Goal: Task Accomplishment & Management: Manage account settings

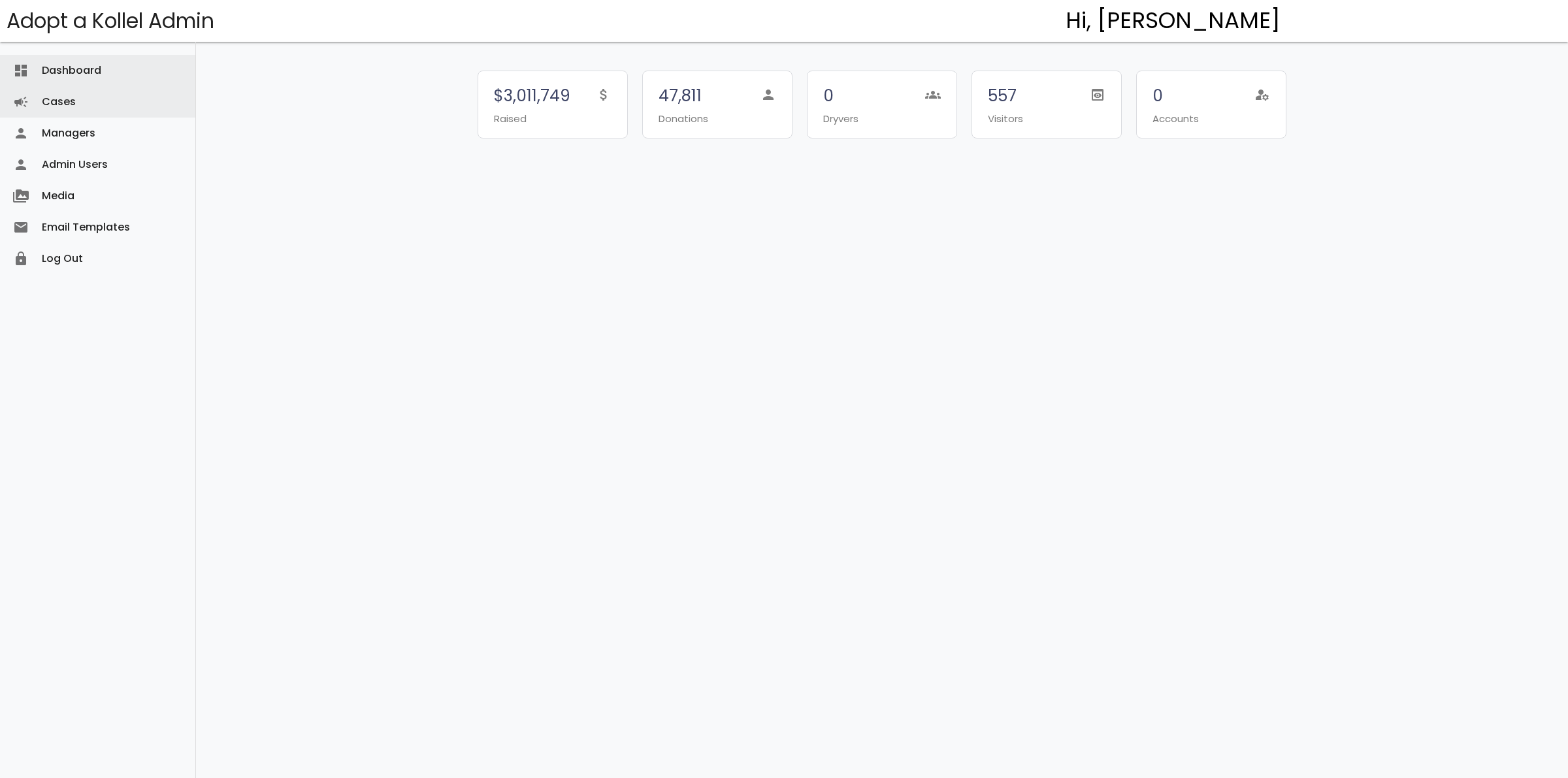
click at [70, 92] on link "Cases campaign" at bounding box center [98, 102] width 195 height 31
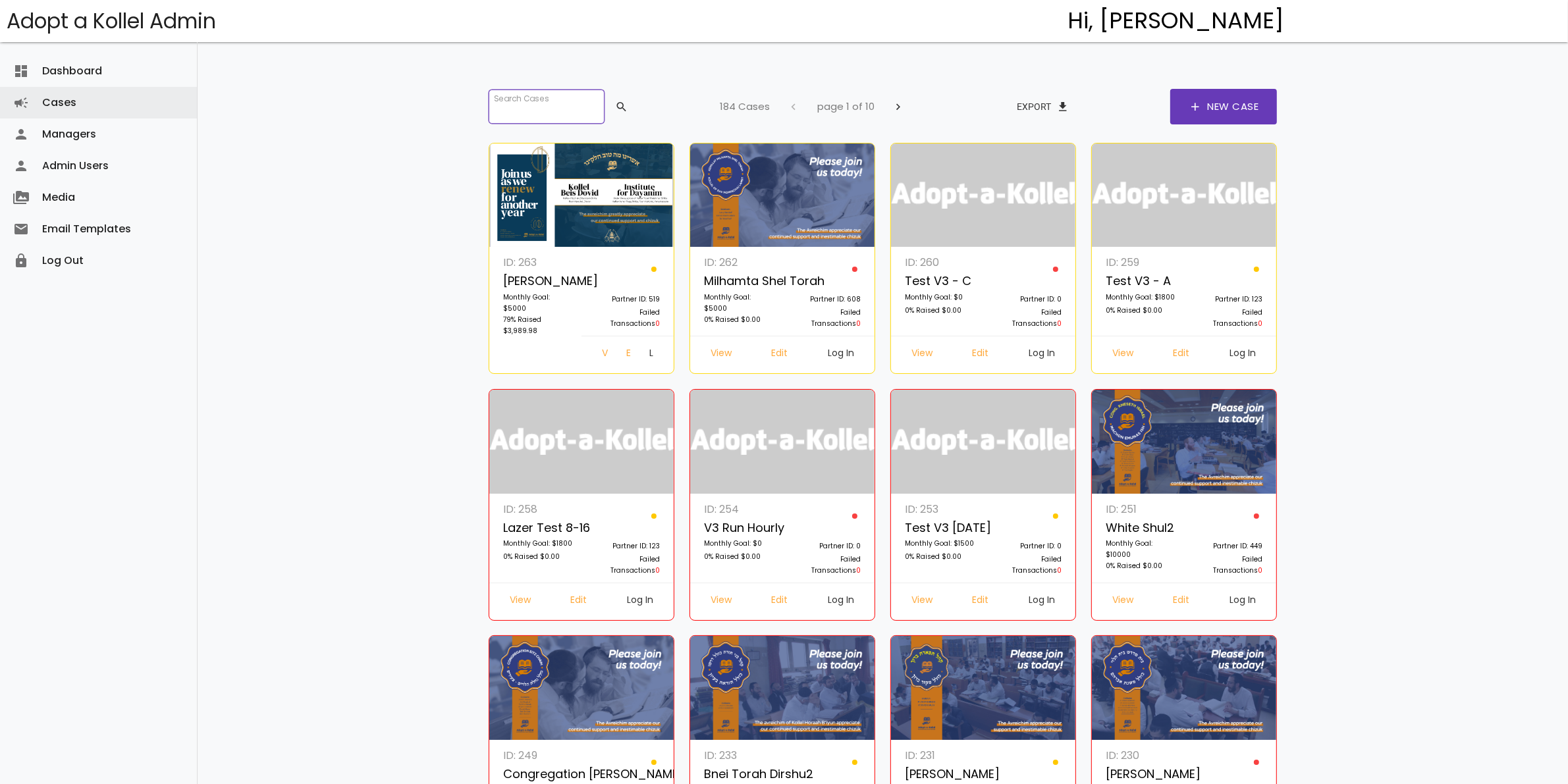
click at [583, 102] on input "search" at bounding box center [546, 107] width 116 height 34
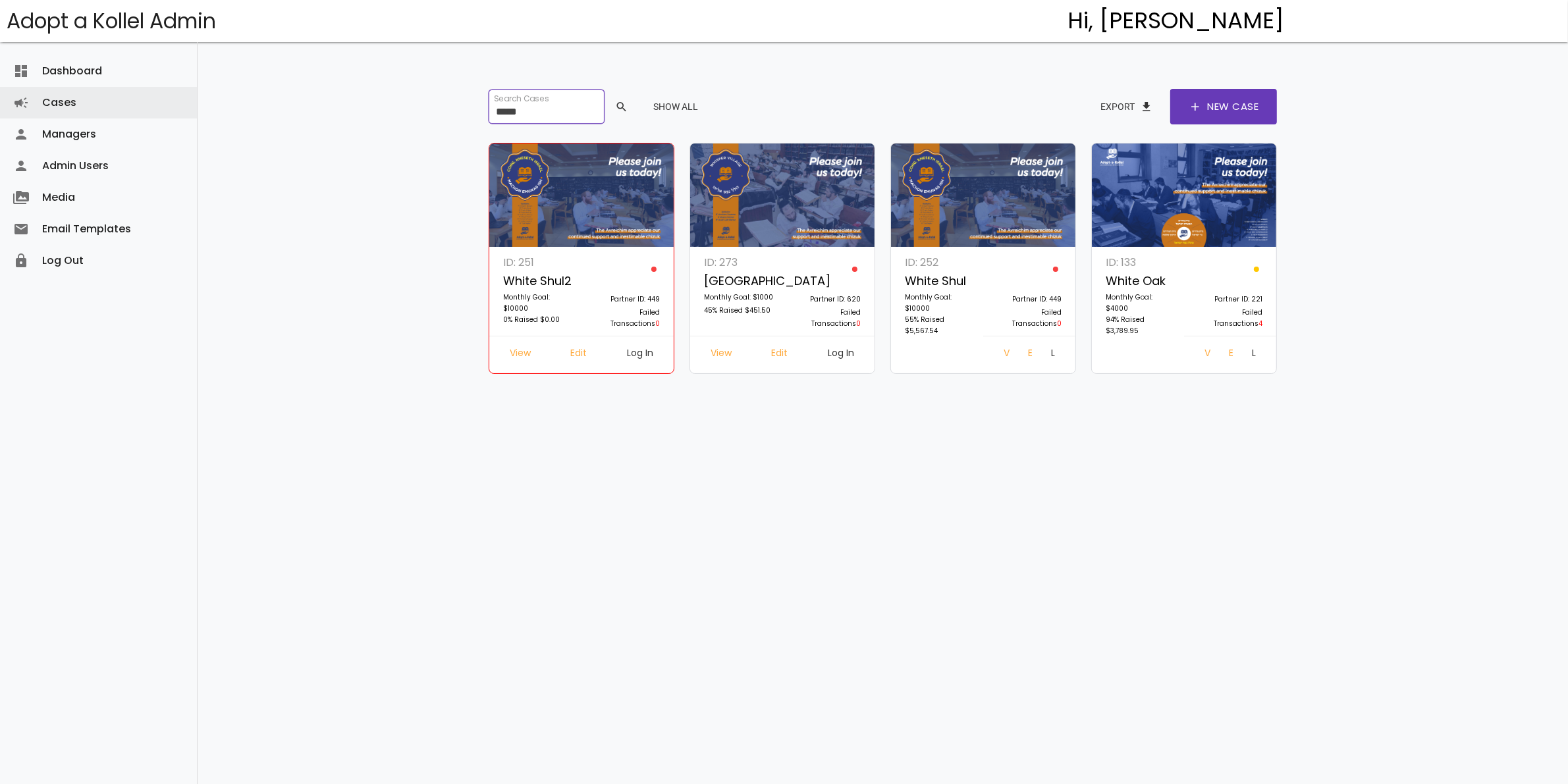
type input "*****"
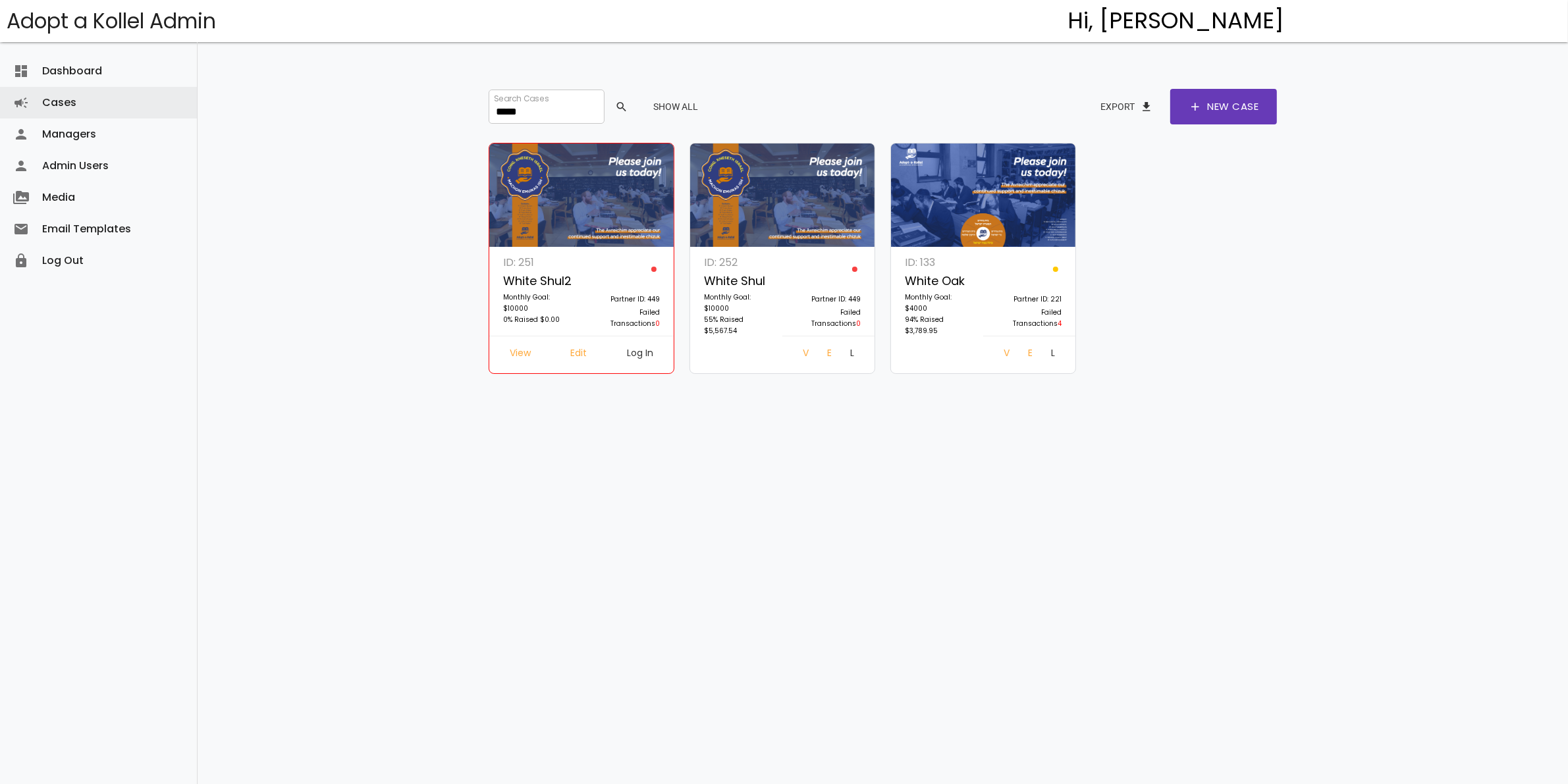
click at [1044, 353] on link "Log In" at bounding box center [1053, 355] width 25 height 24
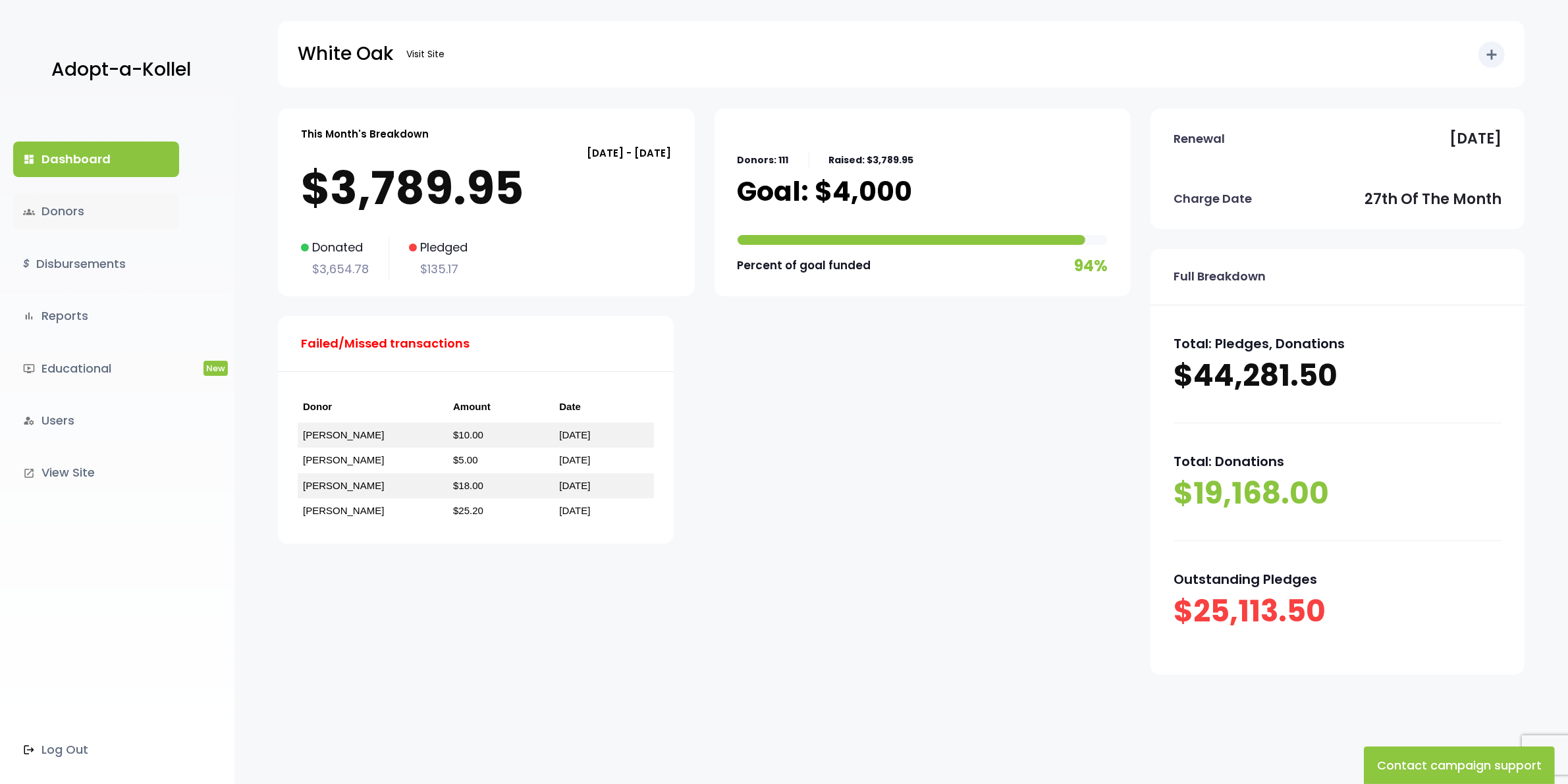
click at [69, 209] on link "groups Donors" at bounding box center [96, 212] width 166 height 36
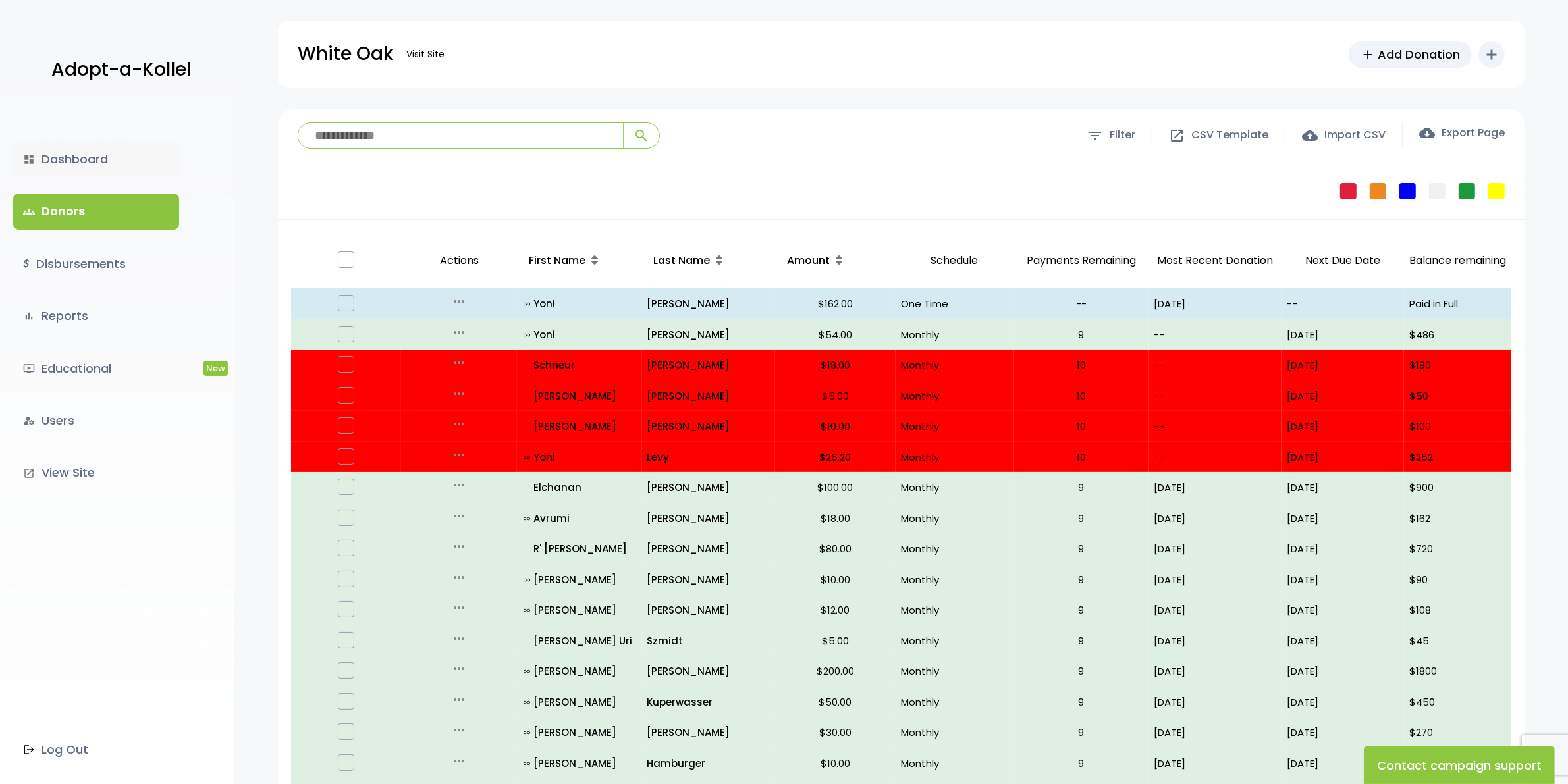
click at [62, 159] on link "dashboard Dashboard" at bounding box center [96, 159] width 166 height 36
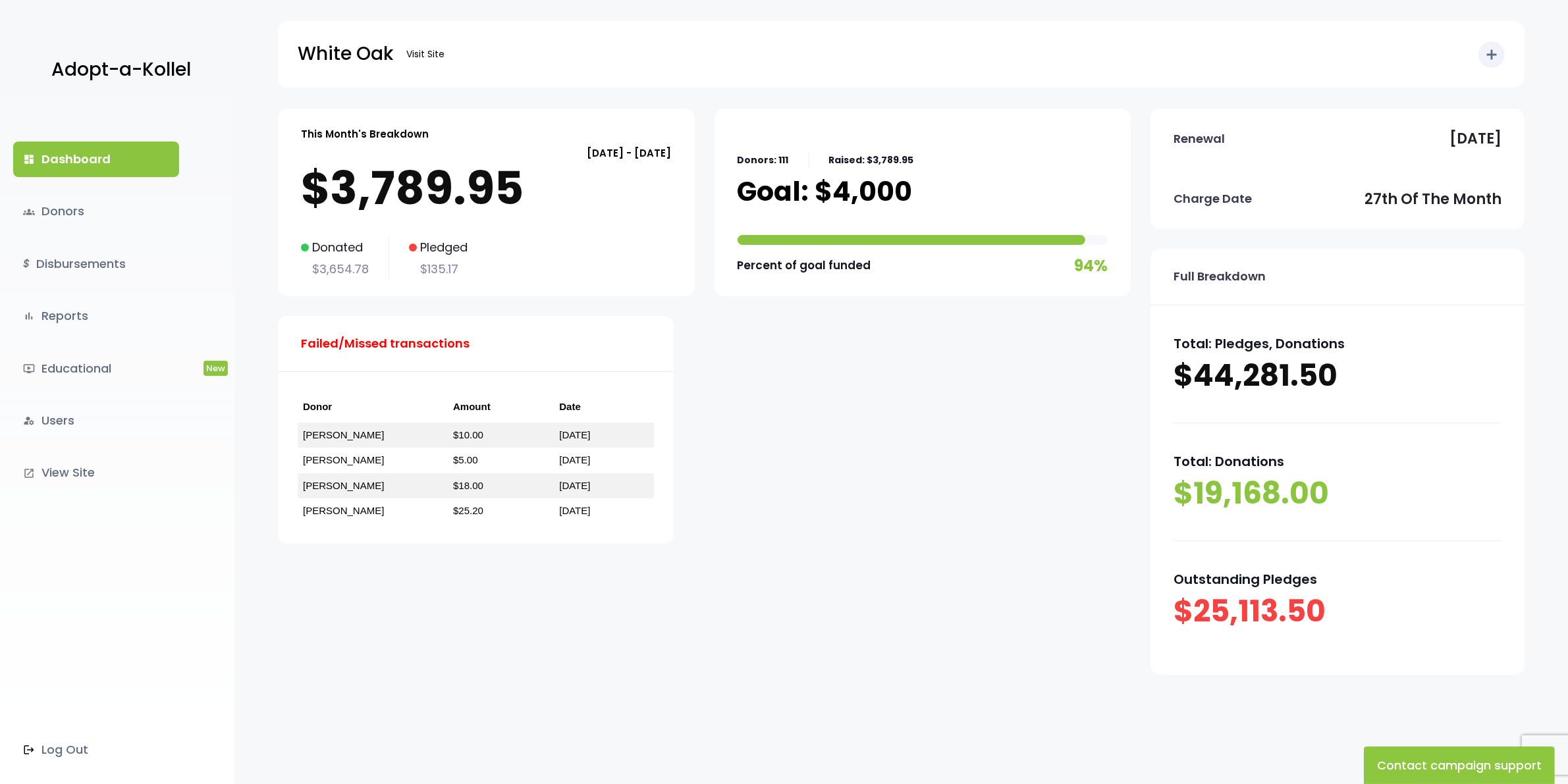
click at [91, 164] on link "dashboard Dashboard" at bounding box center [96, 159] width 166 height 36
click at [416, 50] on link "Visit Site" at bounding box center [426, 55] width 52 height 26
click at [52, 206] on link "groups Donors" at bounding box center [96, 212] width 166 height 36
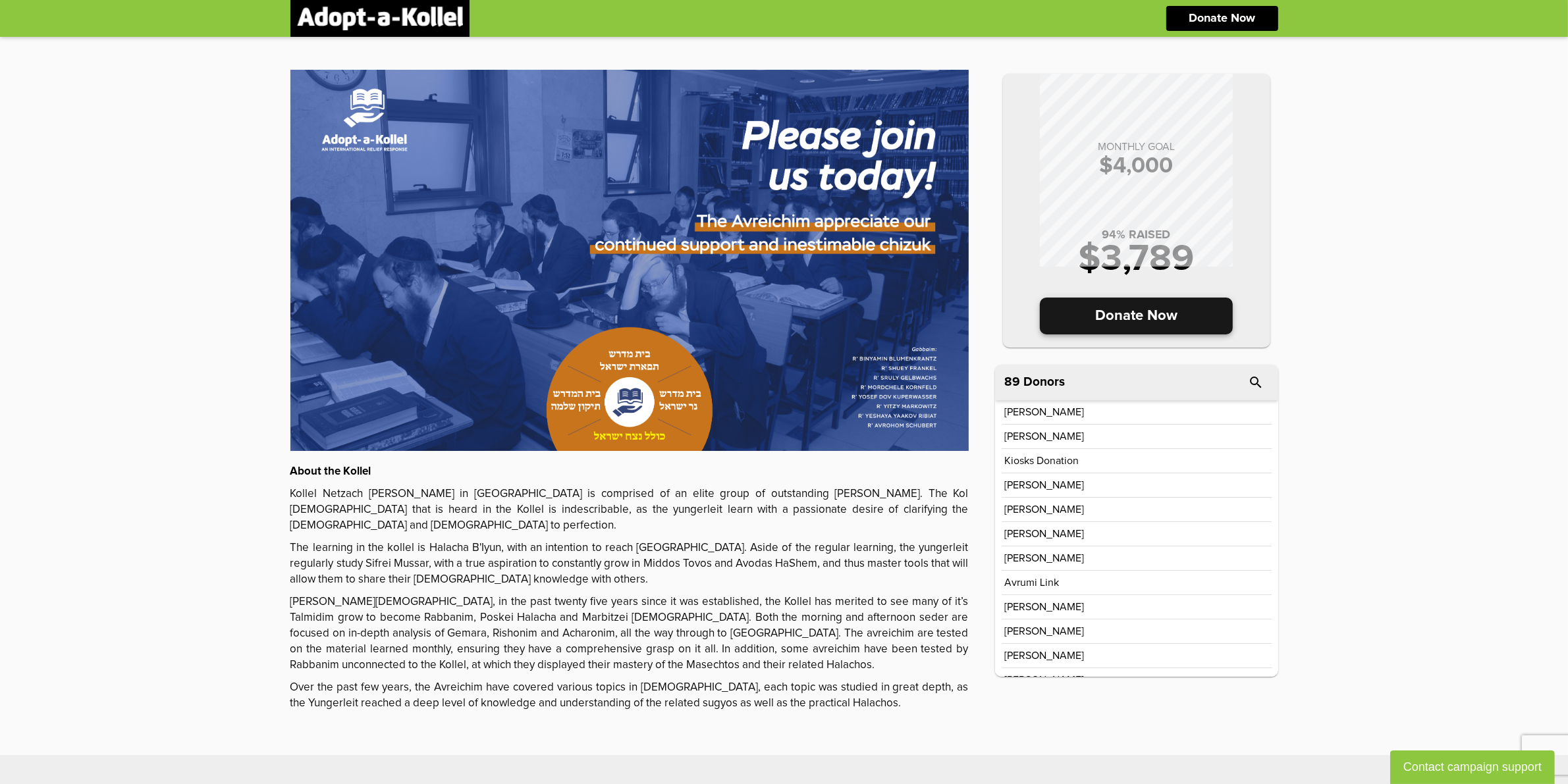
click at [1150, 301] on p "Donate Now" at bounding box center [1136, 315] width 193 height 37
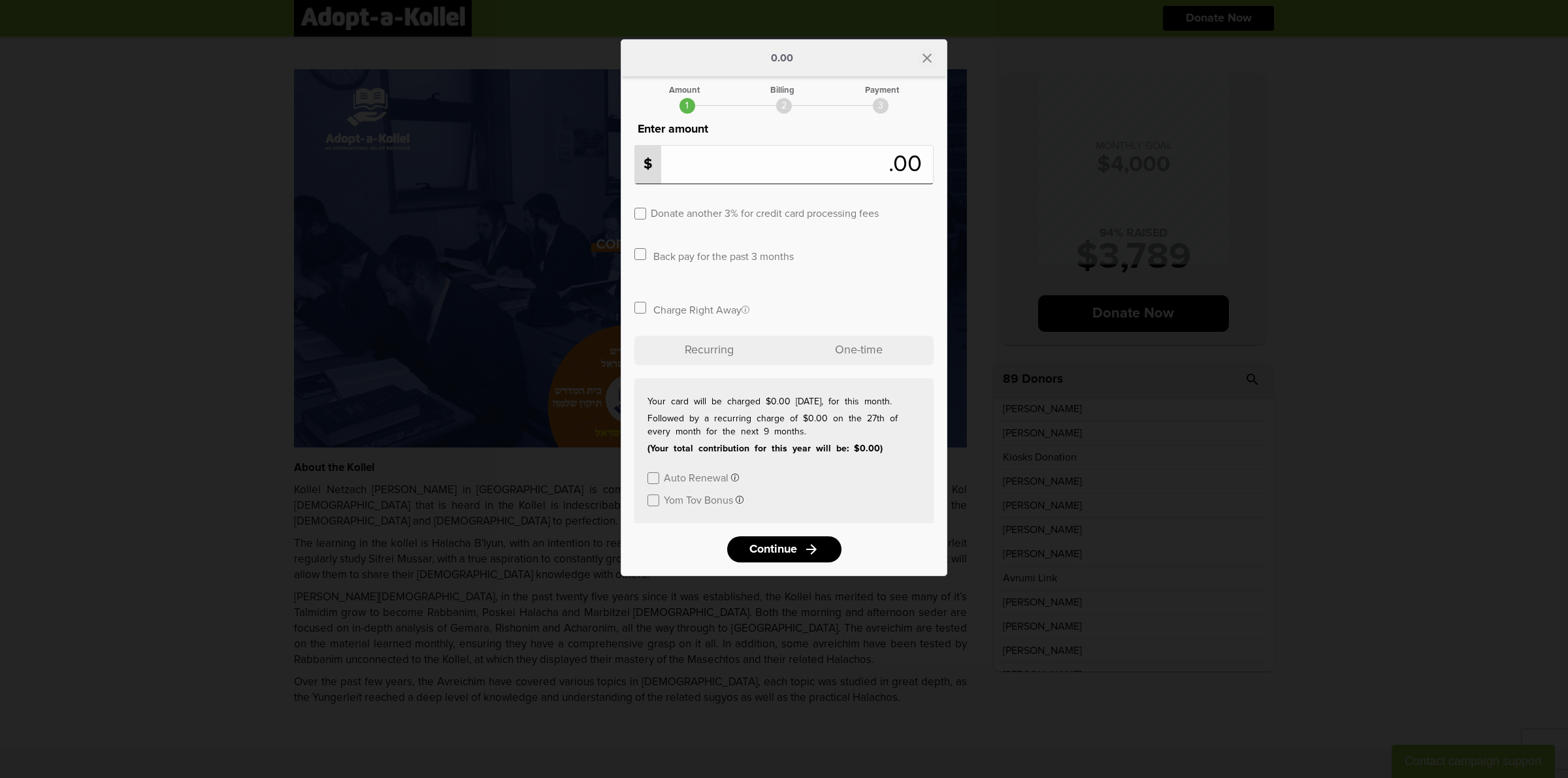
click at [934, 61] on icon "close" at bounding box center [927, 58] width 16 height 16
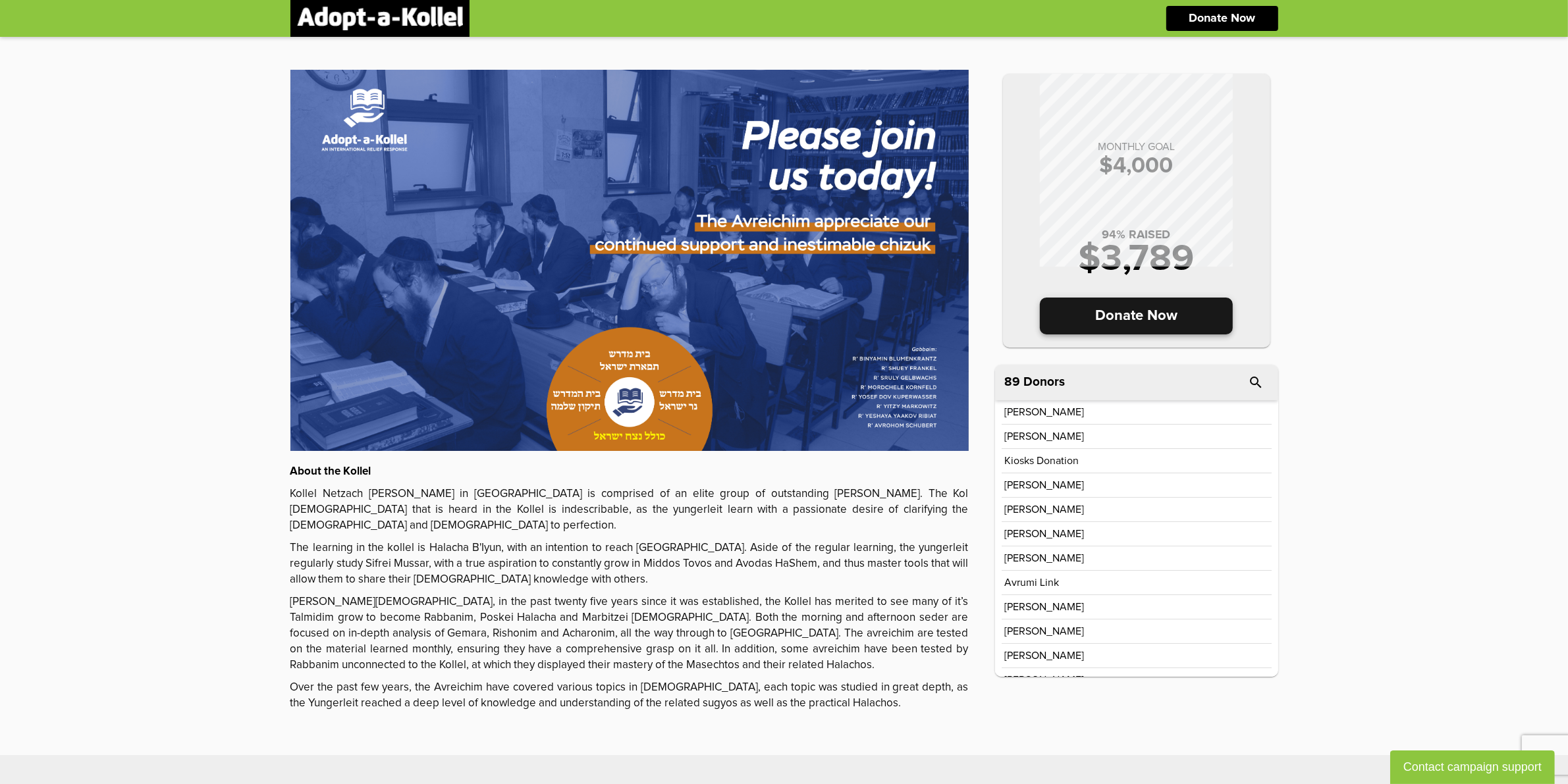
click at [1148, 312] on p "Donate Now" at bounding box center [1136, 315] width 193 height 37
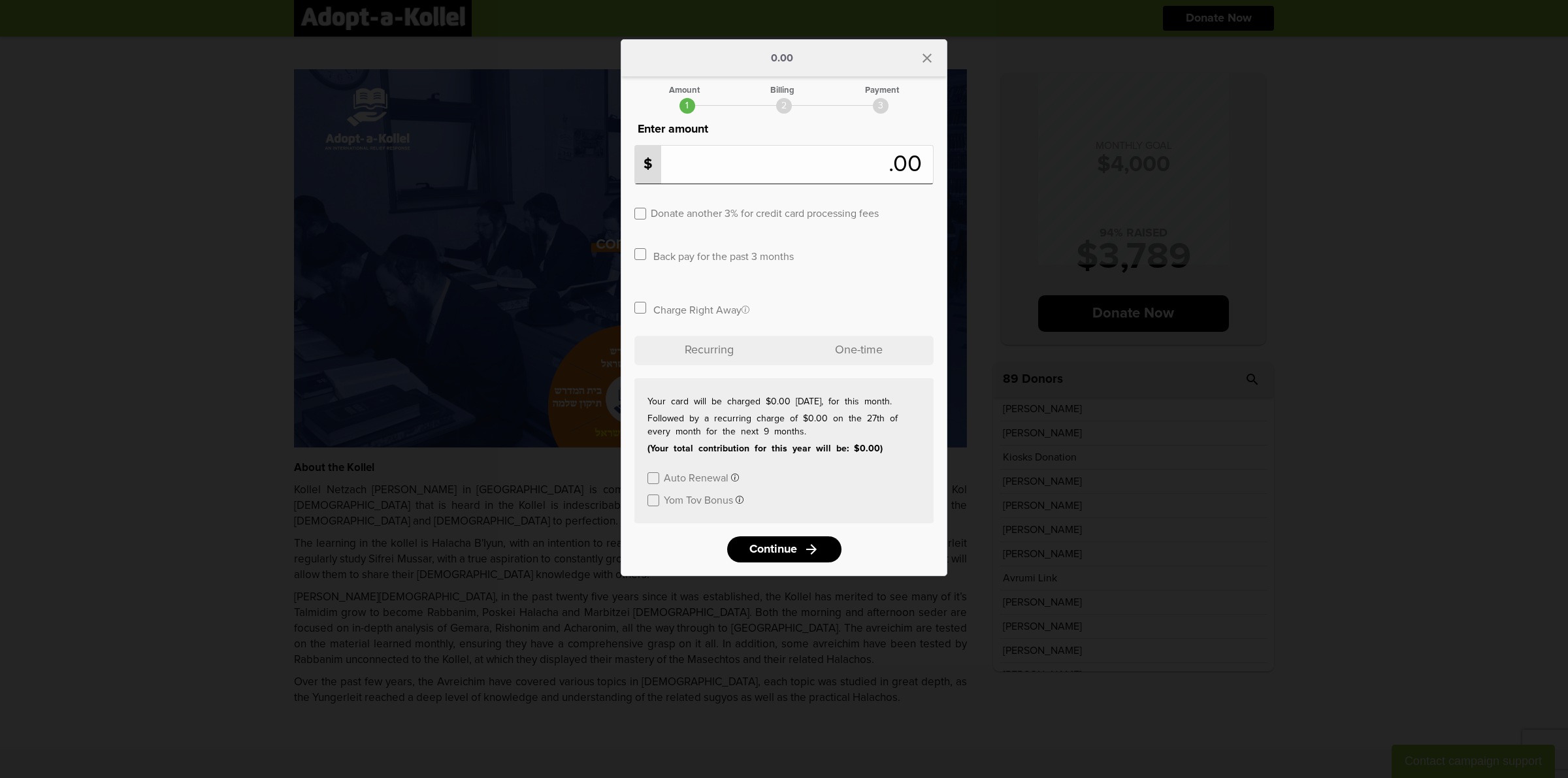
click at [865, 343] on p "One-time" at bounding box center [859, 350] width 150 height 29
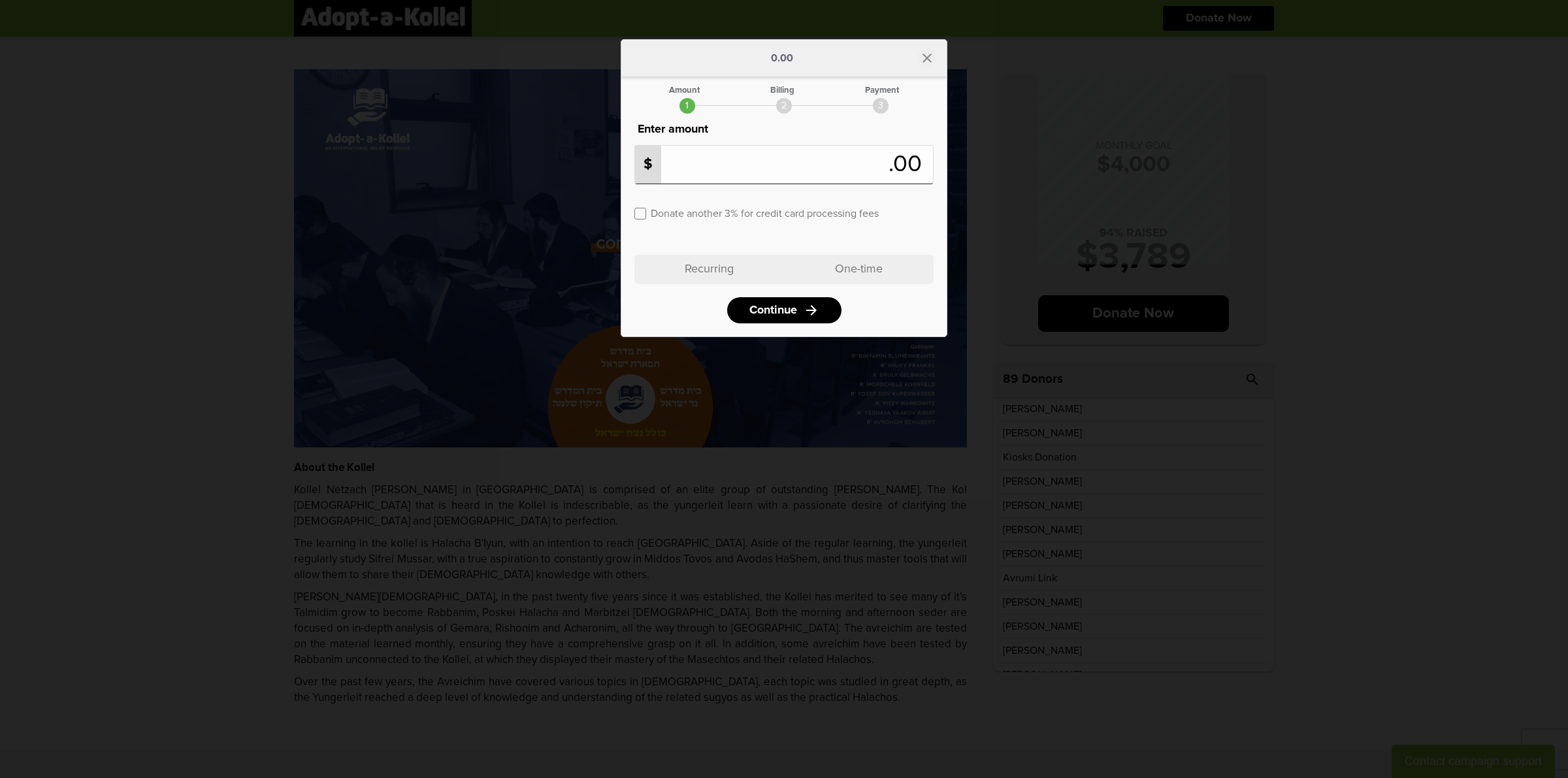
click at [923, 54] on icon "close" at bounding box center [927, 58] width 16 height 16
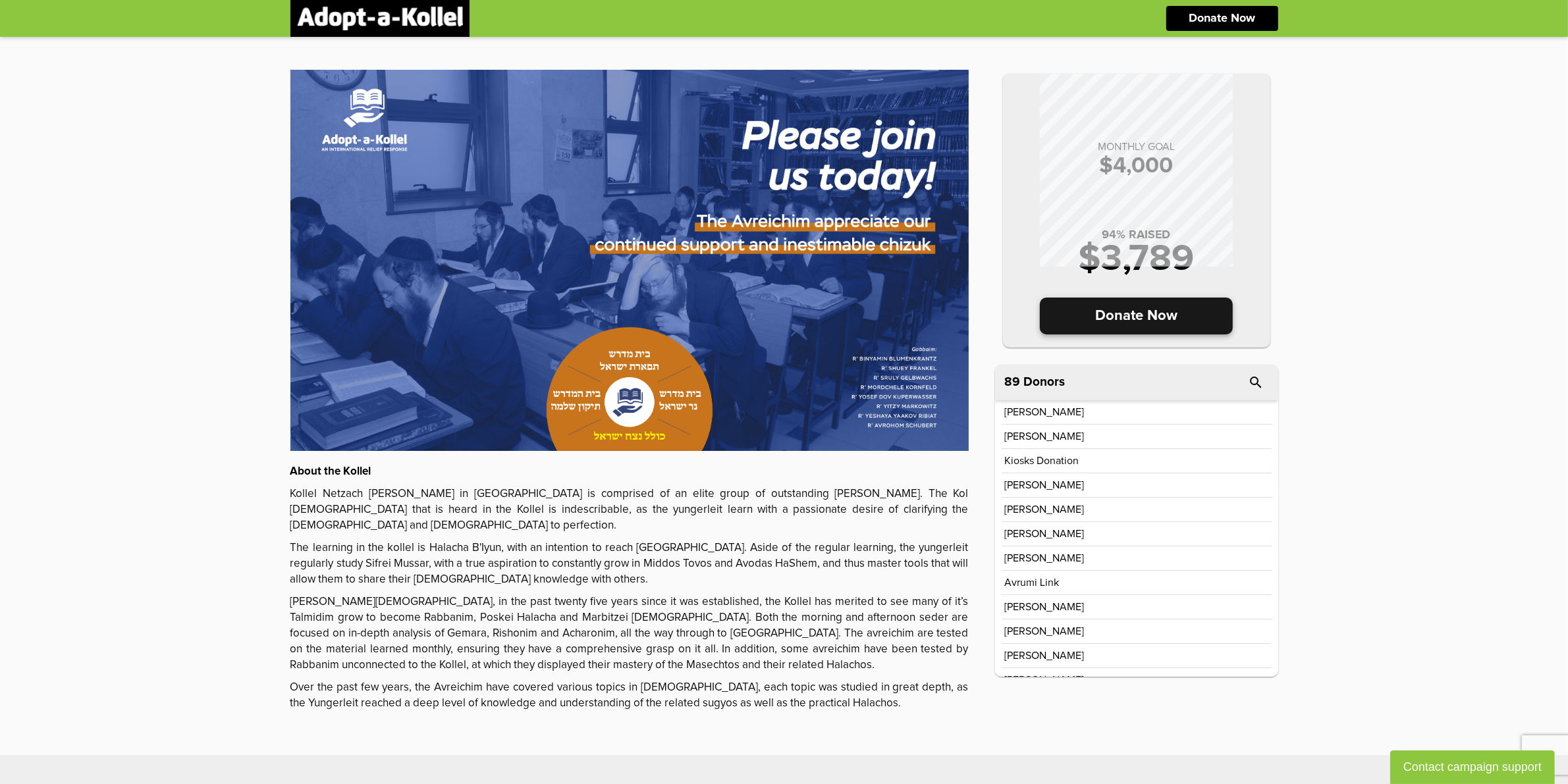
click at [1159, 304] on p "Donate Now" at bounding box center [1136, 315] width 193 height 37
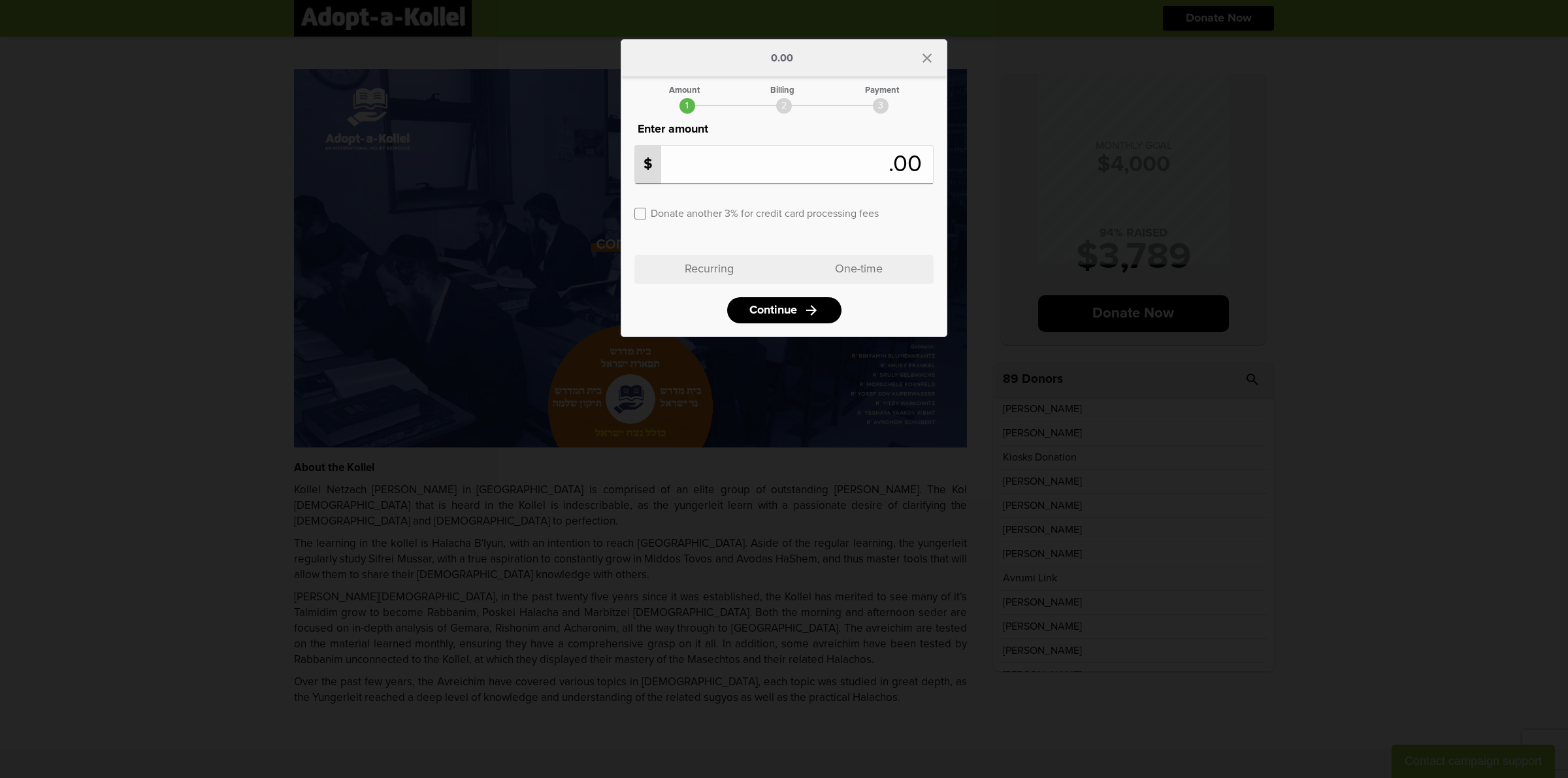
click at [726, 271] on p "Recurring" at bounding box center [709, 269] width 150 height 29
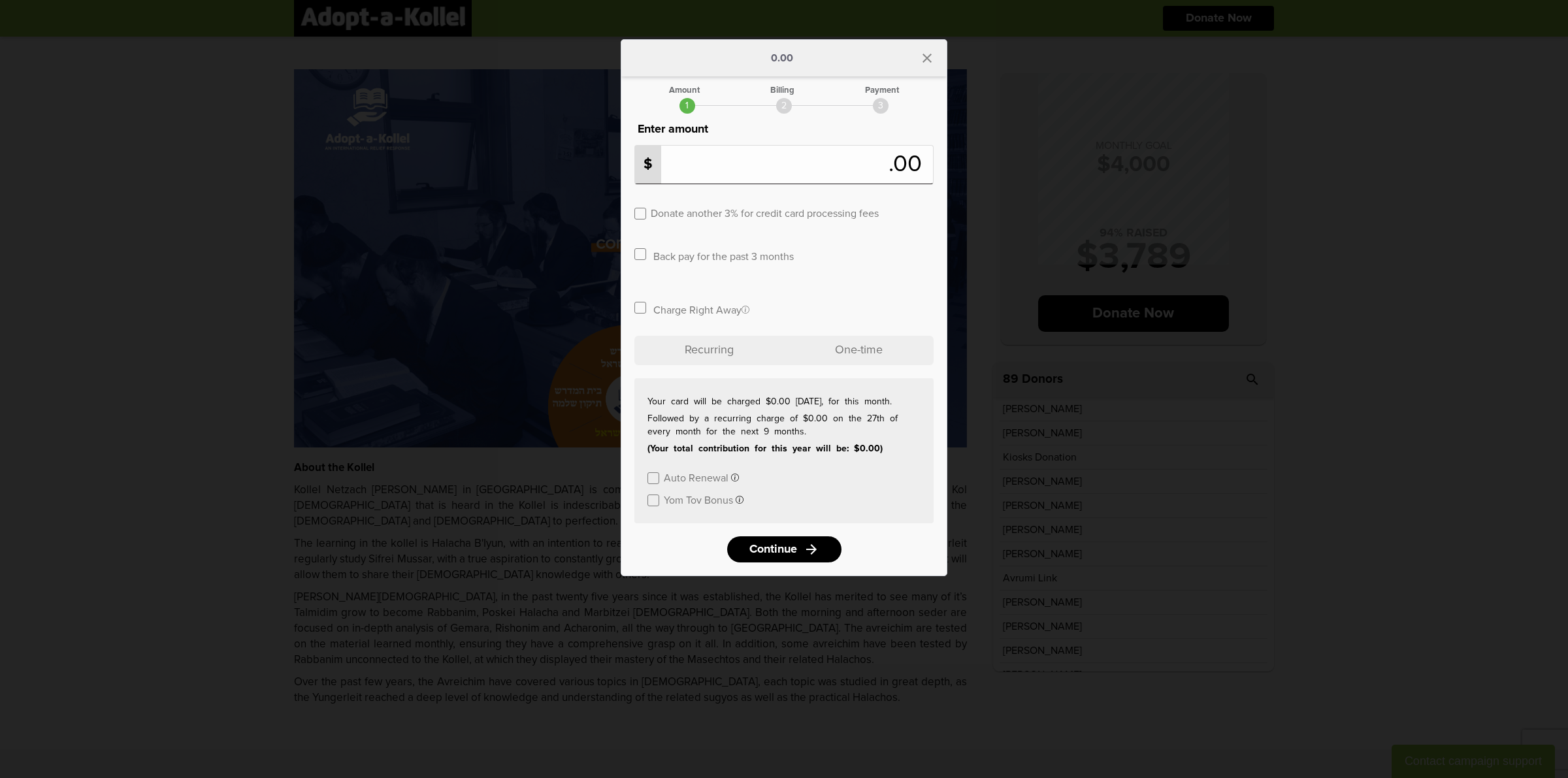
click at [870, 167] on input "number" at bounding box center [764, 165] width 249 height 28
click at [928, 258] on div "Back pay for the past 3 months" at bounding box center [784, 271] width 299 height 59
click at [885, 165] on input "number" at bounding box center [764, 165] width 249 height 28
type input "***"
click at [929, 259] on div "Back pay for the past 3 months" at bounding box center [784, 271] width 299 height 59
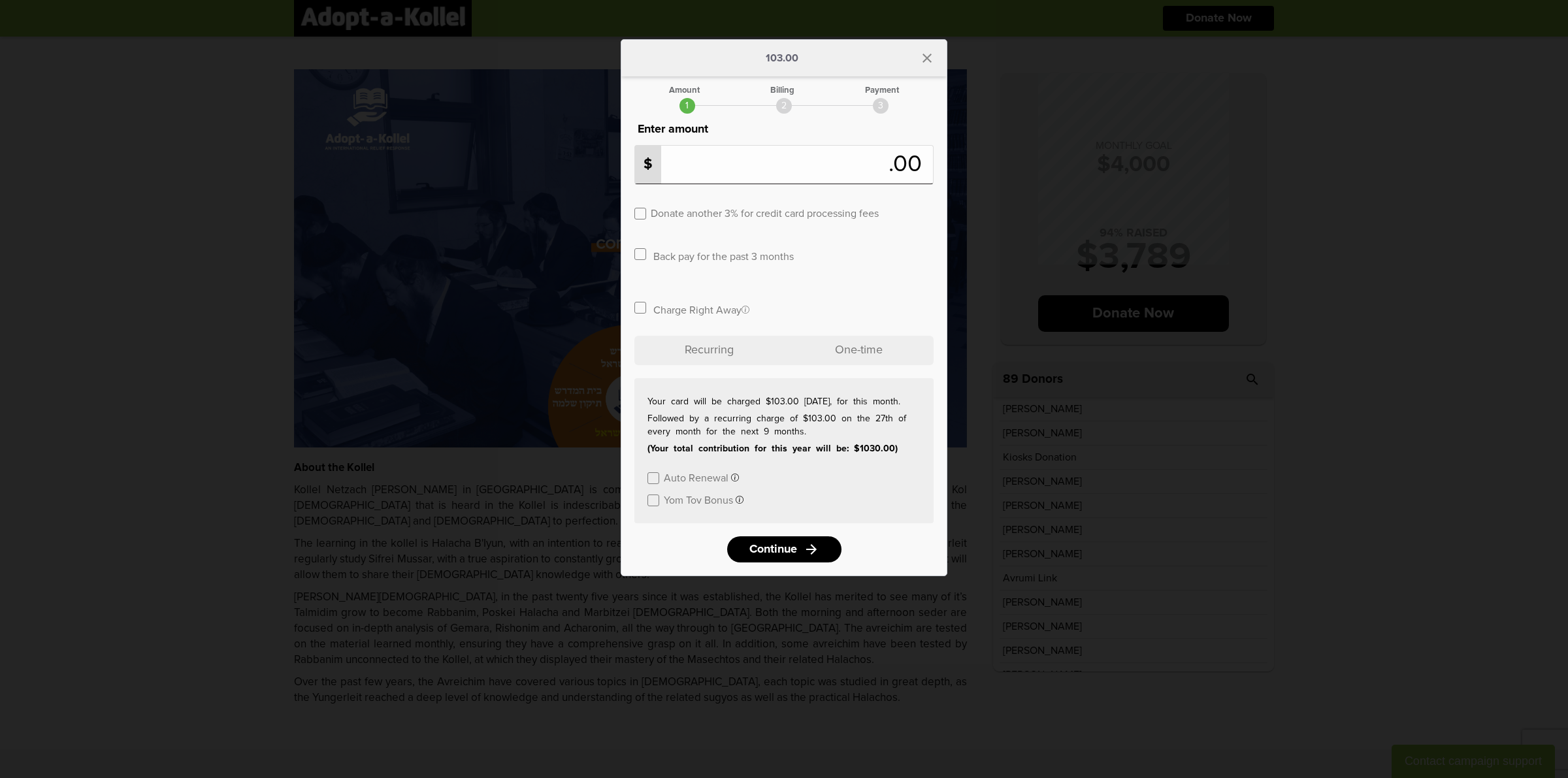
click at [638, 212] on label at bounding box center [640, 214] width 12 height 12
click at [639, 212] on label at bounding box center [640, 214] width 12 height 12
click at [635, 307] on label at bounding box center [640, 308] width 12 height 12
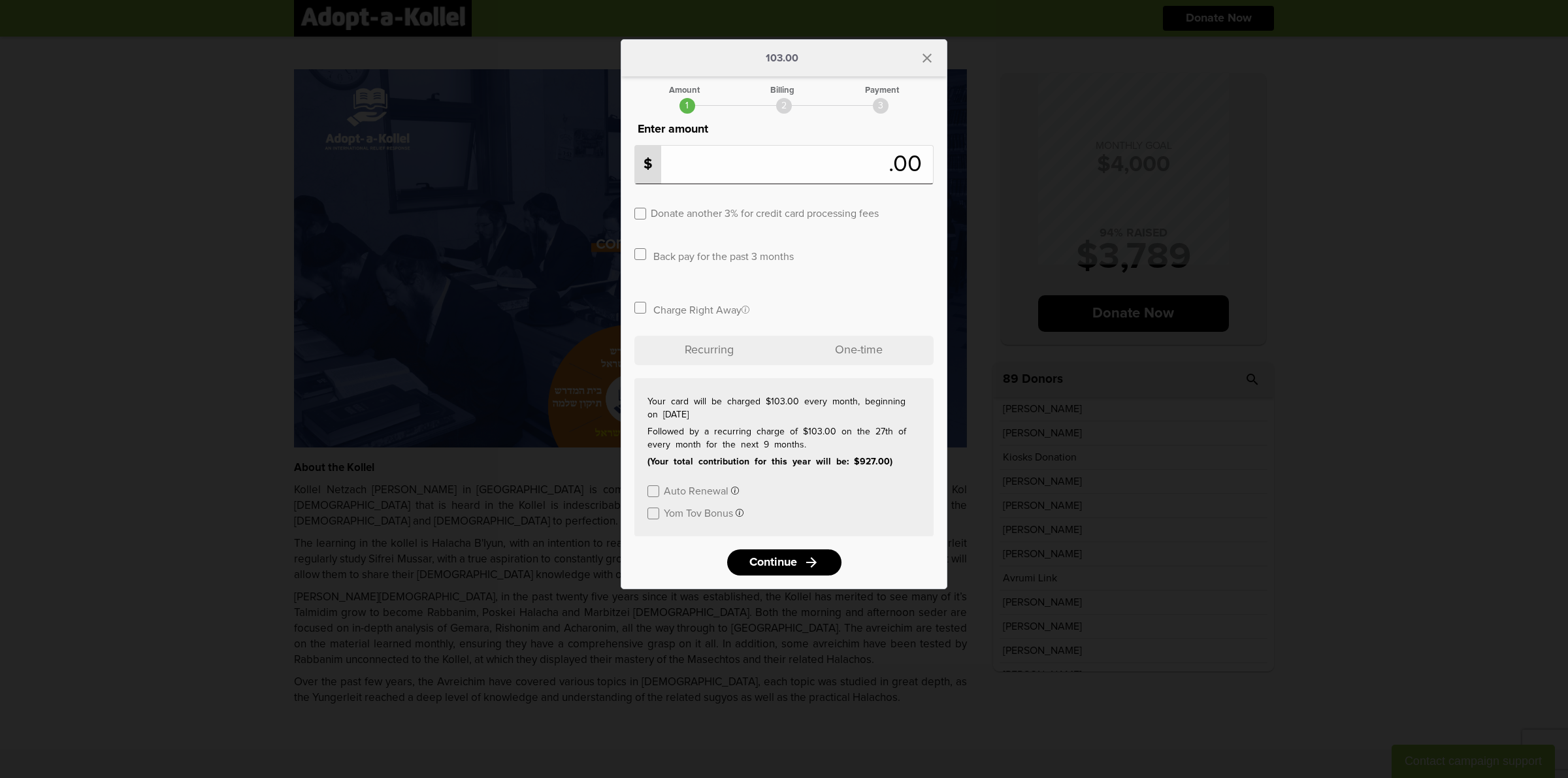
click at [635, 307] on label at bounding box center [640, 308] width 12 height 12
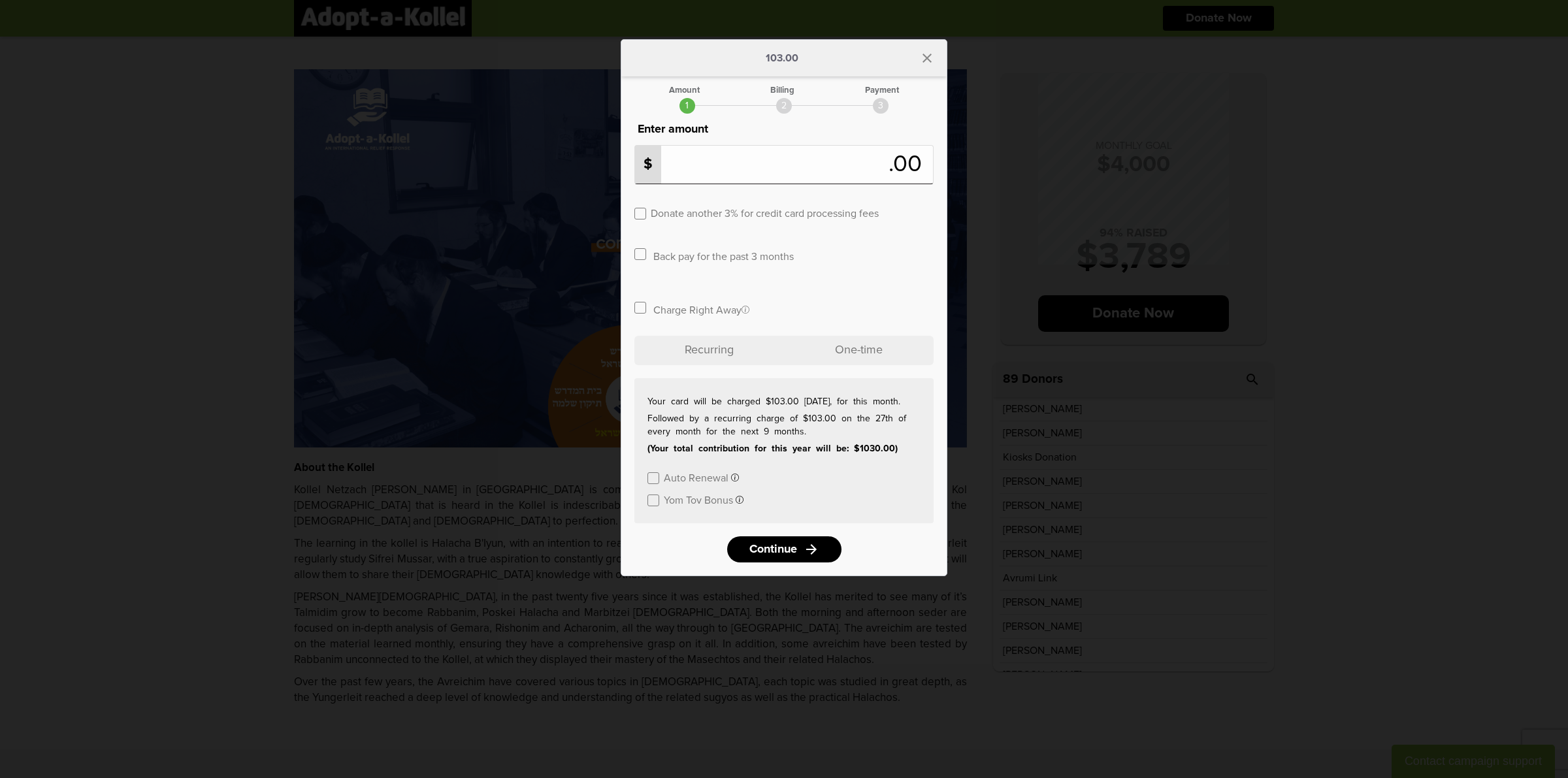
click at [642, 304] on label at bounding box center [640, 308] width 12 height 12
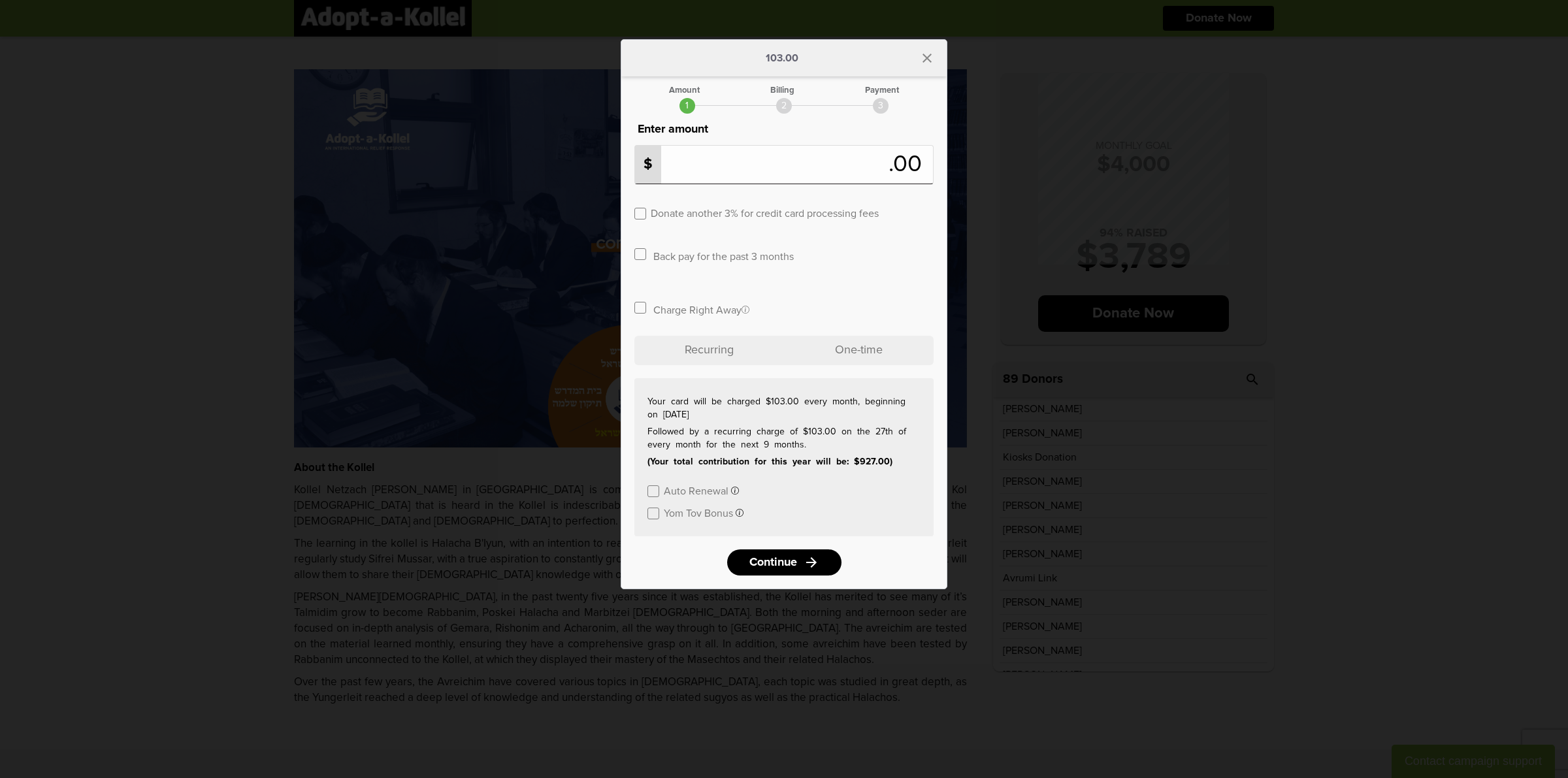
click at [642, 304] on label at bounding box center [640, 308] width 12 height 12
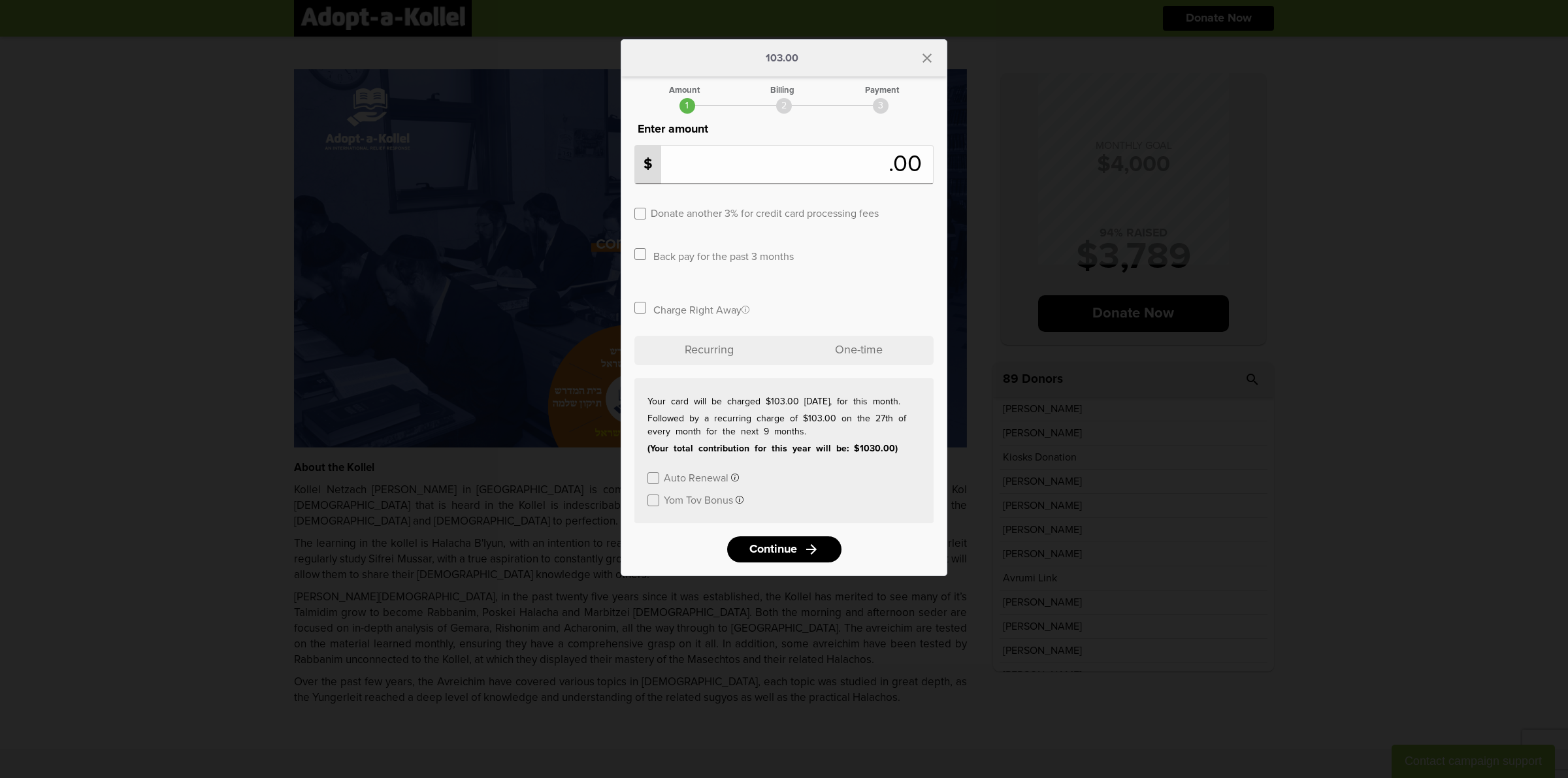
click at [637, 305] on label at bounding box center [640, 308] width 12 height 12
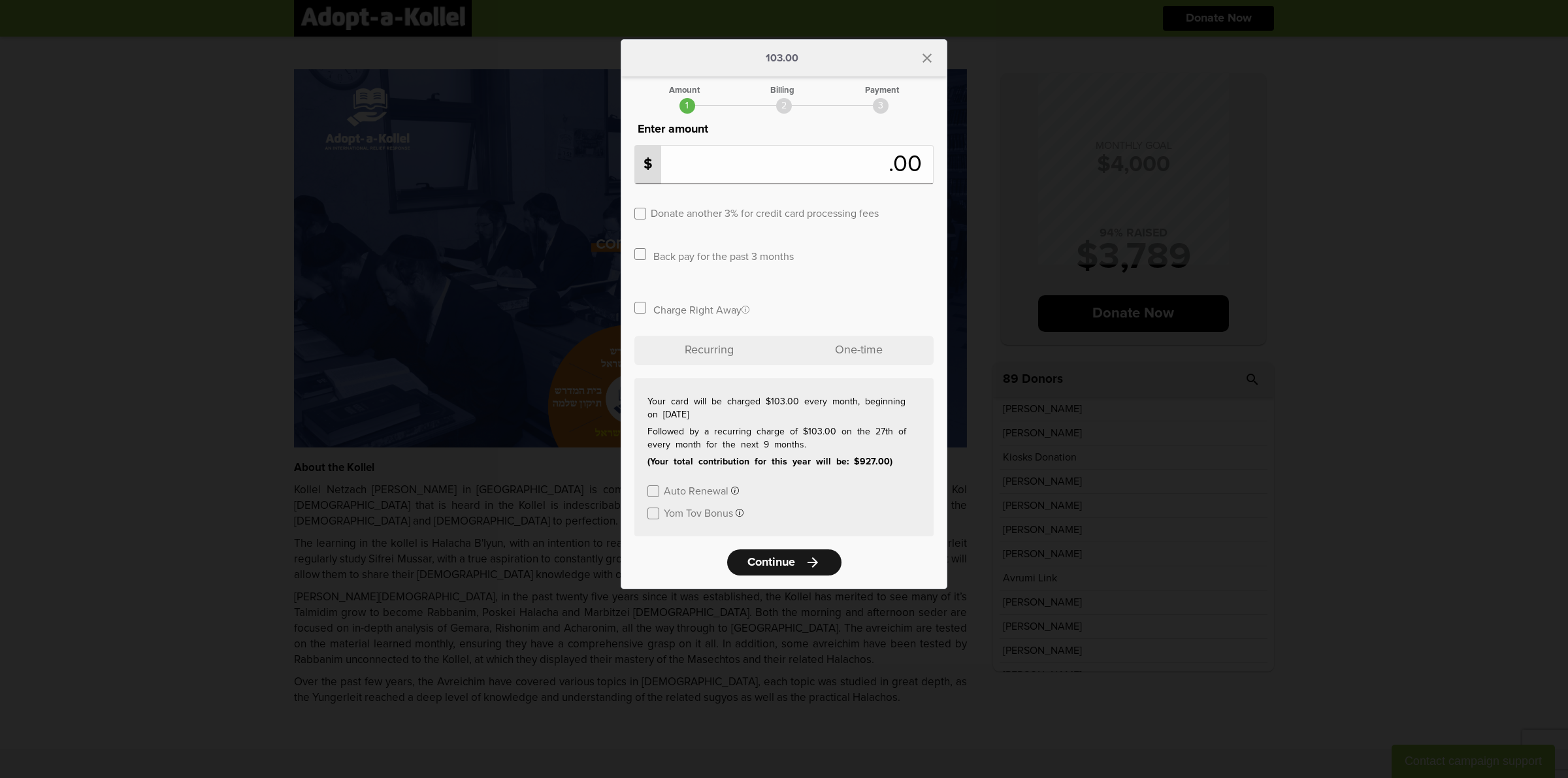
click at [790, 562] on span "Continue" at bounding box center [771, 562] width 48 height 12
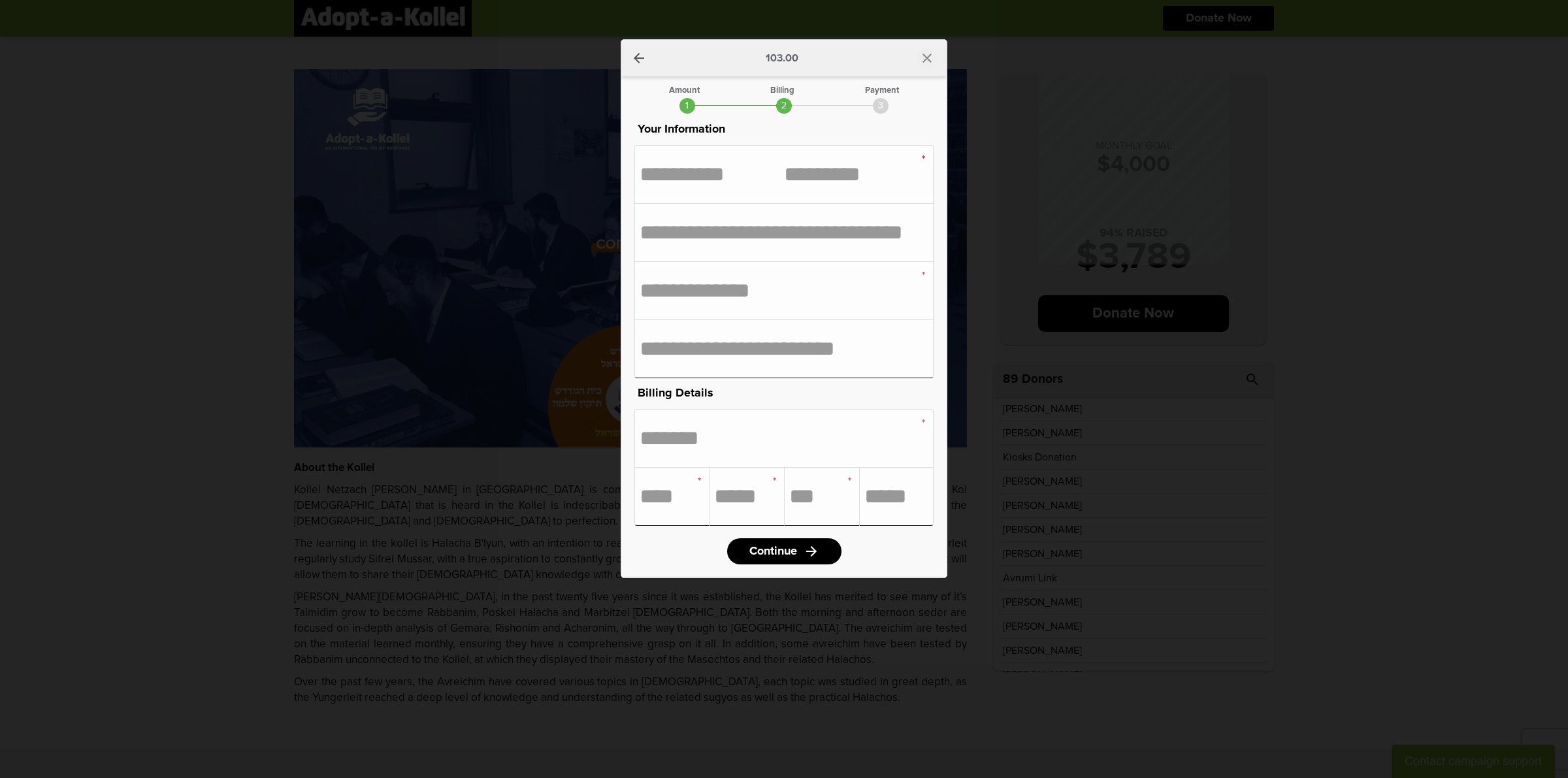
click at [929, 56] on icon "close" at bounding box center [927, 58] width 16 height 16
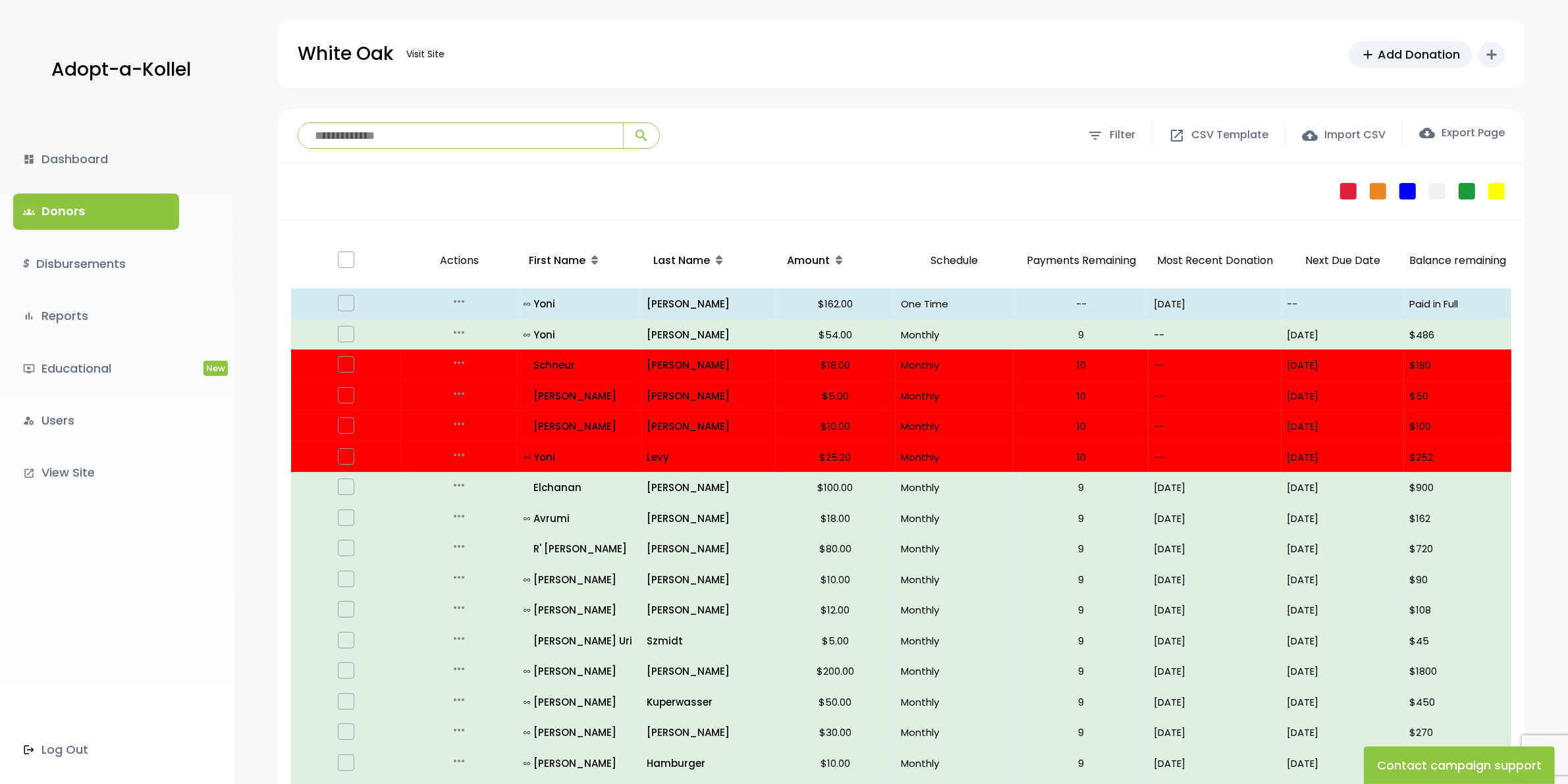
click at [71, 158] on link "dashboard Dashboard" at bounding box center [96, 159] width 166 height 36
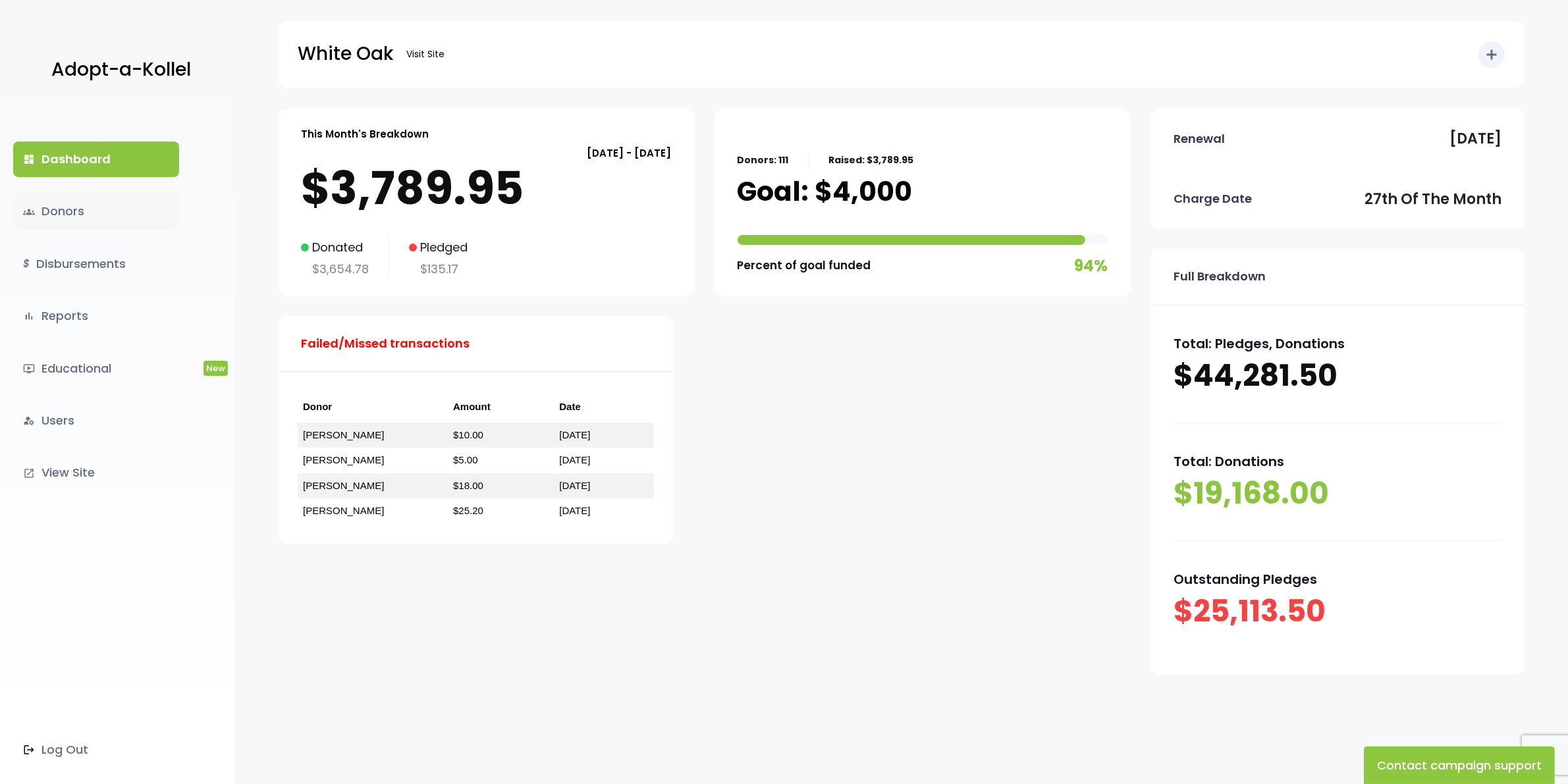
click at [60, 208] on link "groups Donors" at bounding box center [96, 212] width 166 height 36
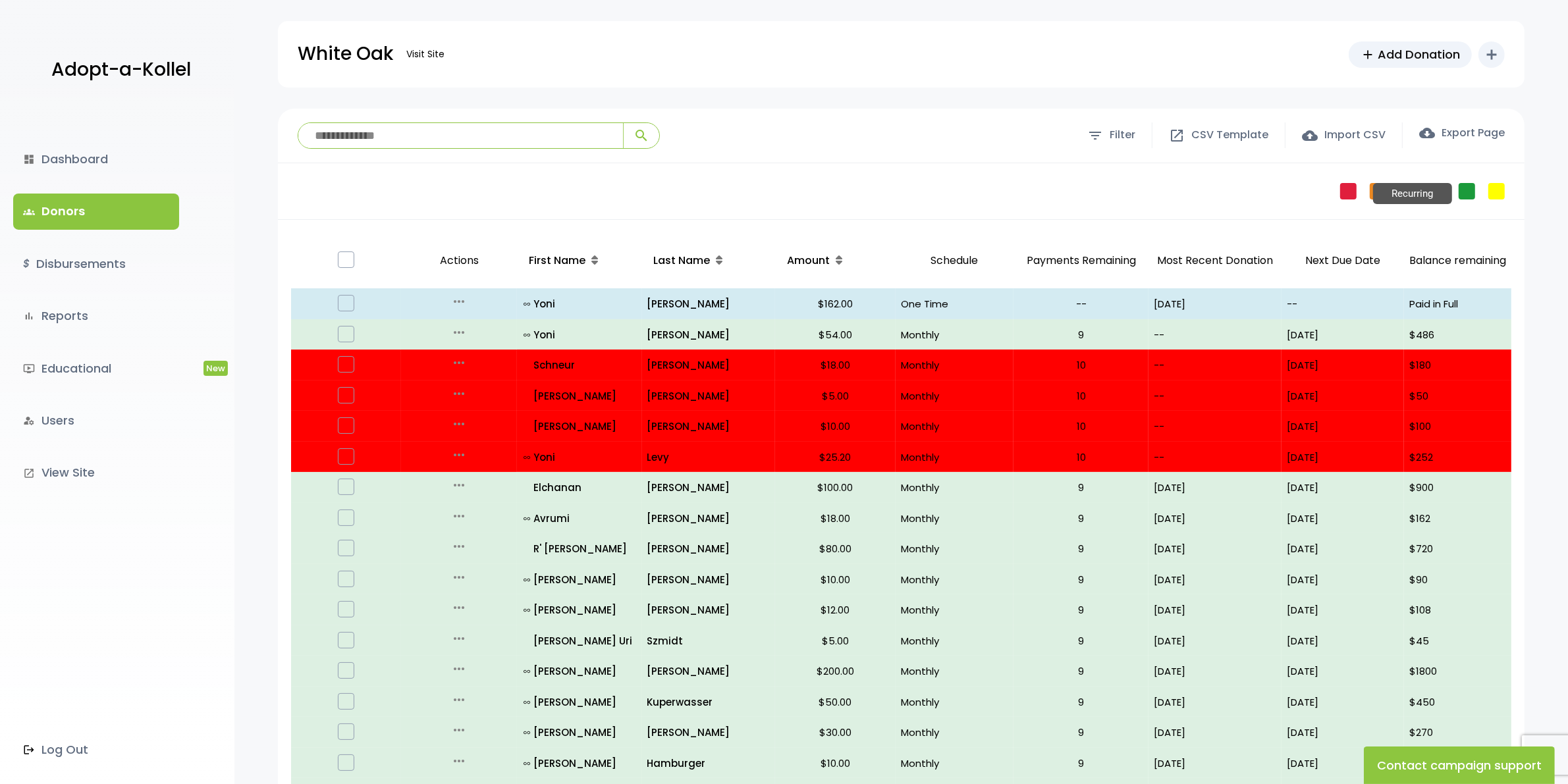
click at [1470, 193] on link "Recurring" at bounding box center [1467, 191] width 17 height 17
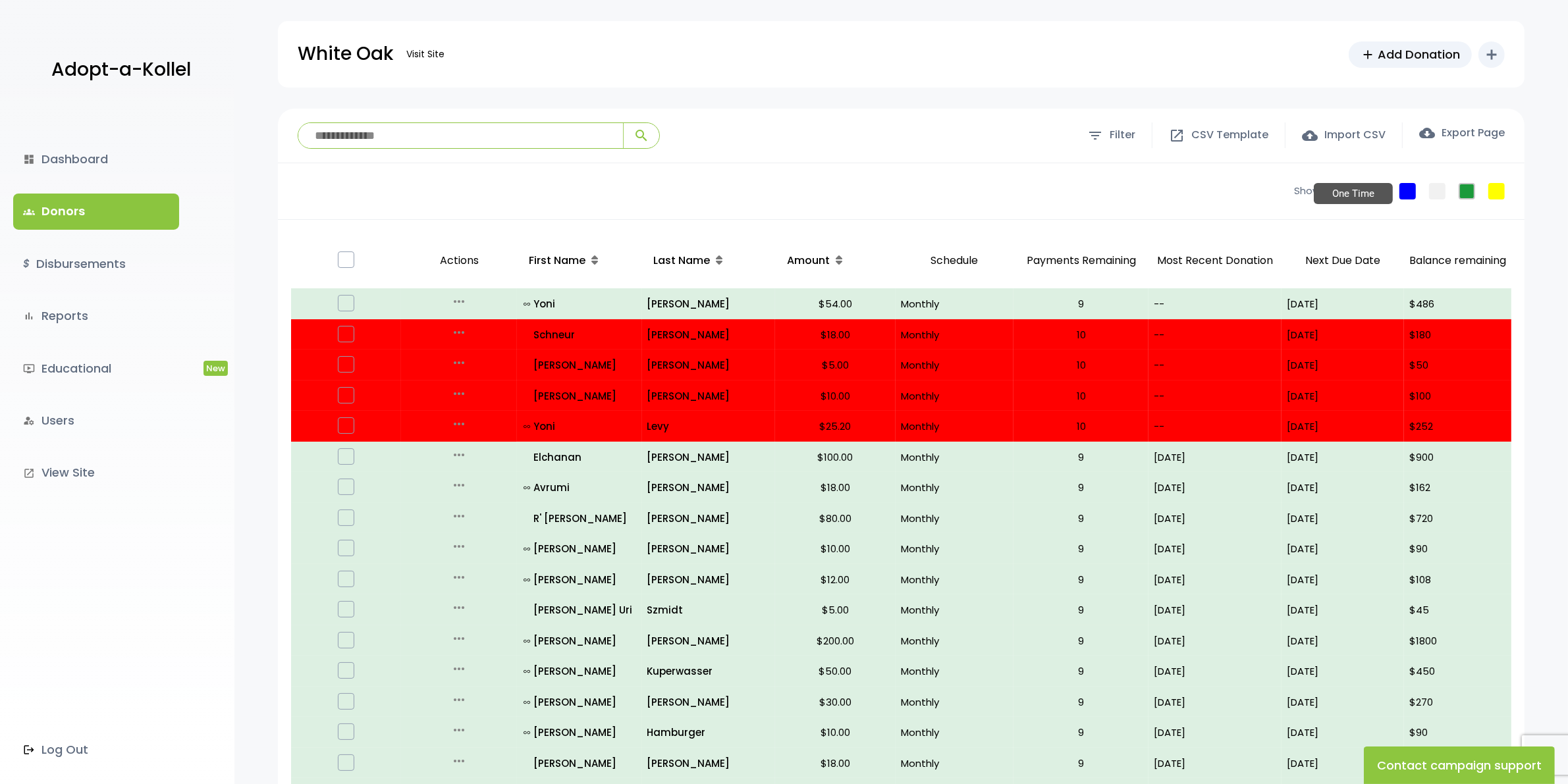
click at [1411, 185] on link "One Time" at bounding box center [1407, 191] width 17 height 17
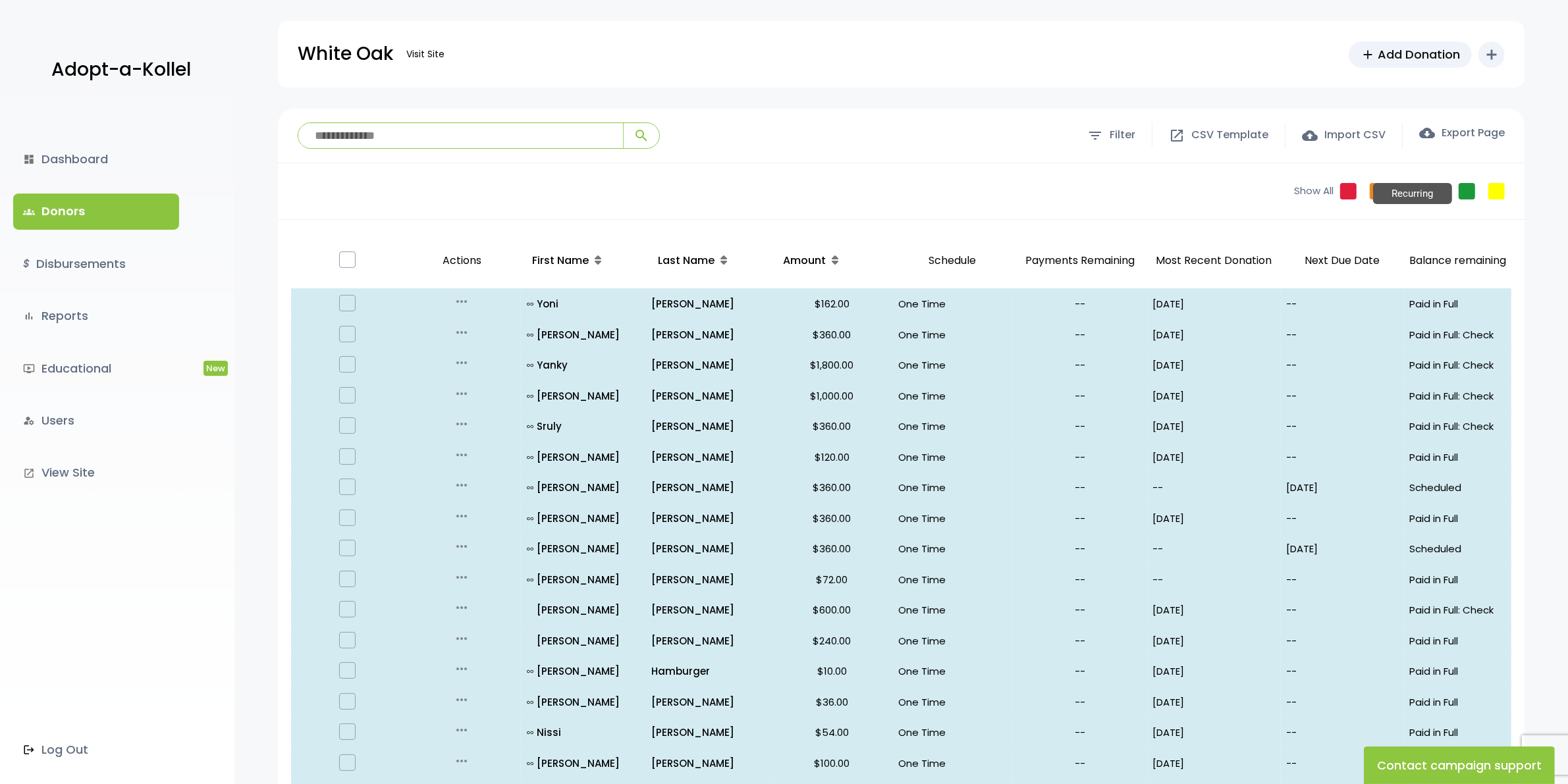
click at [1470, 189] on link "Recurring" at bounding box center [1467, 191] width 17 height 17
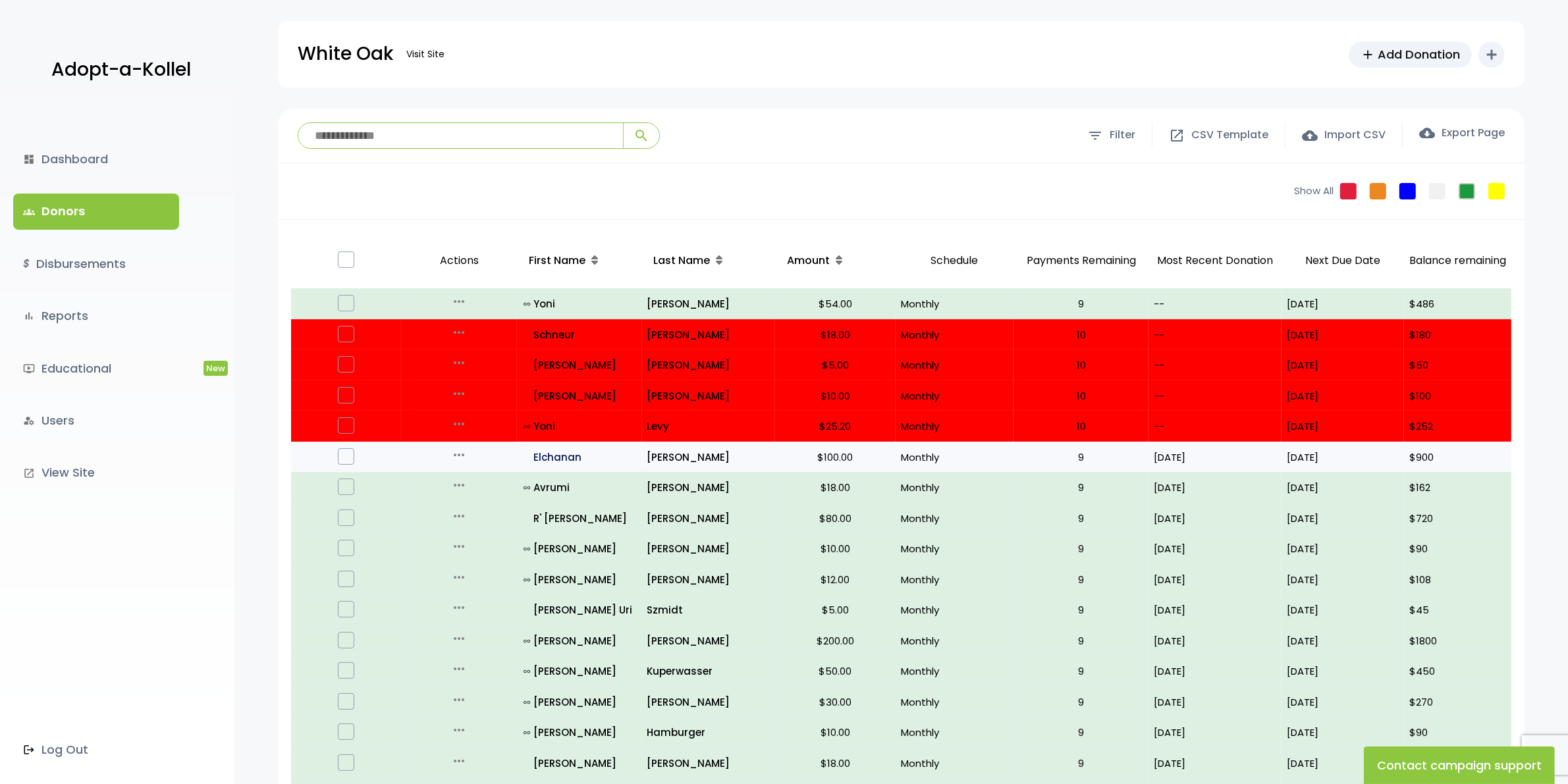
click at [567, 455] on p "all_inclusive Elchanan" at bounding box center [580, 457] width 113 height 18
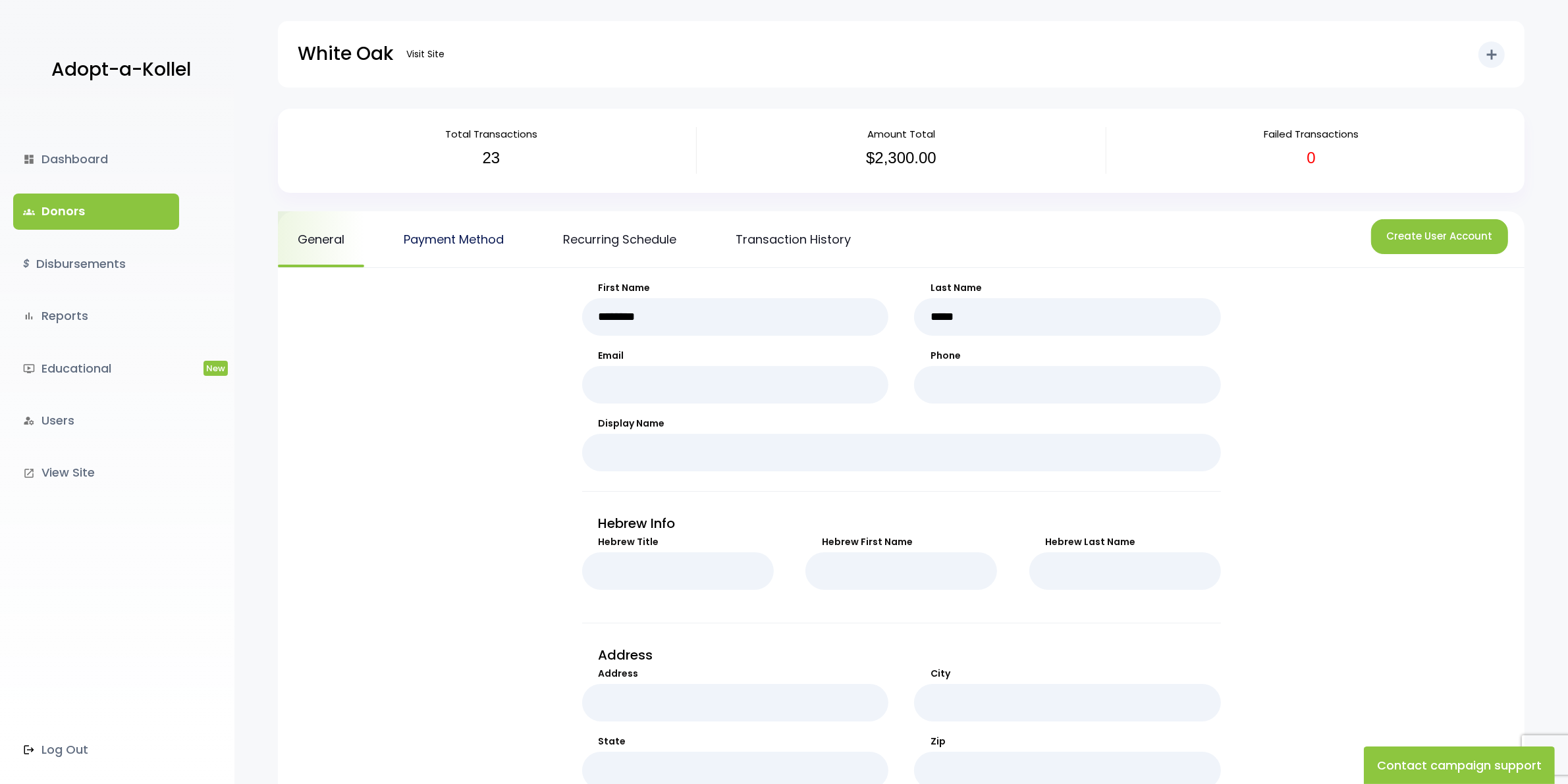
click at [451, 238] on link "Payment Method" at bounding box center [454, 239] width 139 height 56
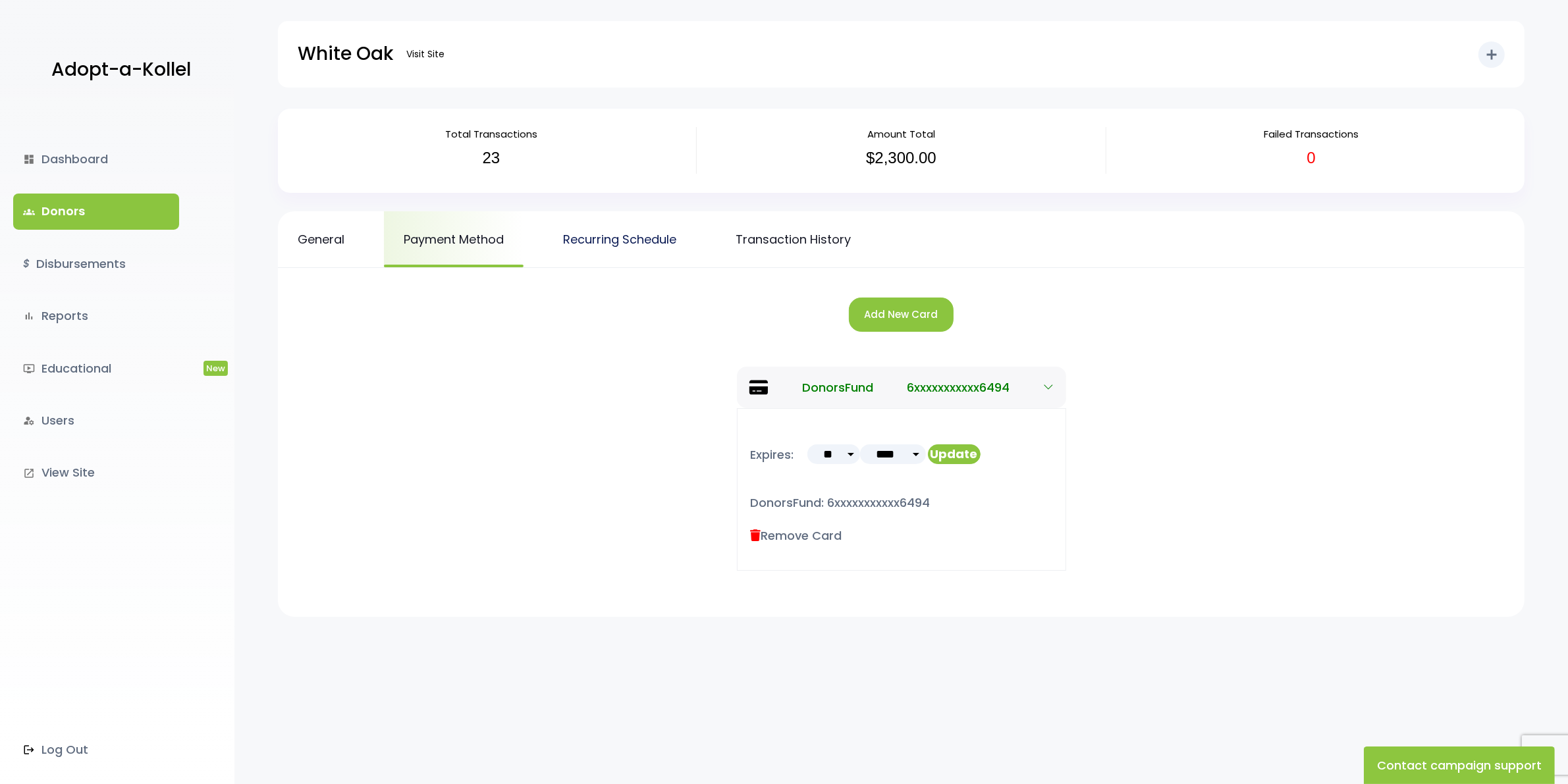
click at [639, 224] on link "Recurring Schedule" at bounding box center [619, 239] width 153 height 56
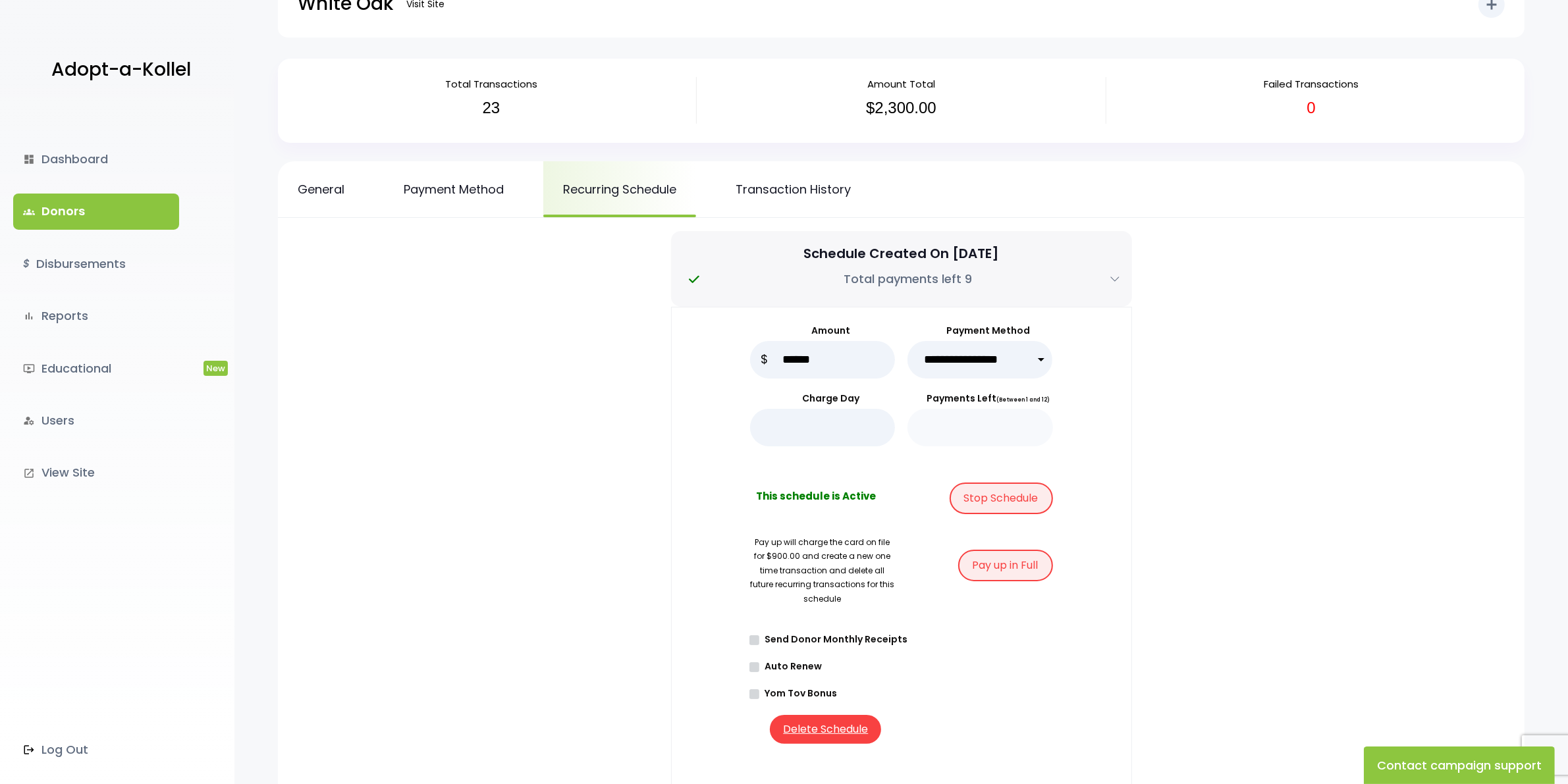
scroll to position [36, 0]
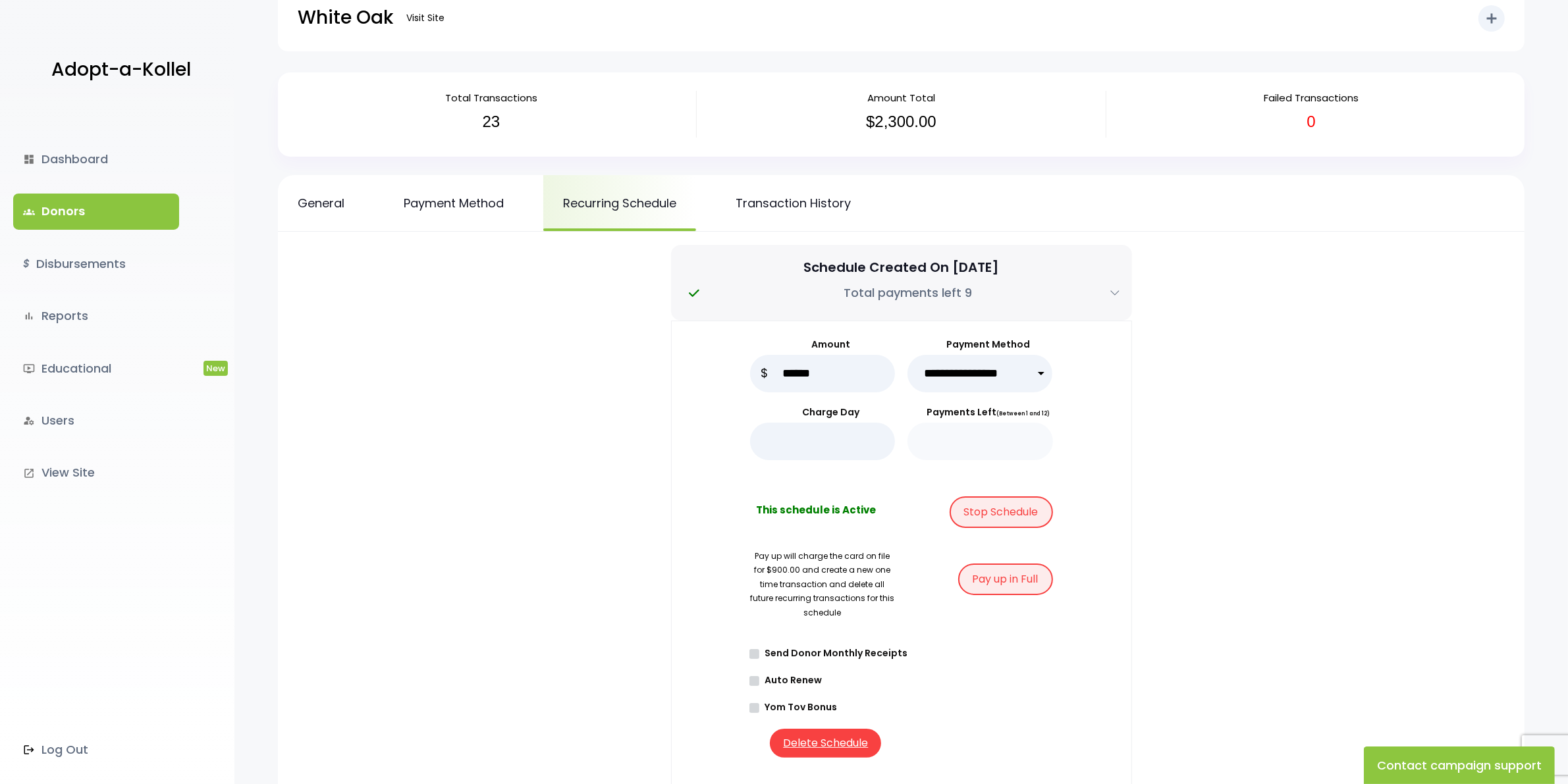
click at [988, 362] on select "**********" at bounding box center [980, 373] width 146 height 37
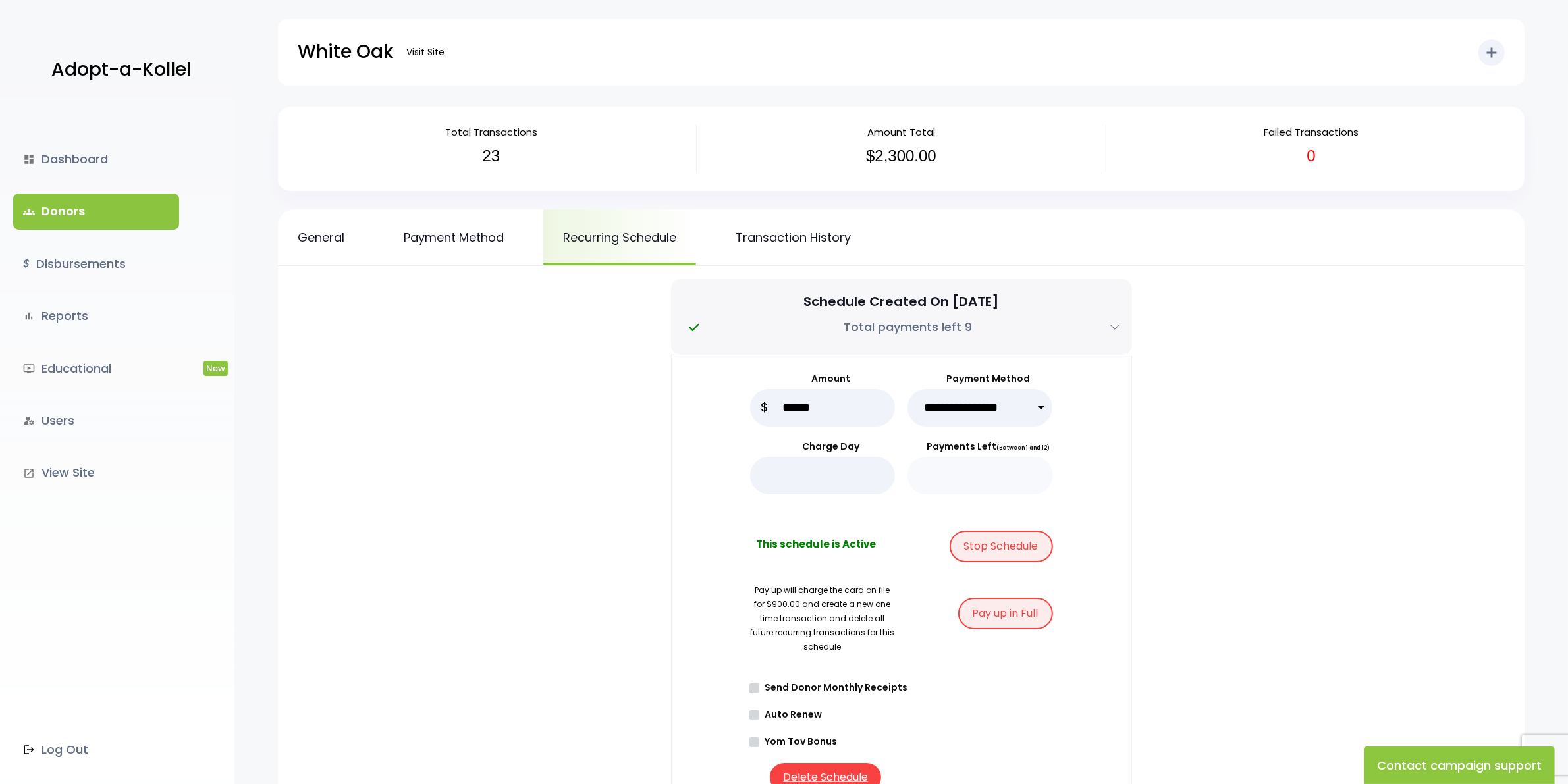
scroll to position [0, 0]
click at [813, 239] on link "Transaction History" at bounding box center [793, 239] width 154 height 56
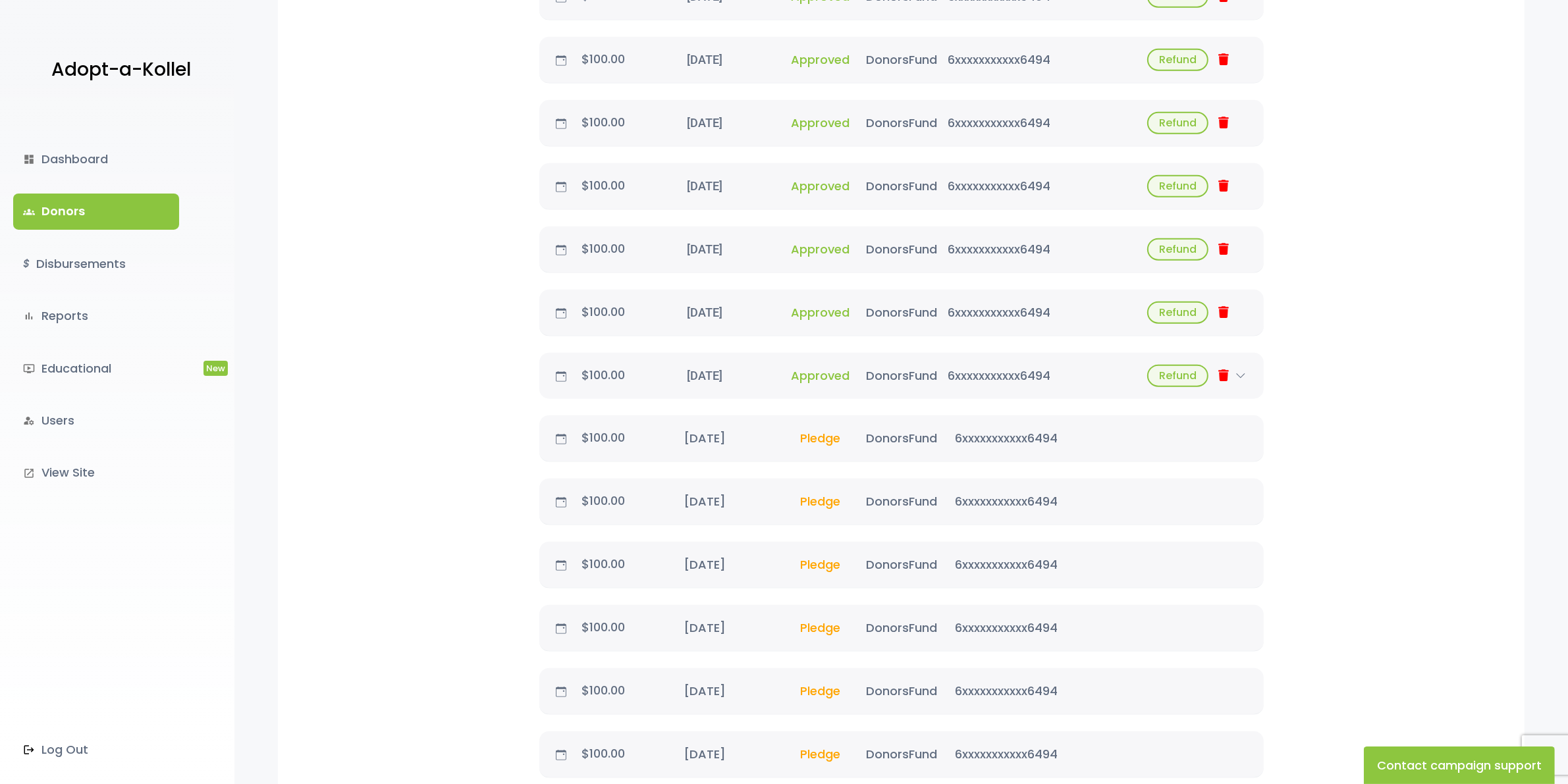
scroll to position [1481, 0]
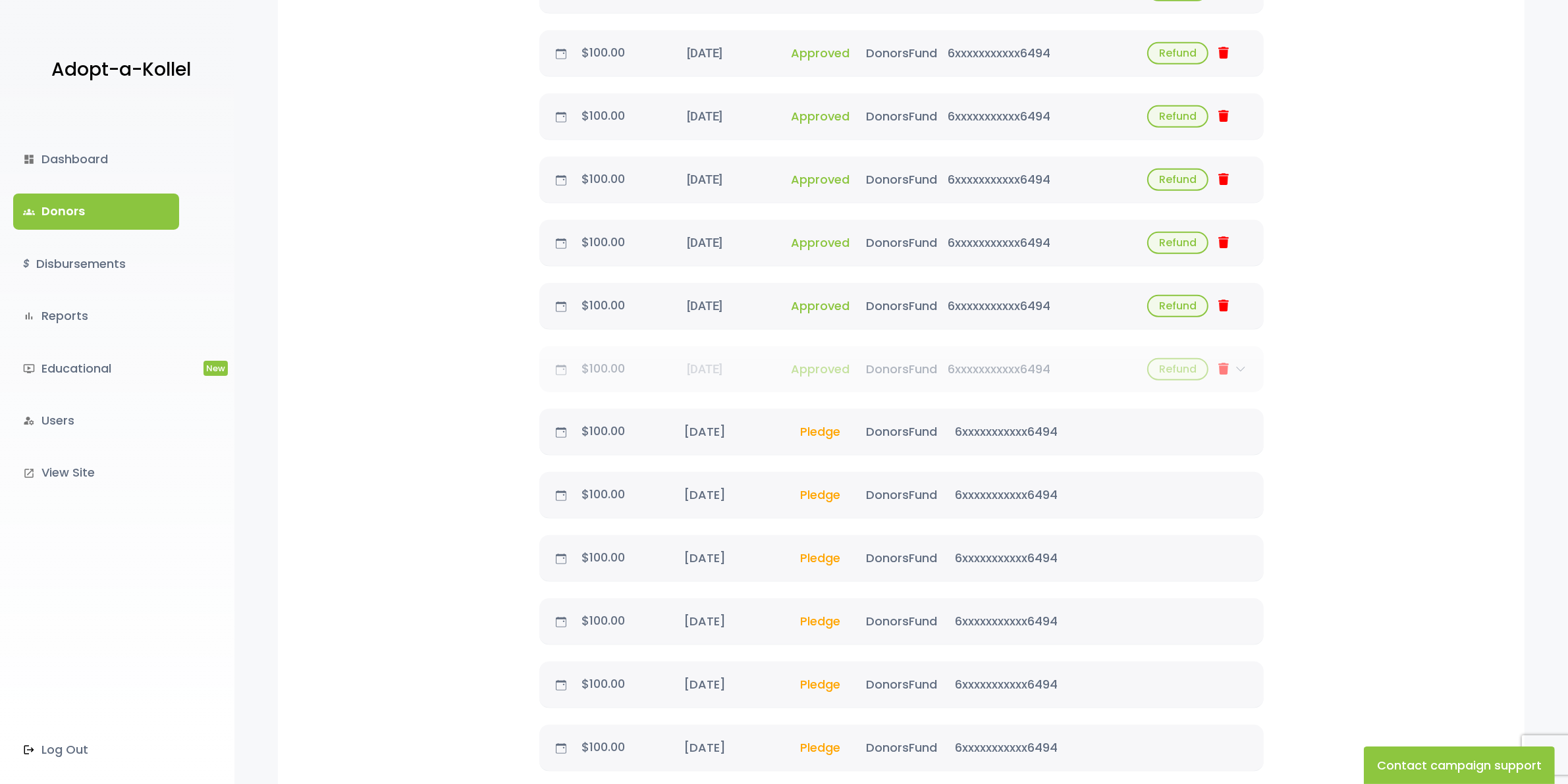
click at [1240, 364] on icon at bounding box center [1240, 369] width 21 height 11
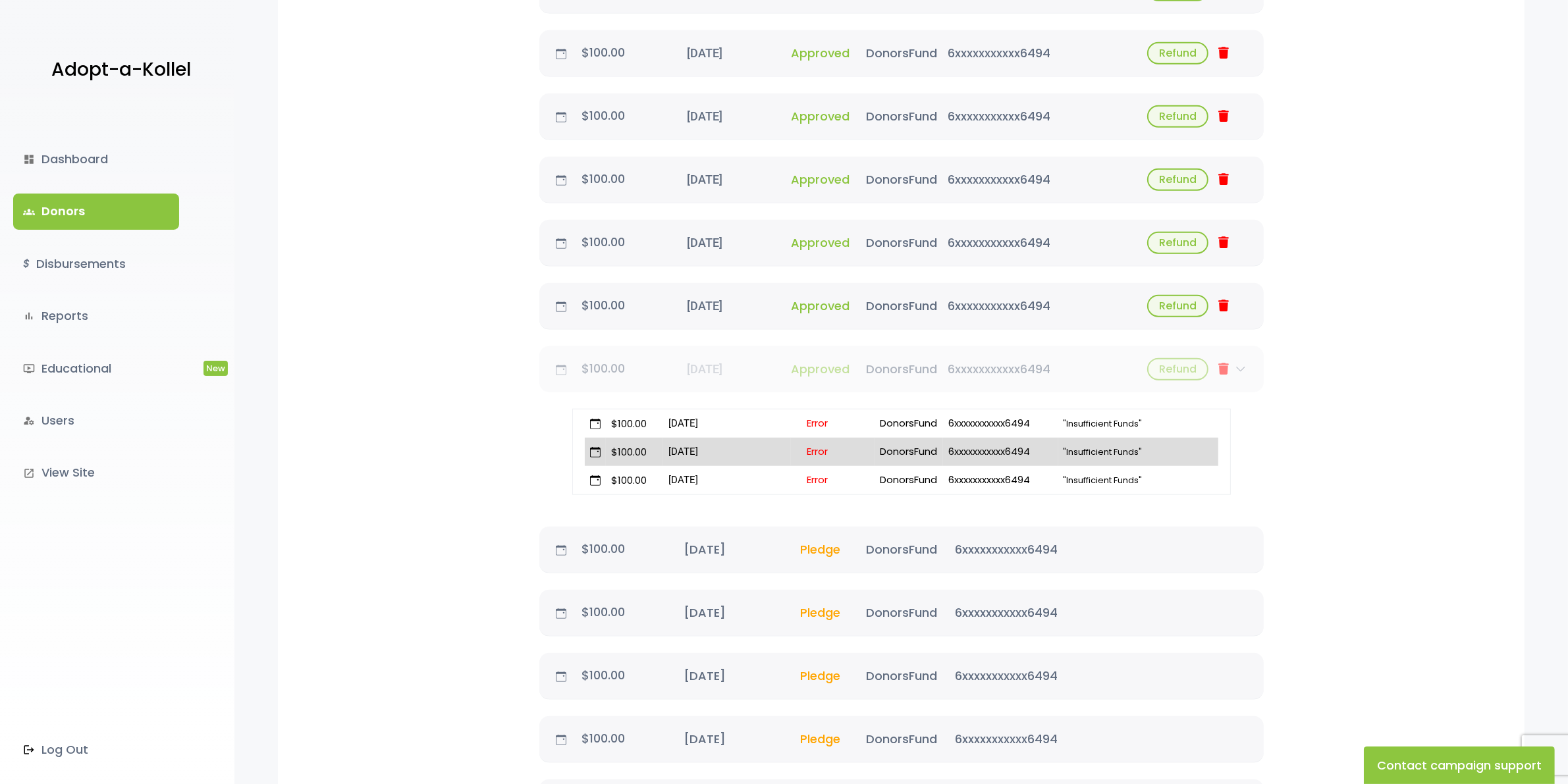
click at [1240, 364] on icon at bounding box center [1240, 369] width 21 height 11
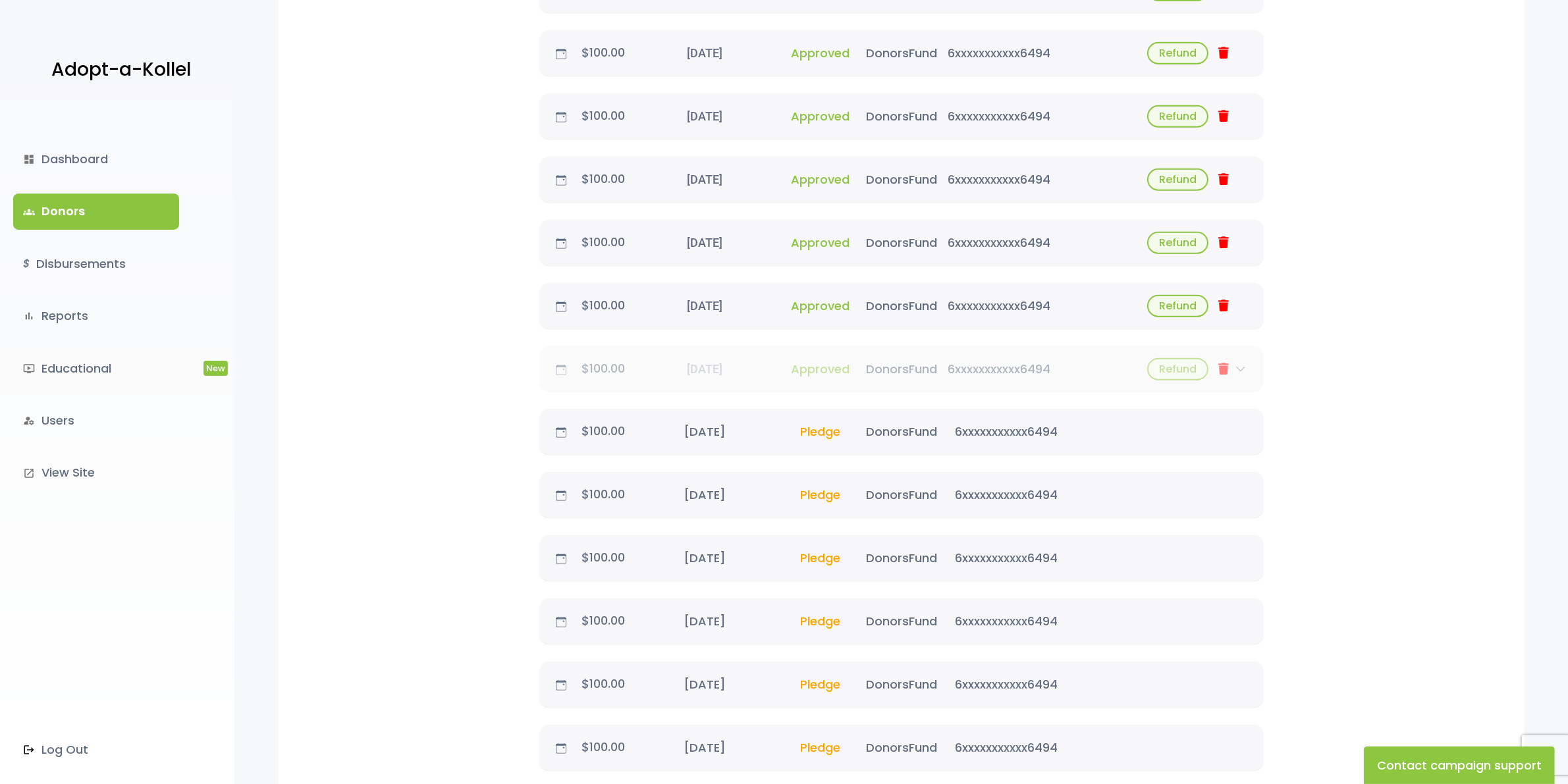
click at [1240, 364] on icon at bounding box center [1240, 369] width 21 height 11
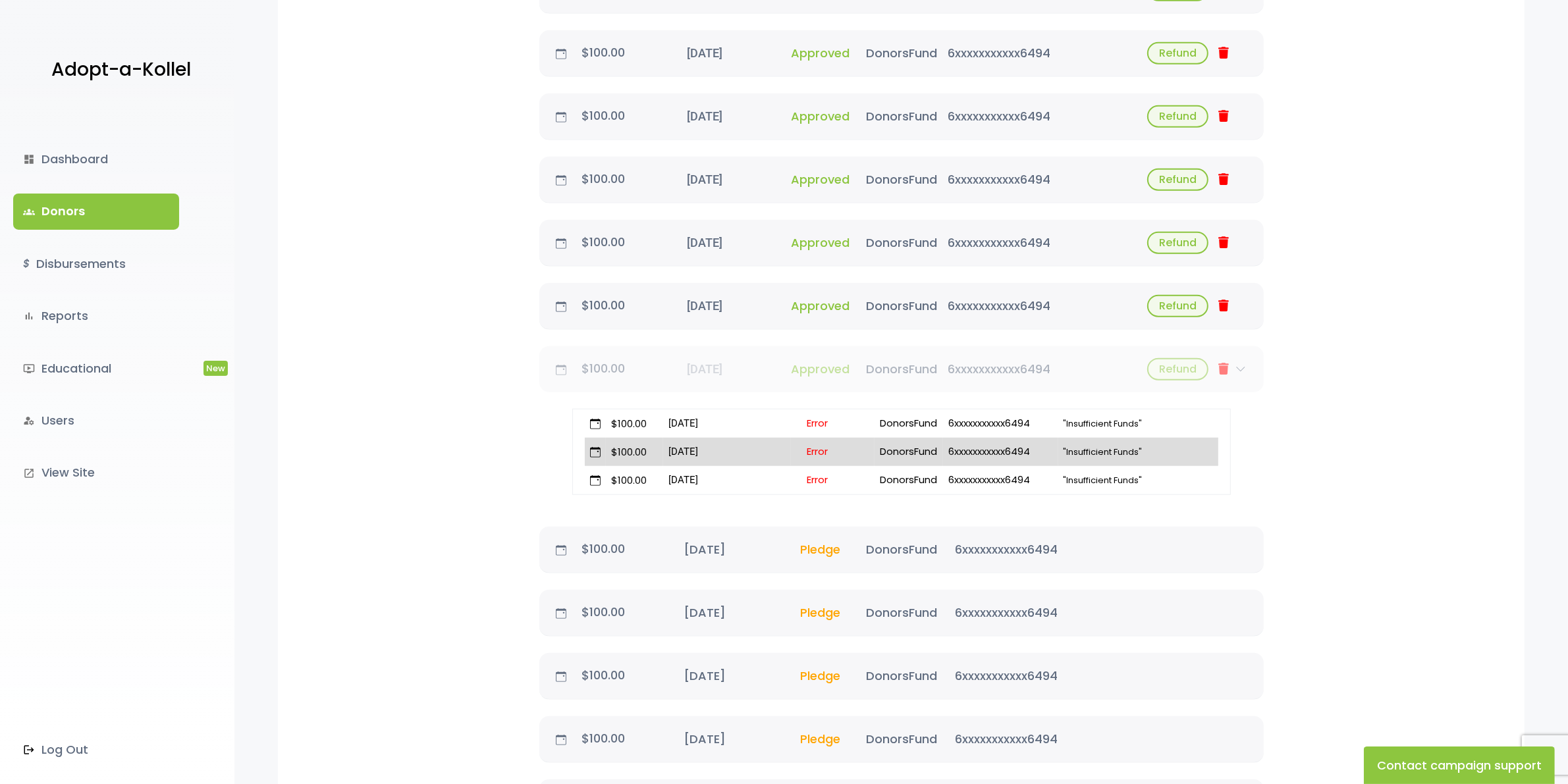
click at [1243, 364] on icon at bounding box center [1240, 369] width 21 height 11
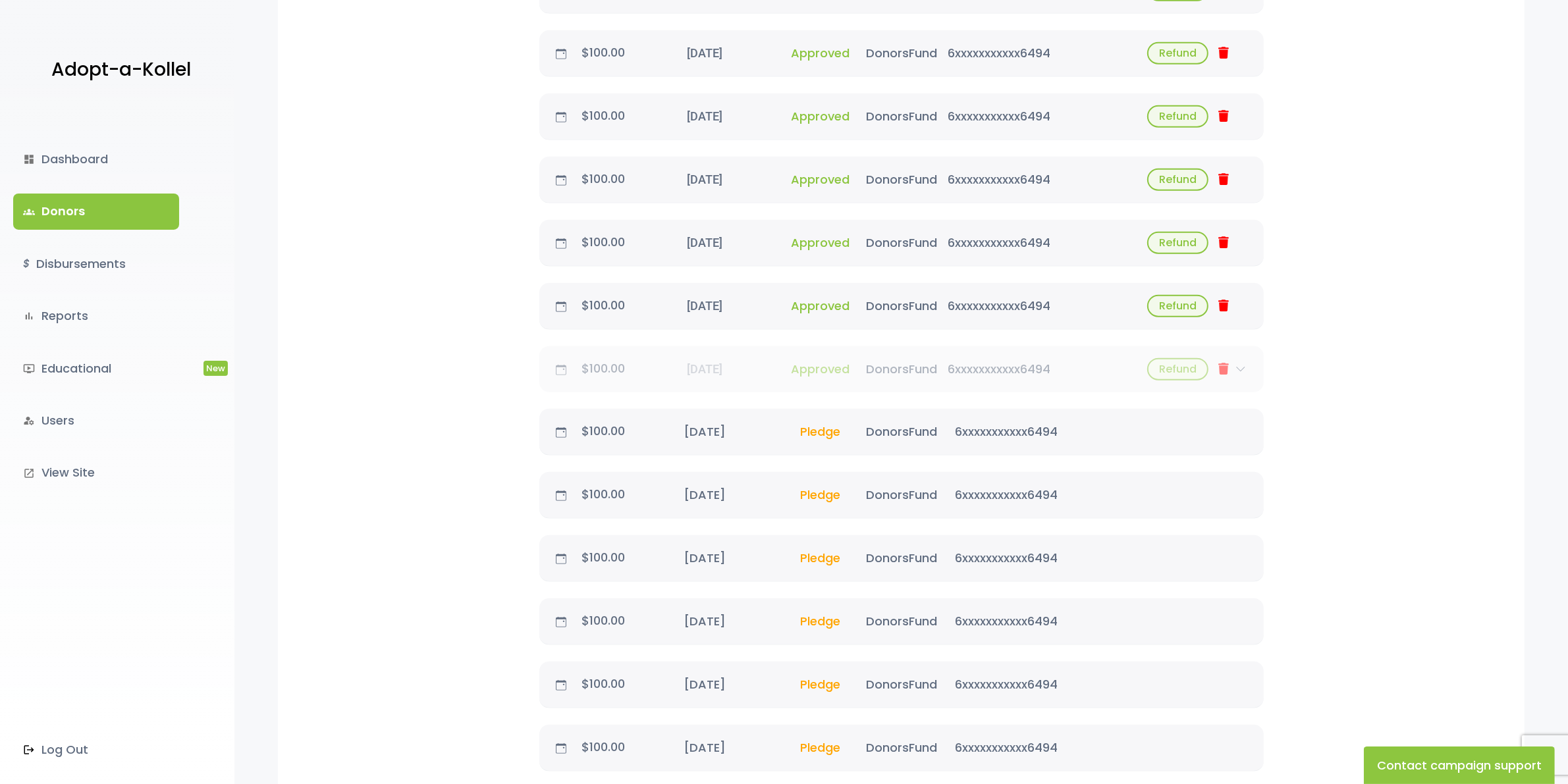
click at [1243, 364] on icon at bounding box center [1240, 369] width 21 height 11
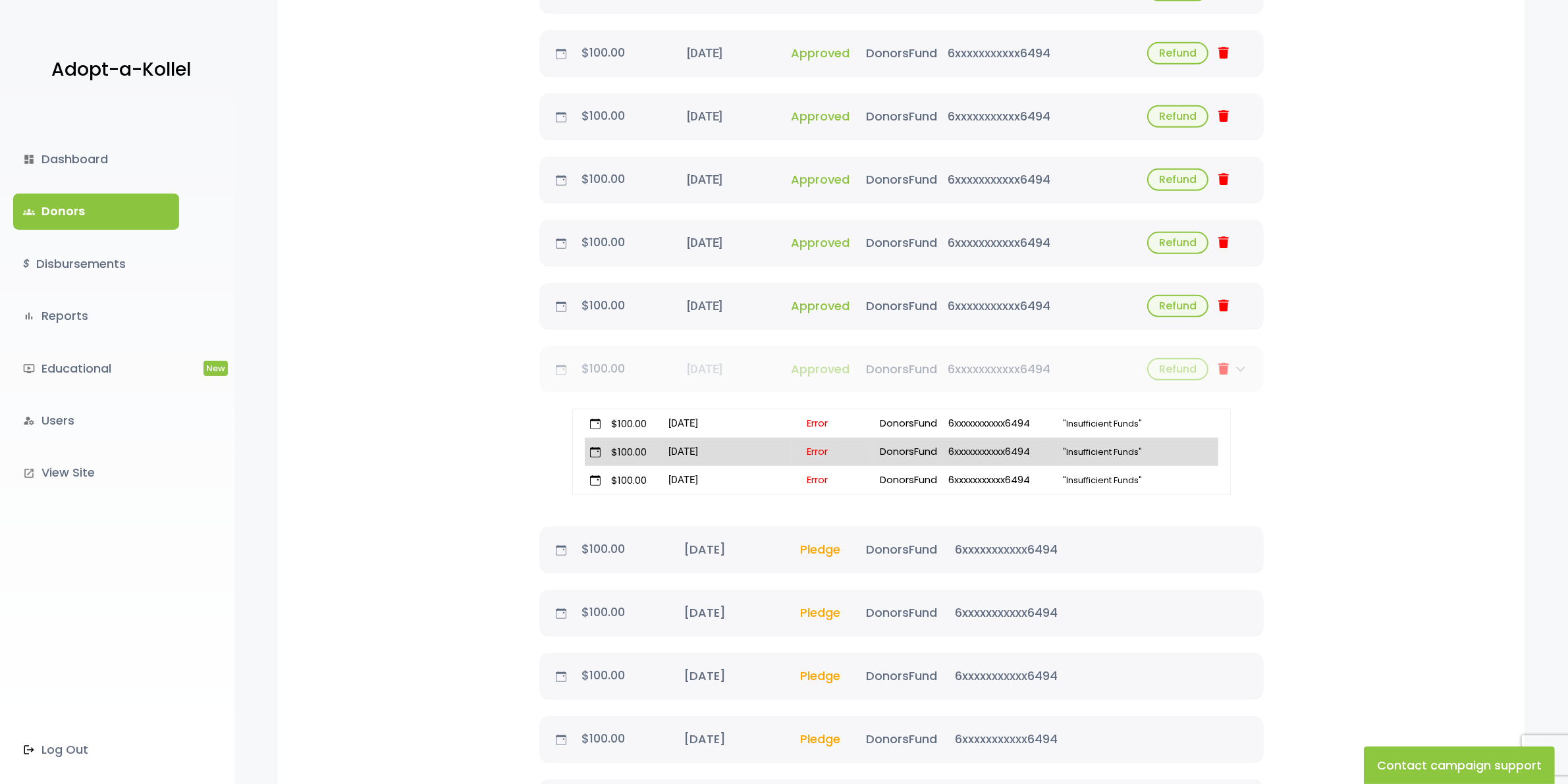
click at [1243, 364] on icon at bounding box center [1240, 369] width 21 height 11
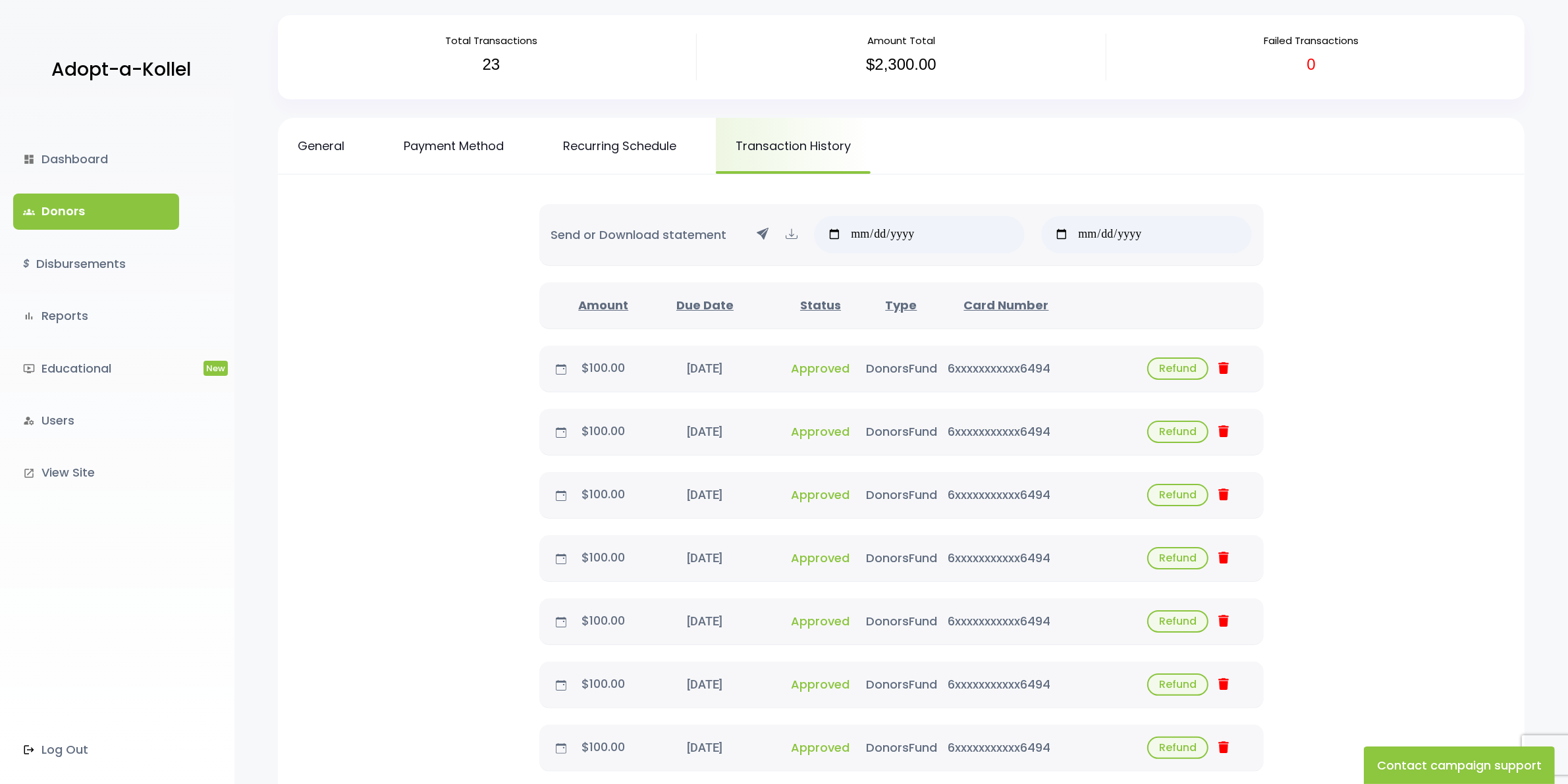
scroll to position [0, 0]
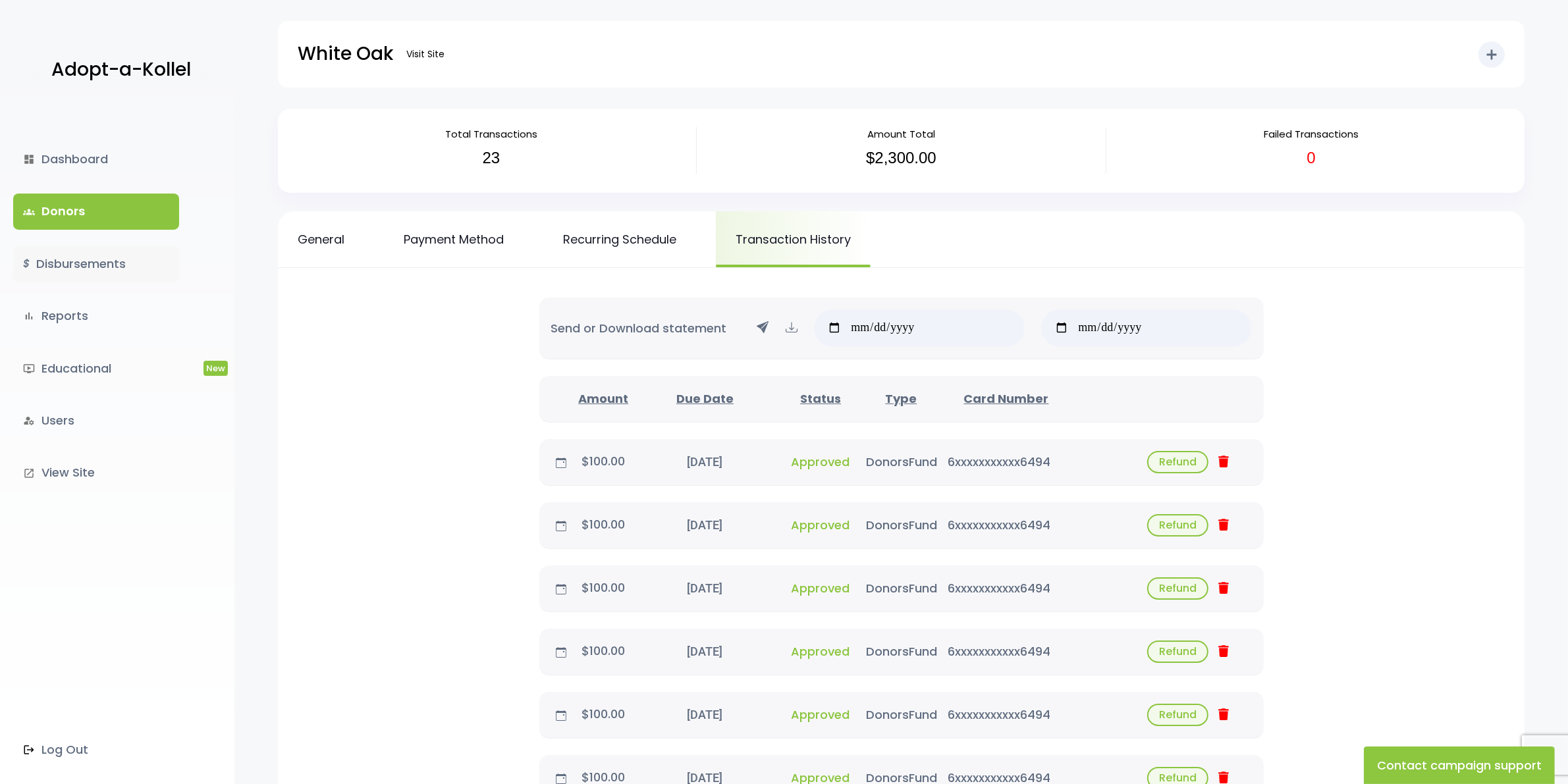
click at [92, 261] on link "$ Disbursements" at bounding box center [96, 264] width 166 height 36
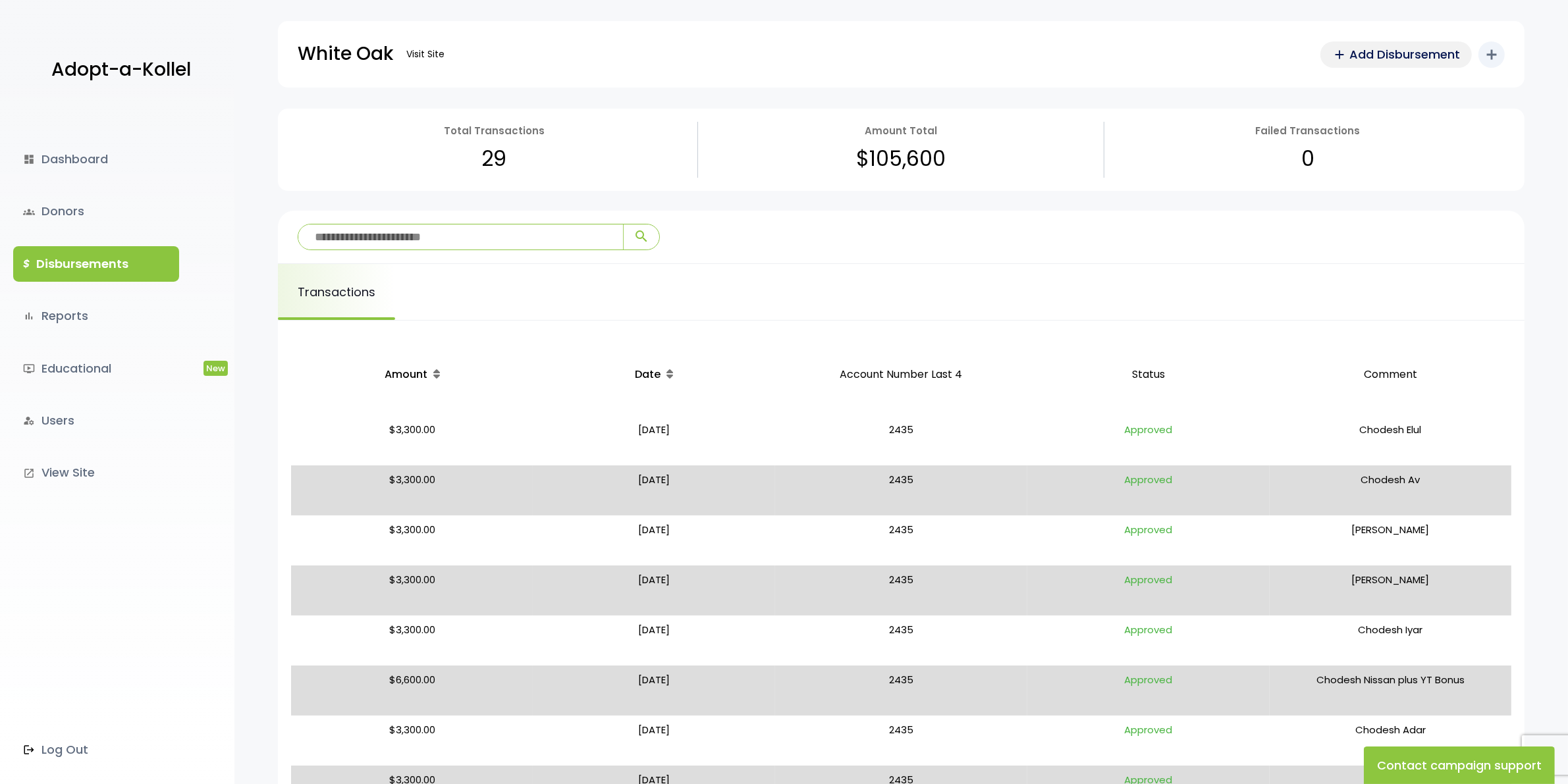
click at [1383, 51] on span "Add Disbursement" at bounding box center [1405, 54] width 111 height 18
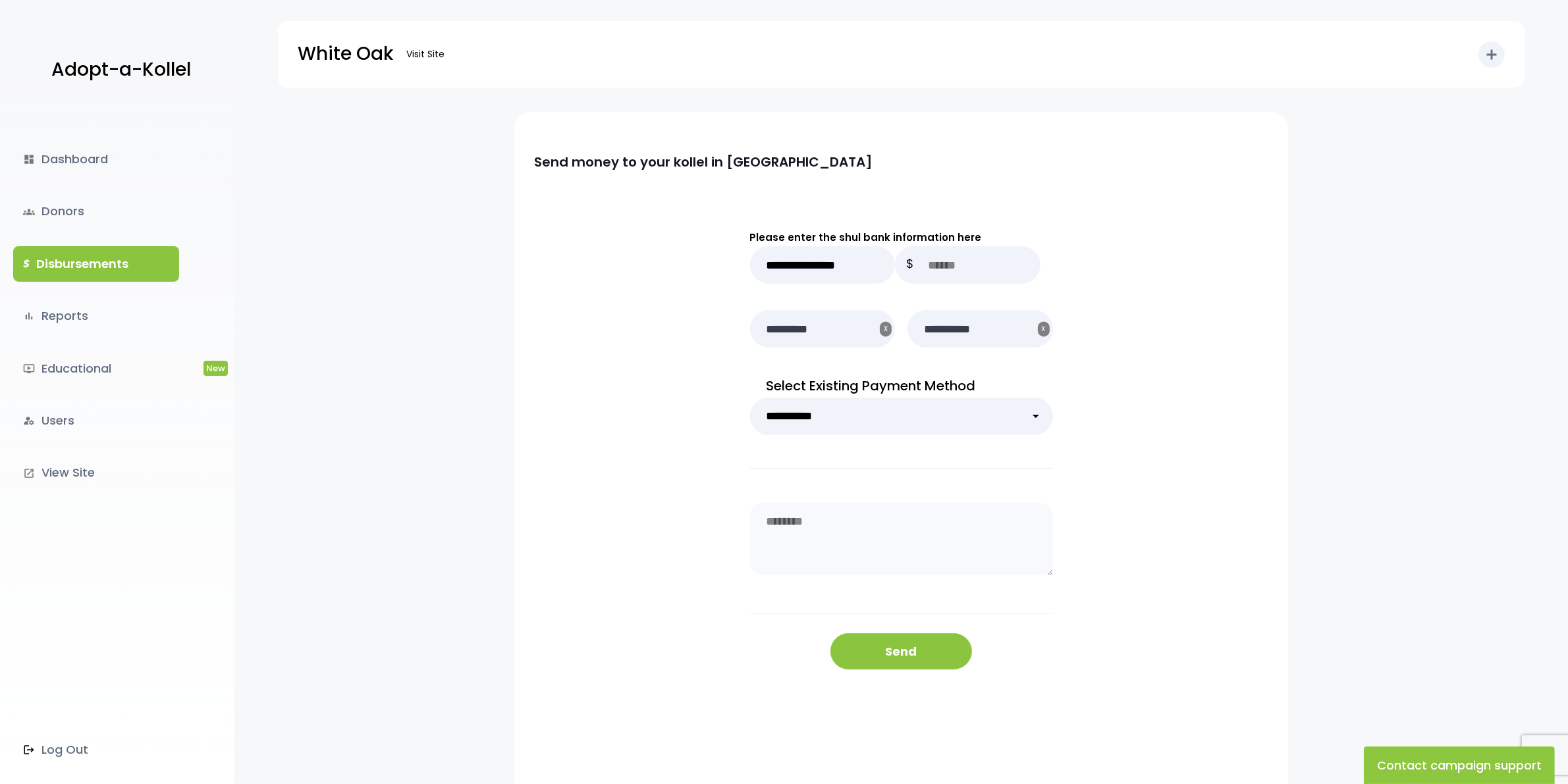
click at [100, 258] on link "$ Disbursements" at bounding box center [96, 264] width 166 height 36
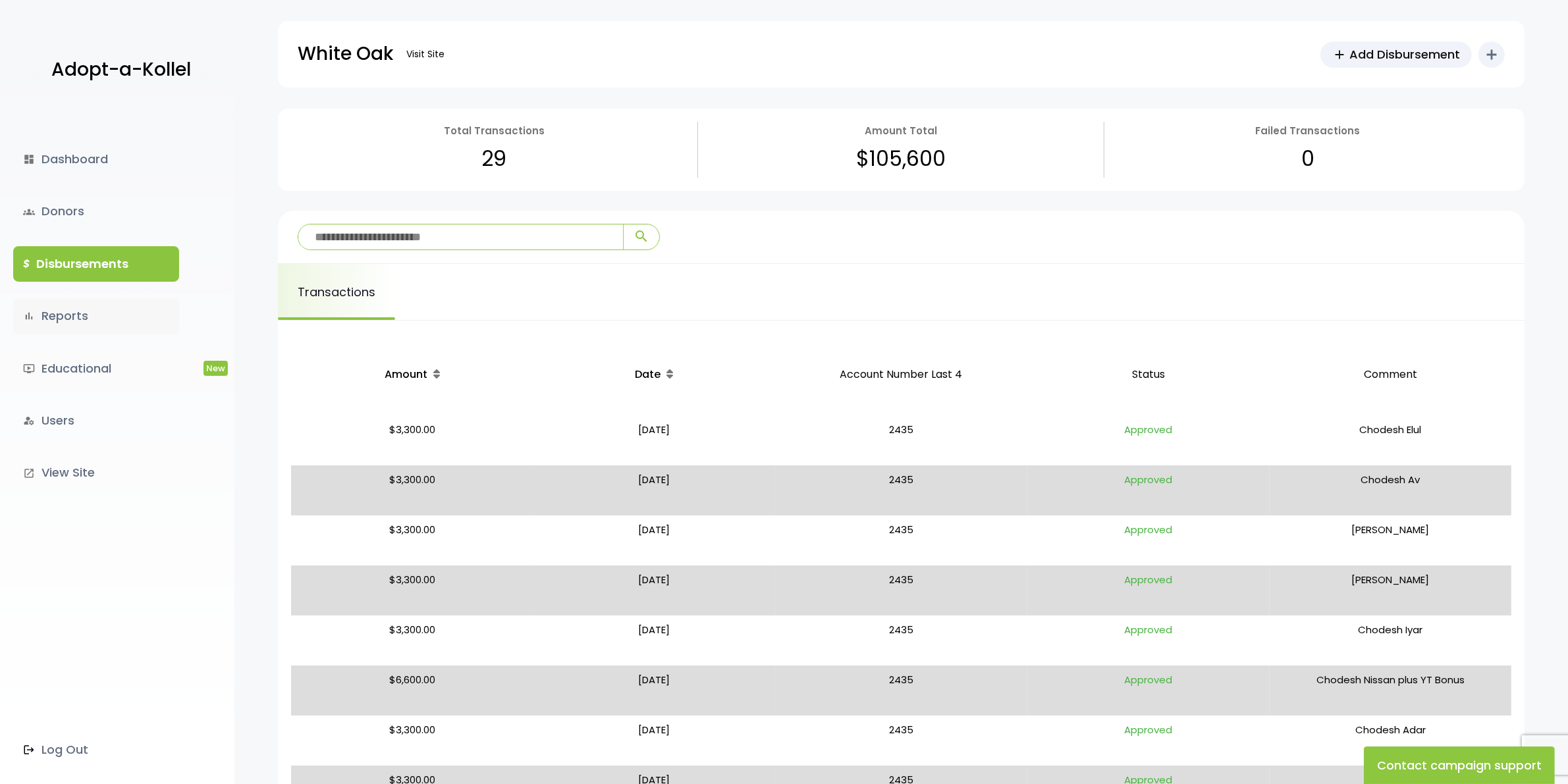
click at [60, 312] on link "bar_chart Reports" at bounding box center [96, 316] width 166 height 36
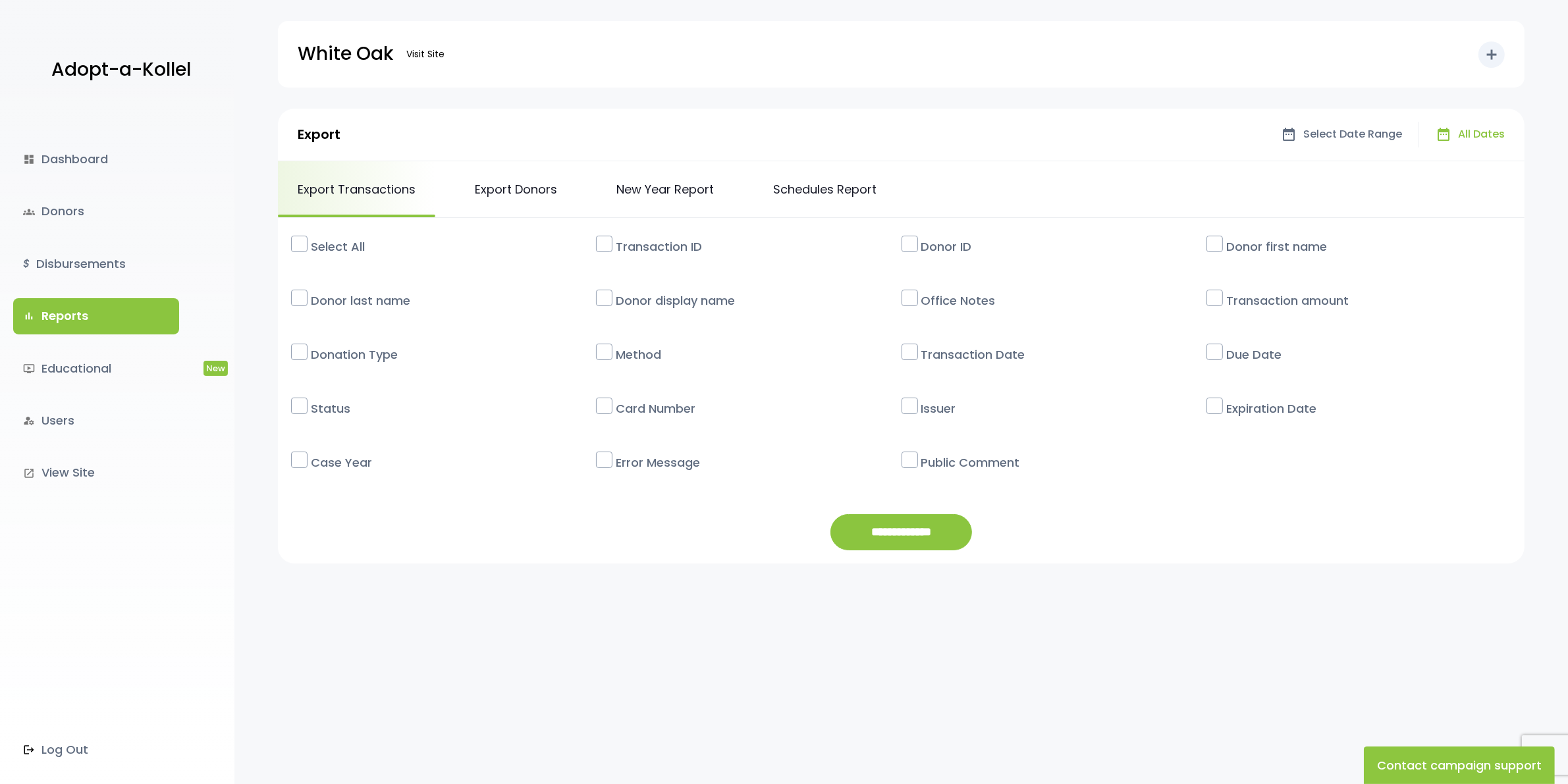
click at [300, 241] on label at bounding box center [299, 243] width 17 height 17
click at [655, 194] on link "New Year Report" at bounding box center [665, 190] width 137 height 56
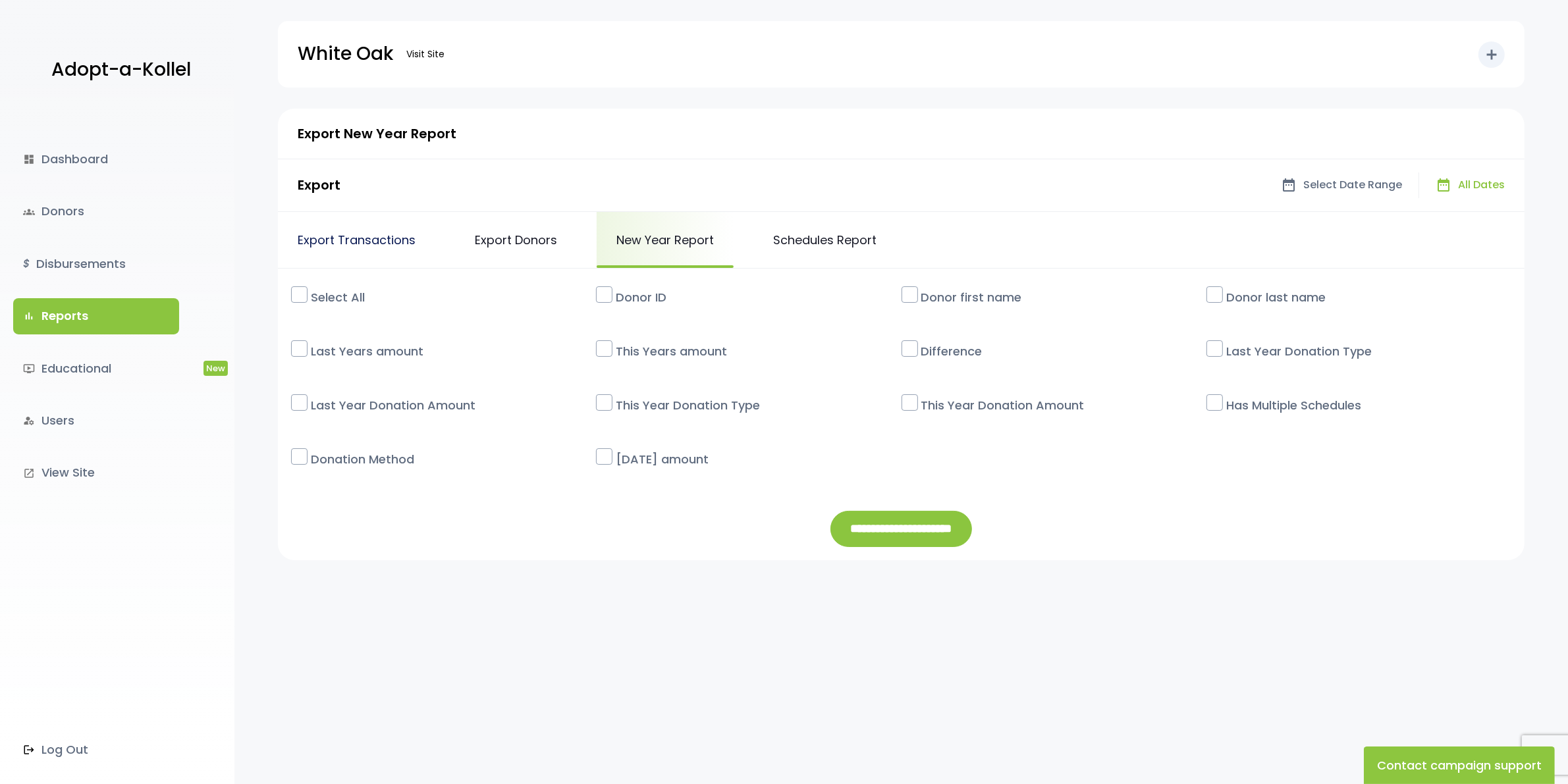
click at [341, 254] on link "Export Transactions" at bounding box center [356, 240] width 157 height 56
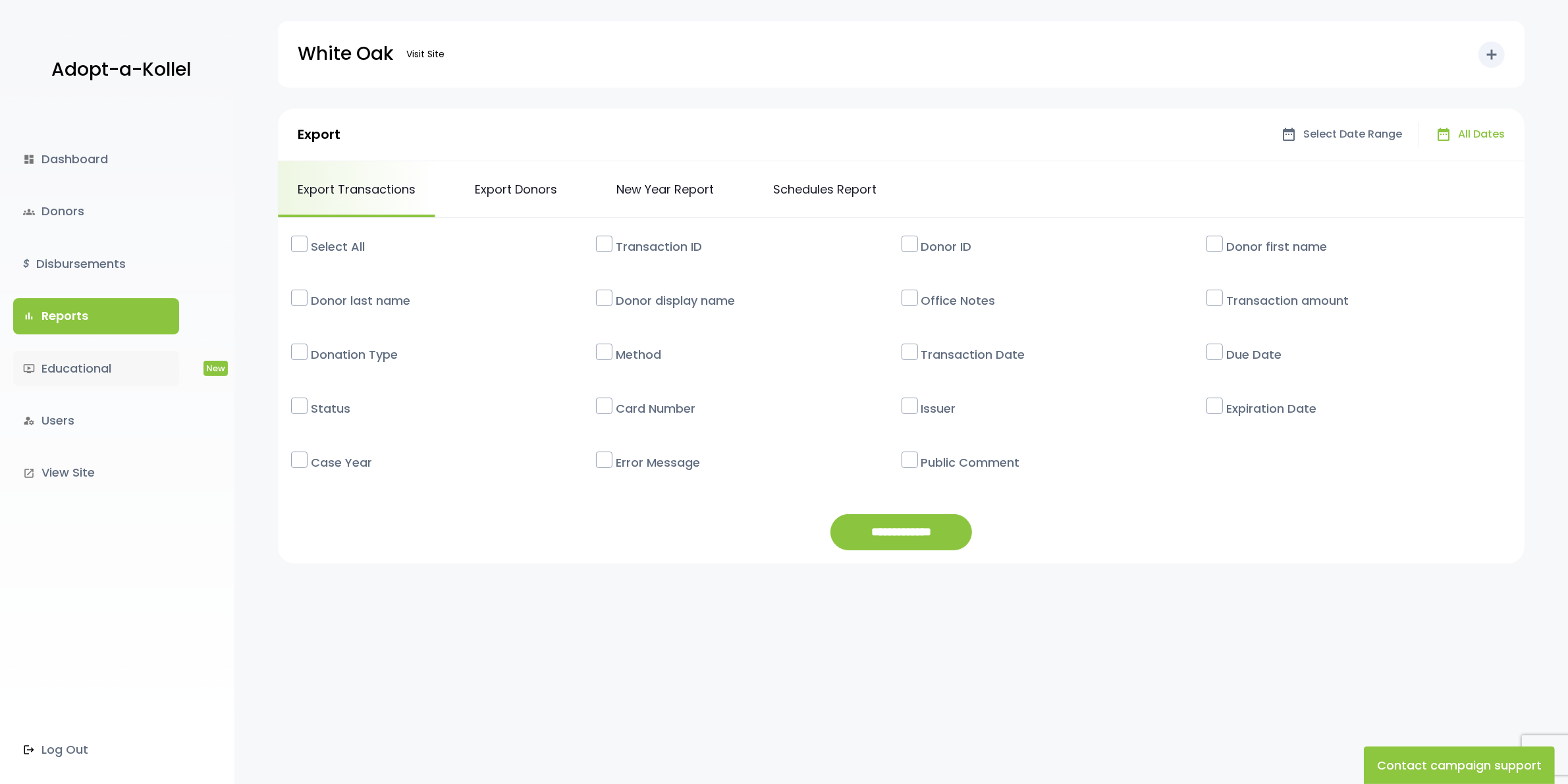
click at [80, 368] on link "ondemand_video Educational New" at bounding box center [96, 369] width 166 height 36
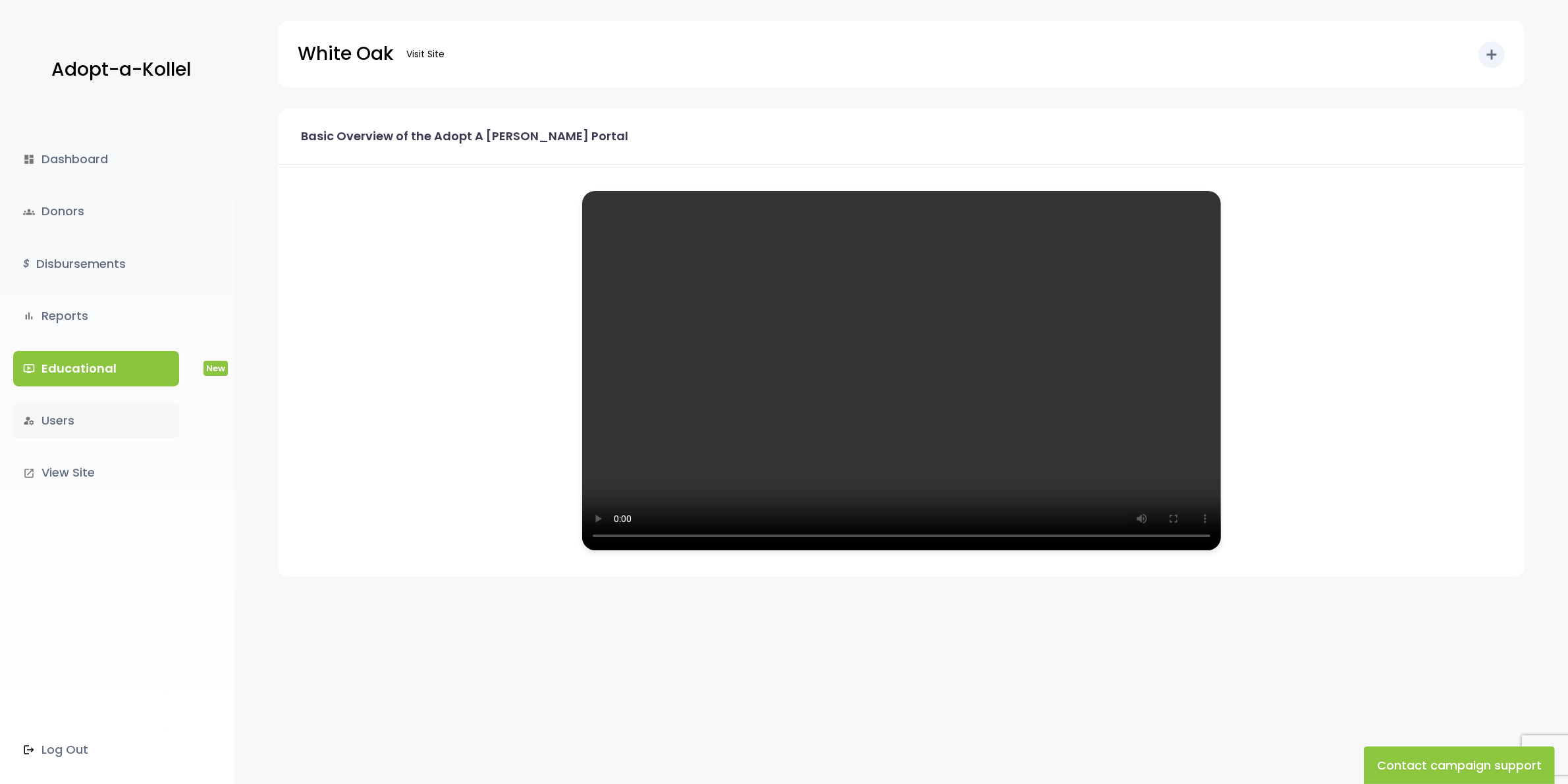
click at [69, 414] on link "manage_accounts Users" at bounding box center [96, 421] width 166 height 36
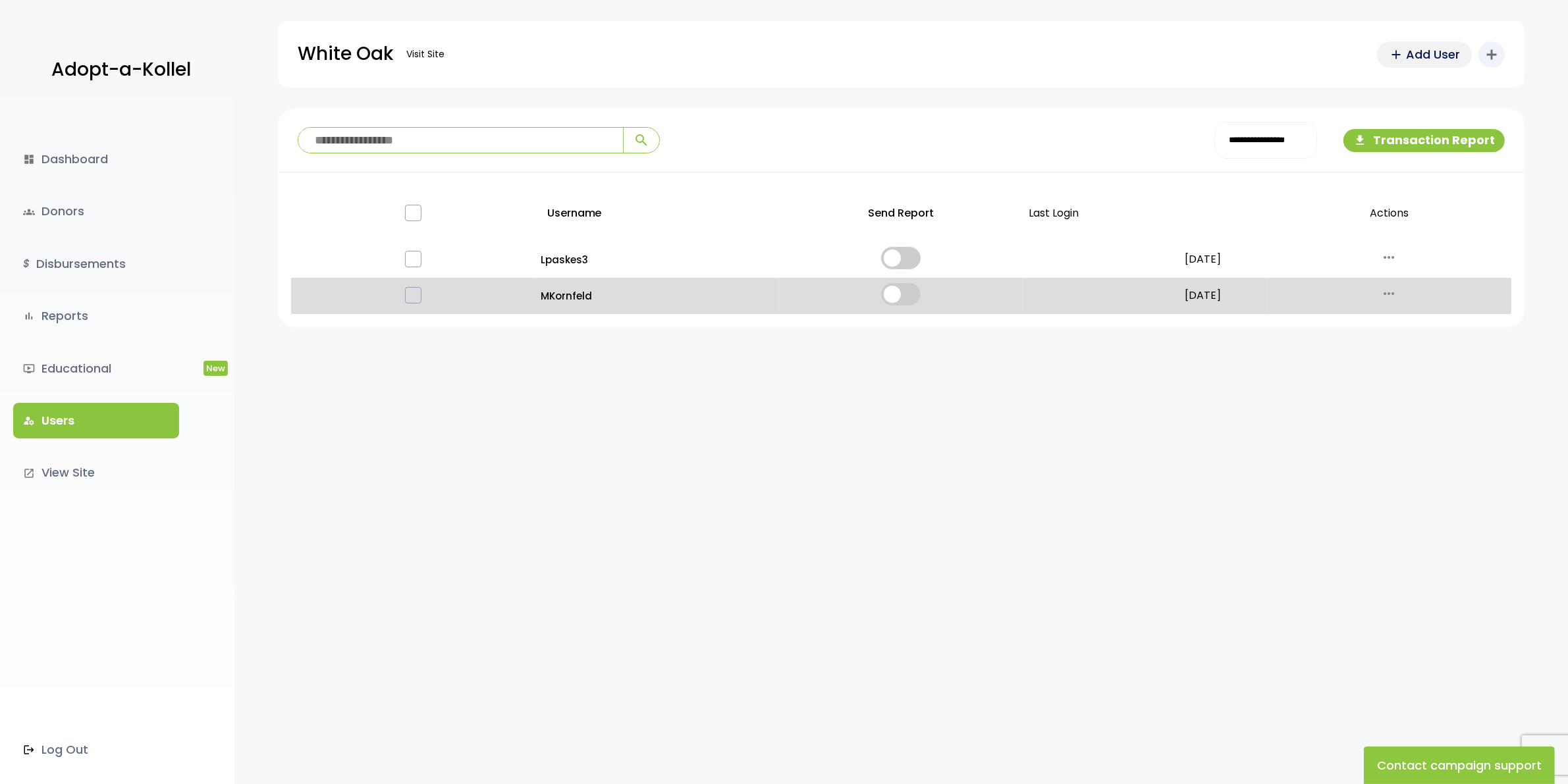
click at [1434, 58] on span "Add User" at bounding box center [1432, 54] width 54 height 18
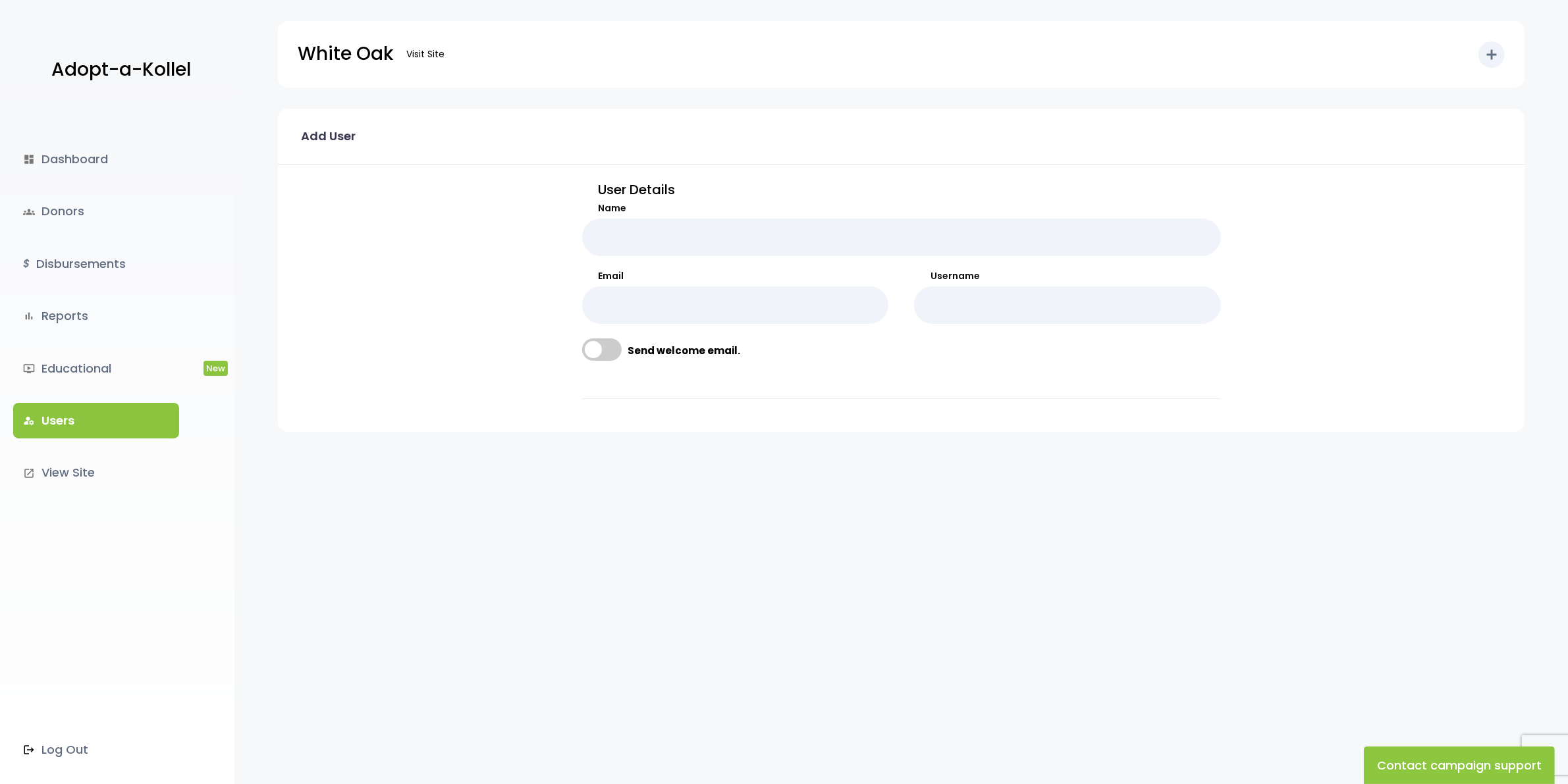
click at [67, 419] on link "manage_accounts Users" at bounding box center [96, 421] width 166 height 36
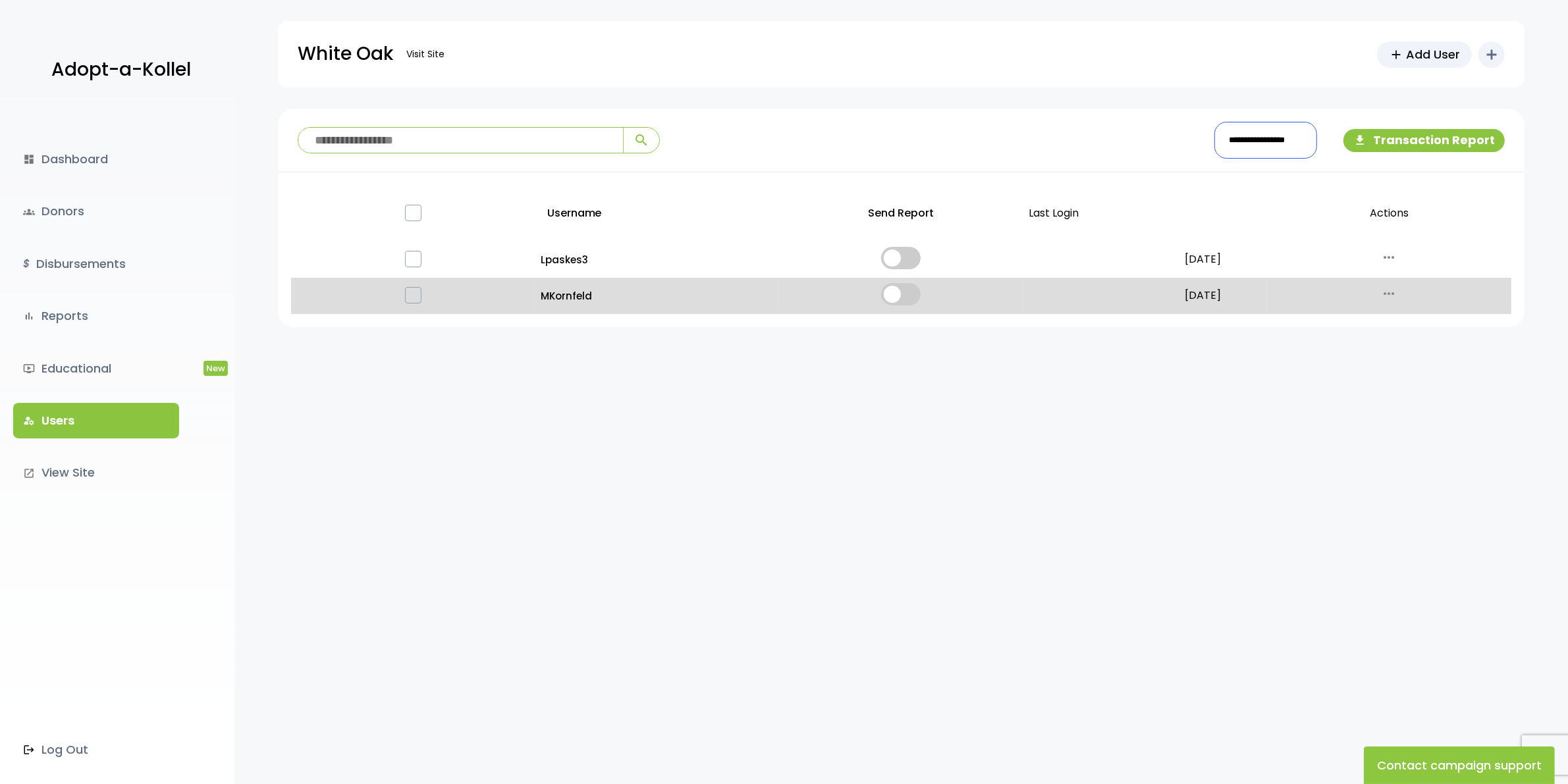
click at [1245, 137] on div "**********" at bounding box center [1266, 140] width 123 height 37
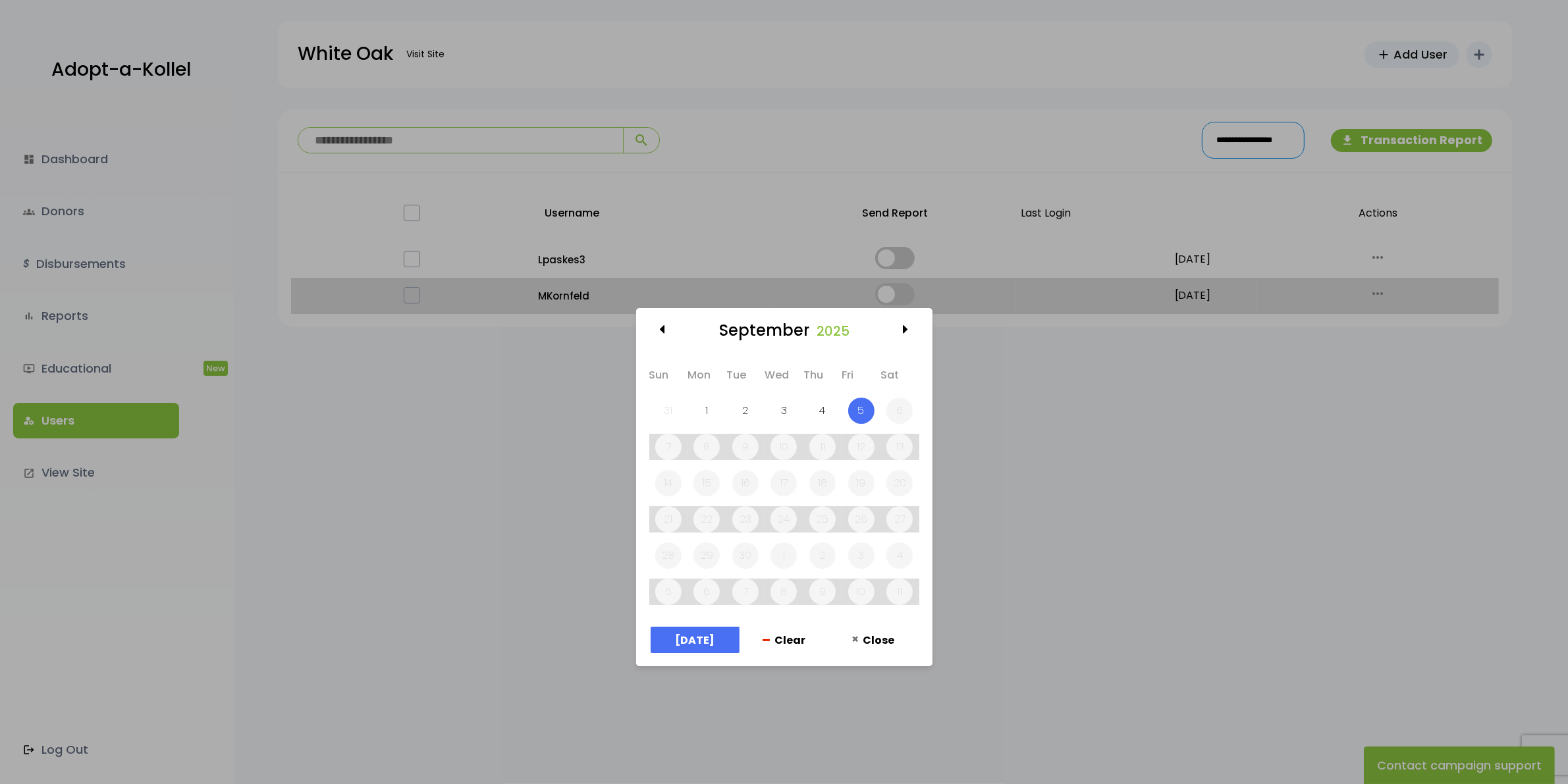
click at [1084, 381] on div "[DATE] Sun Mon Tue Wed Thu Fri Sat 31 1 2 3 4 5 6 7 8 9 10 11 12 13 14 15 16 17…" at bounding box center [784, 392] width 1568 height 784
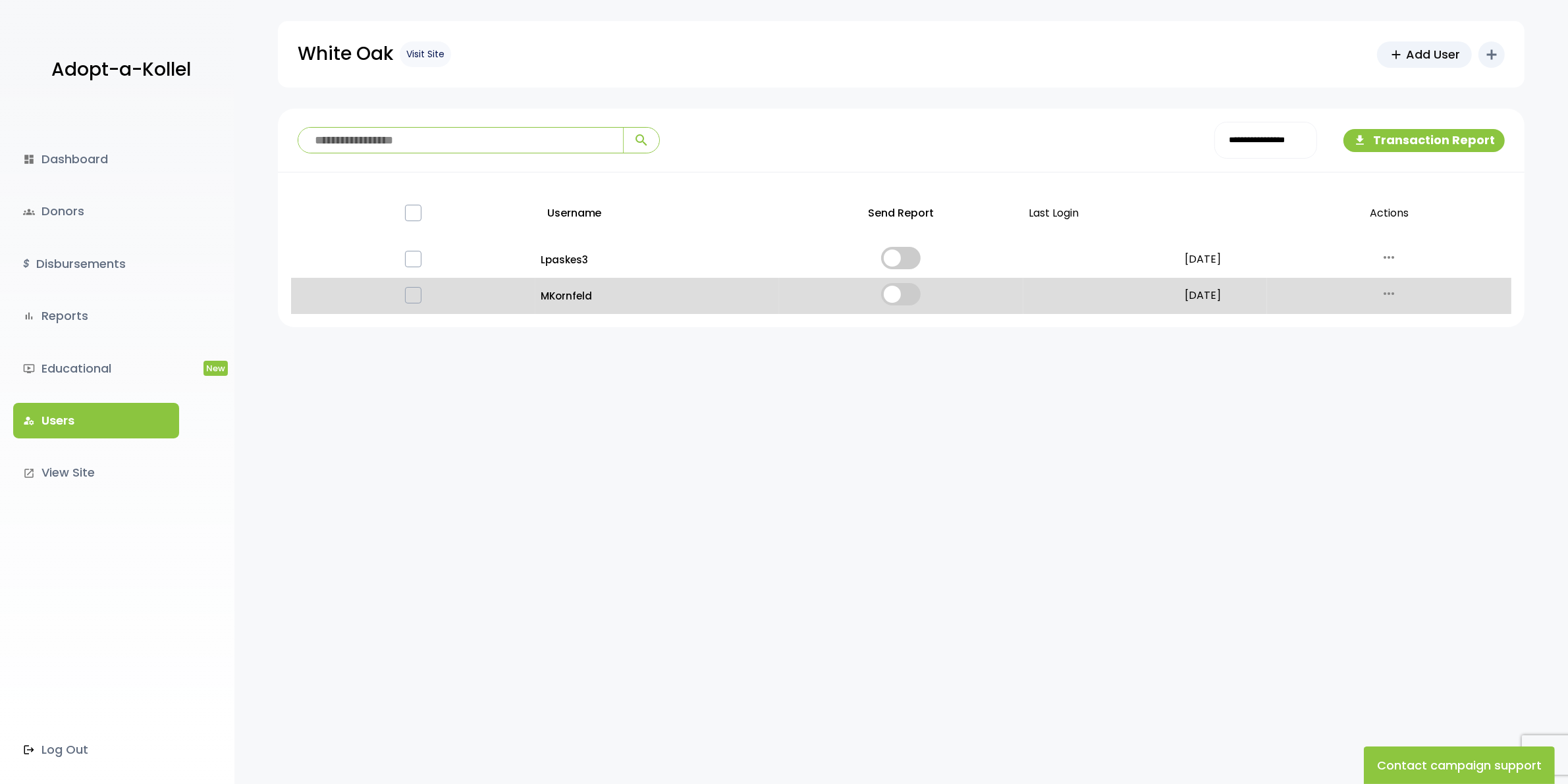
click at [430, 51] on link "Visit Site" at bounding box center [426, 55] width 52 height 26
click at [78, 207] on link "groups Donors" at bounding box center [96, 212] width 166 height 36
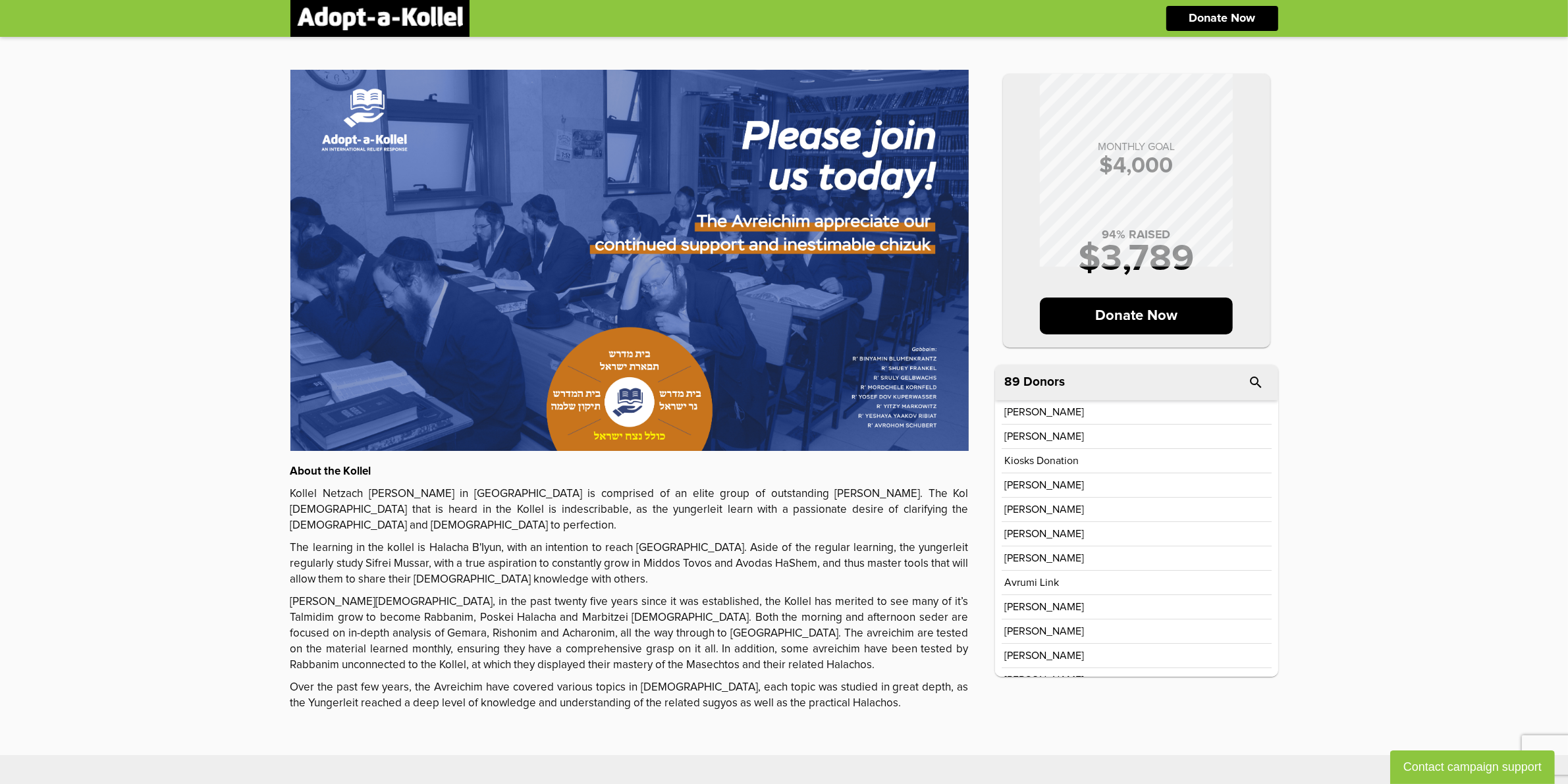
click at [1433, 438] on div "MONTHLY GOAL $ 4,000 94 % RAISED $ 3,789 Donate Now About the Kollel Kollel Net…" at bounding box center [784, 396] width 1568 height 718
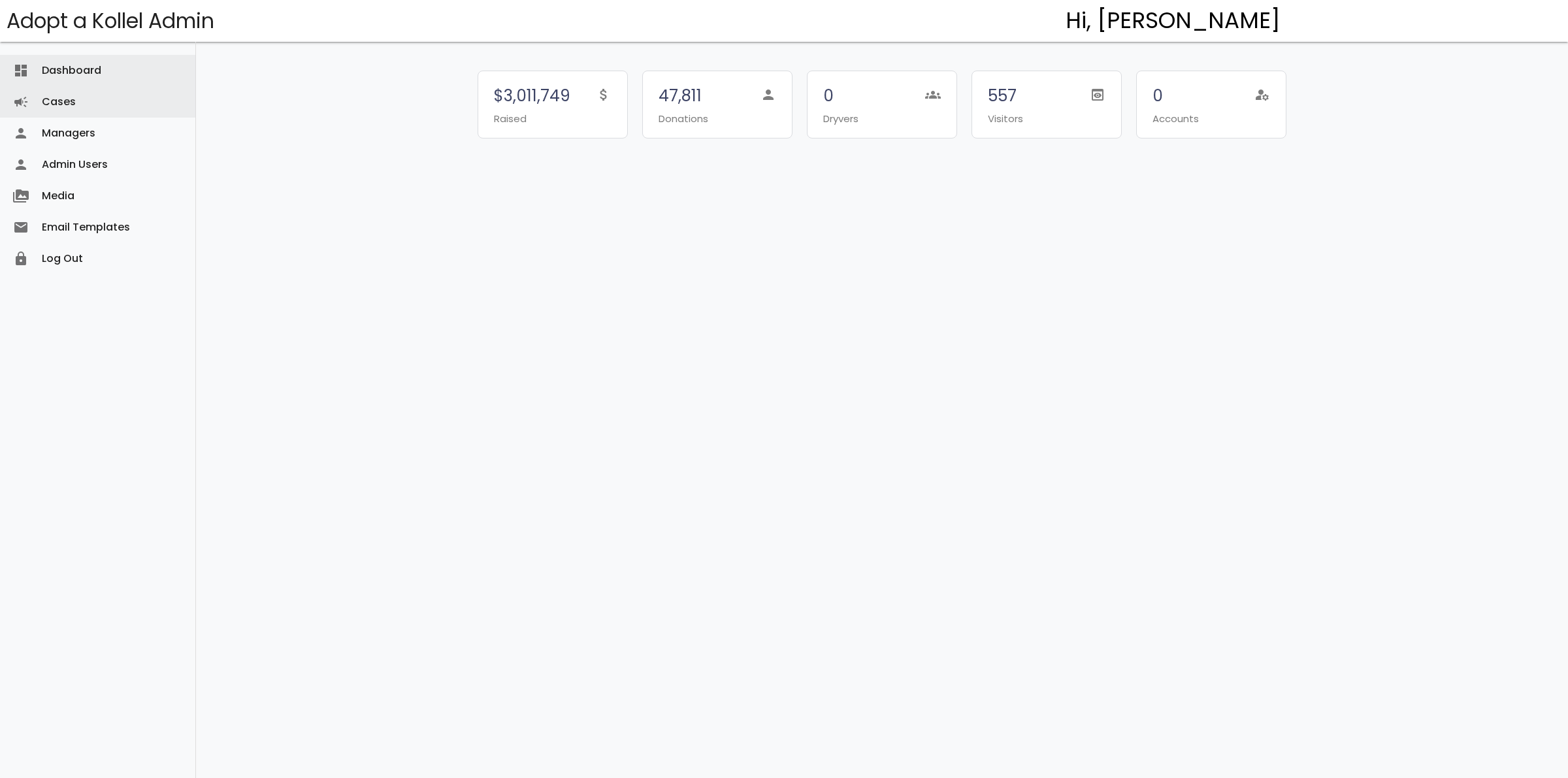
click at [71, 93] on link "Cases campaign" at bounding box center [98, 102] width 195 height 31
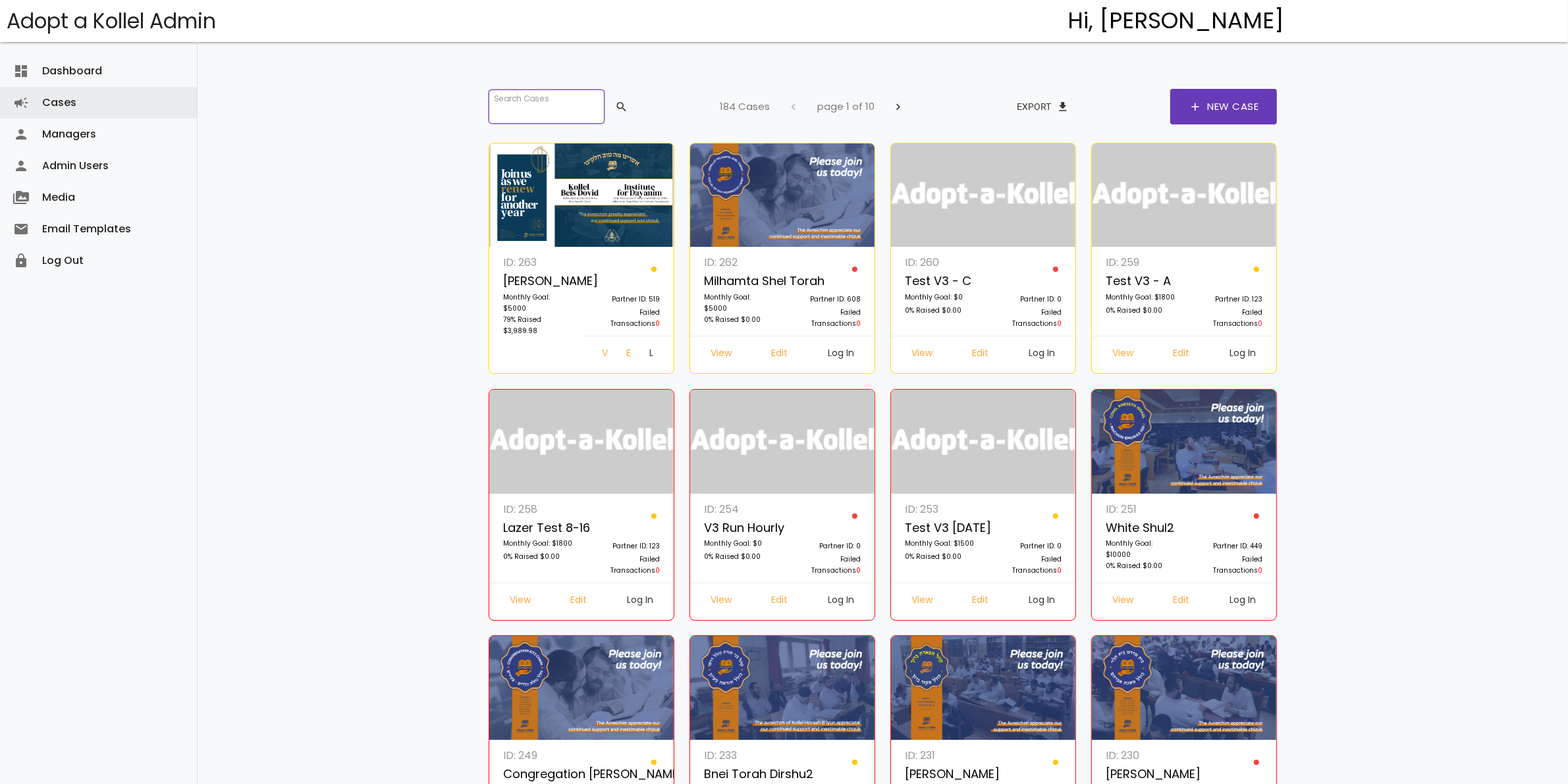
click at [537, 107] on input "search" at bounding box center [546, 107] width 116 height 34
click at [596, 103] on input "search" at bounding box center [546, 107] width 116 height 34
click at [469, 137] on div "Search Cases search 184 Cases chevron_left page 1 of 10 chevron_right Export fi…" at bounding box center [883, 716] width 856 height 1432
click at [554, 99] on input "search" at bounding box center [546, 107] width 116 height 34
click at [550, 113] on input "search" at bounding box center [546, 107] width 116 height 34
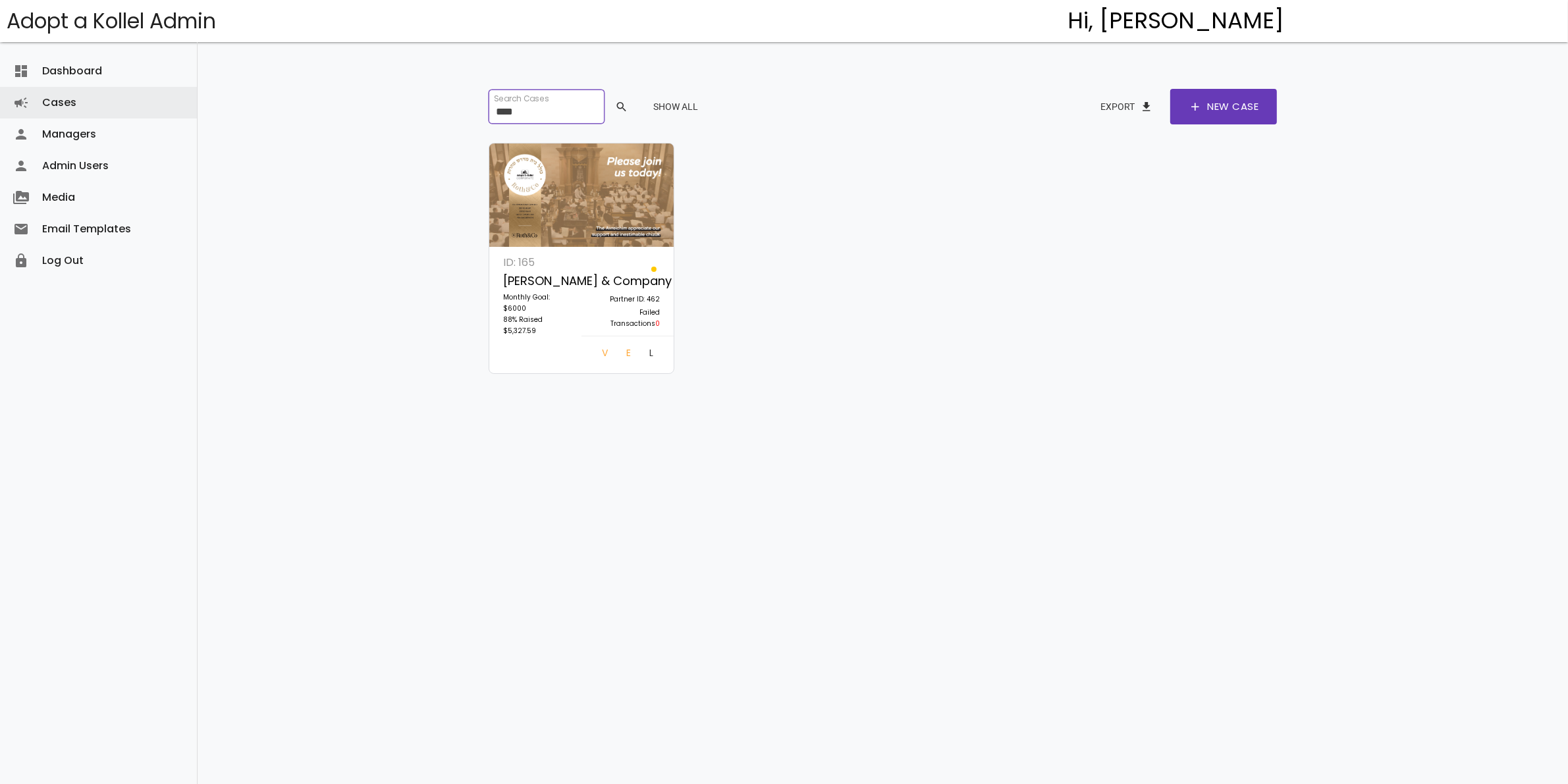
type input "****"
click at [646, 358] on link "Log In" at bounding box center [651, 355] width 25 height 24
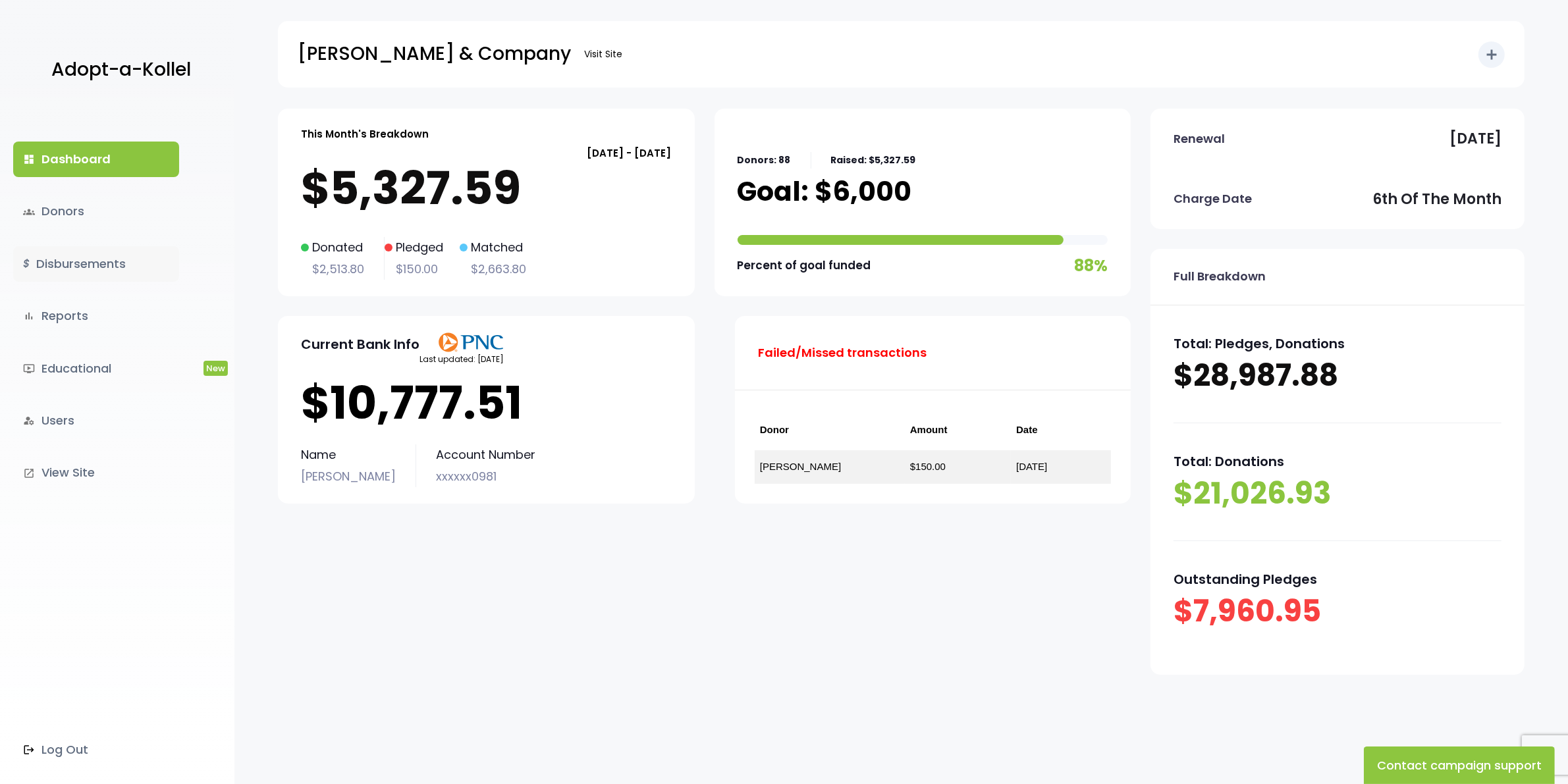
click at [99, 262] on link "$ Disbursements" at bounding box center [96, 264] width 166 height 36
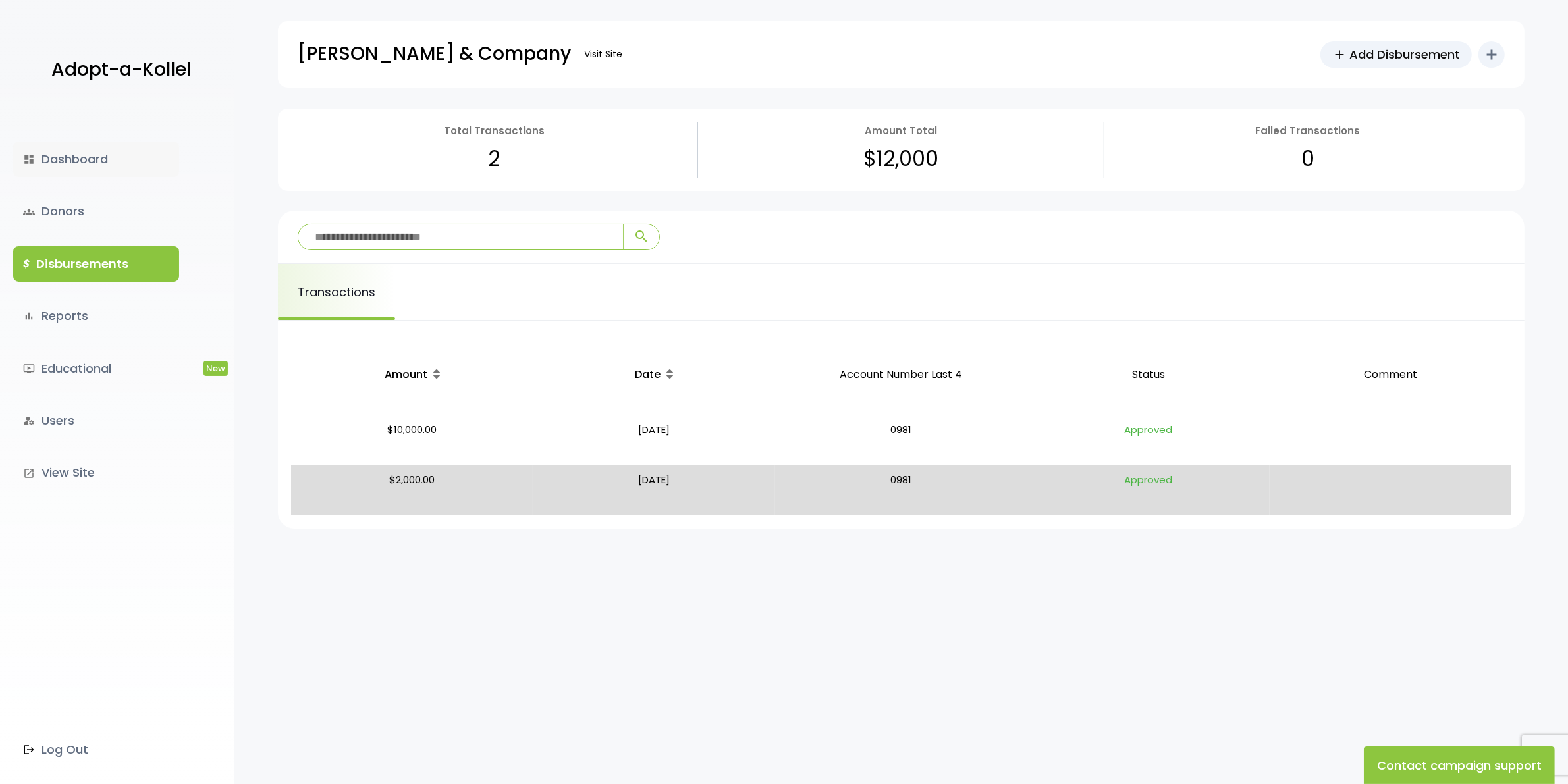
click at [78, 148] on link "dashboard Dashboard" at bounding box center [96, 159] width 166 height 36
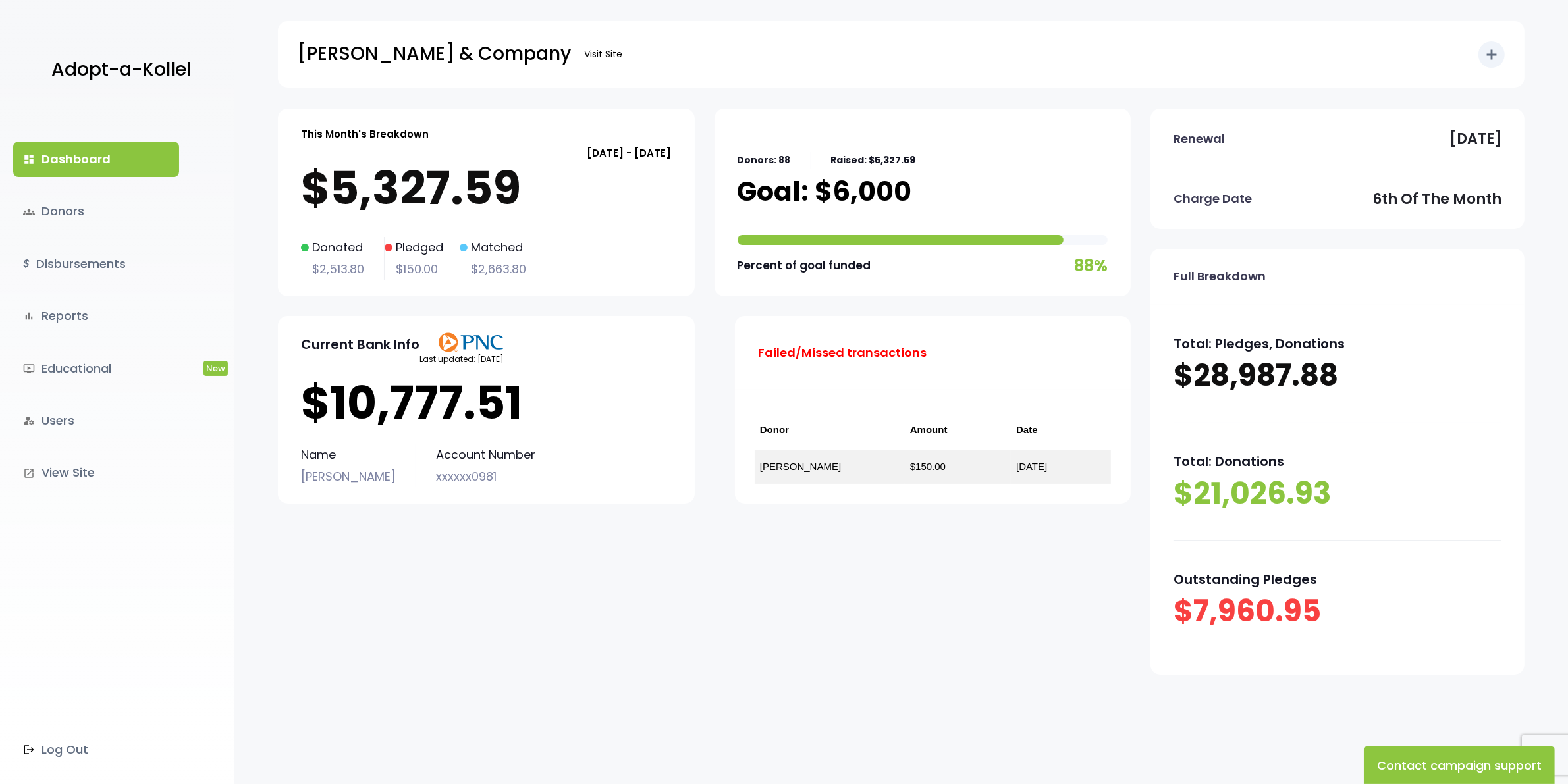
click at [79, 164] on link "dashboard Dashboard" at bounding box center [96, 159] width 166 height 36
click at [84, 162] on link "dashboard Dashboard" at bounding box center [96, 159] width 166 height 36
click at [83, 211] on link "groups Donors" at bounding box center [96, 212] width 166 height 36
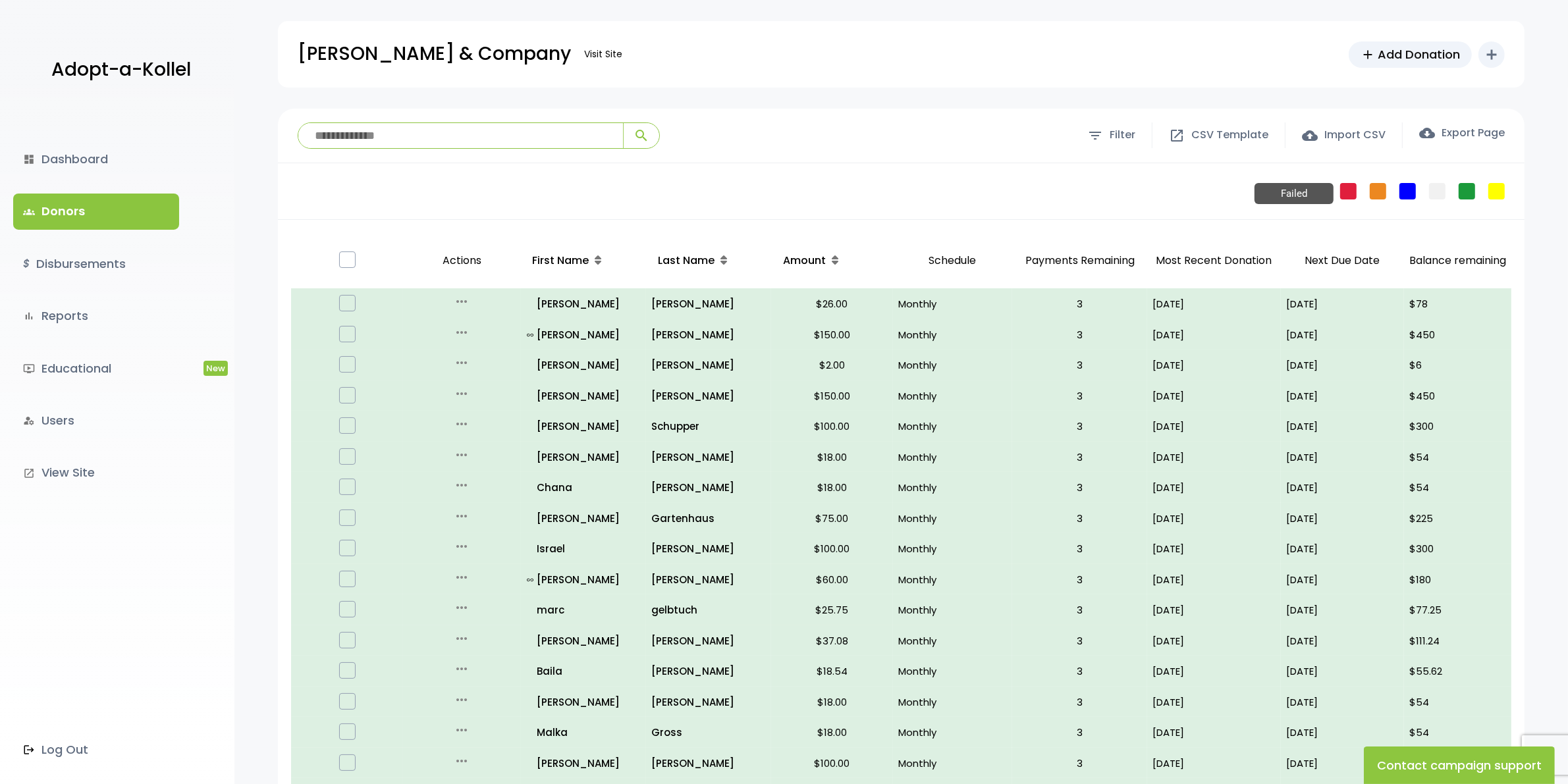
click at [1344, 192] on link "Failed" at bounding box center [1348, 191] width 17 height 17
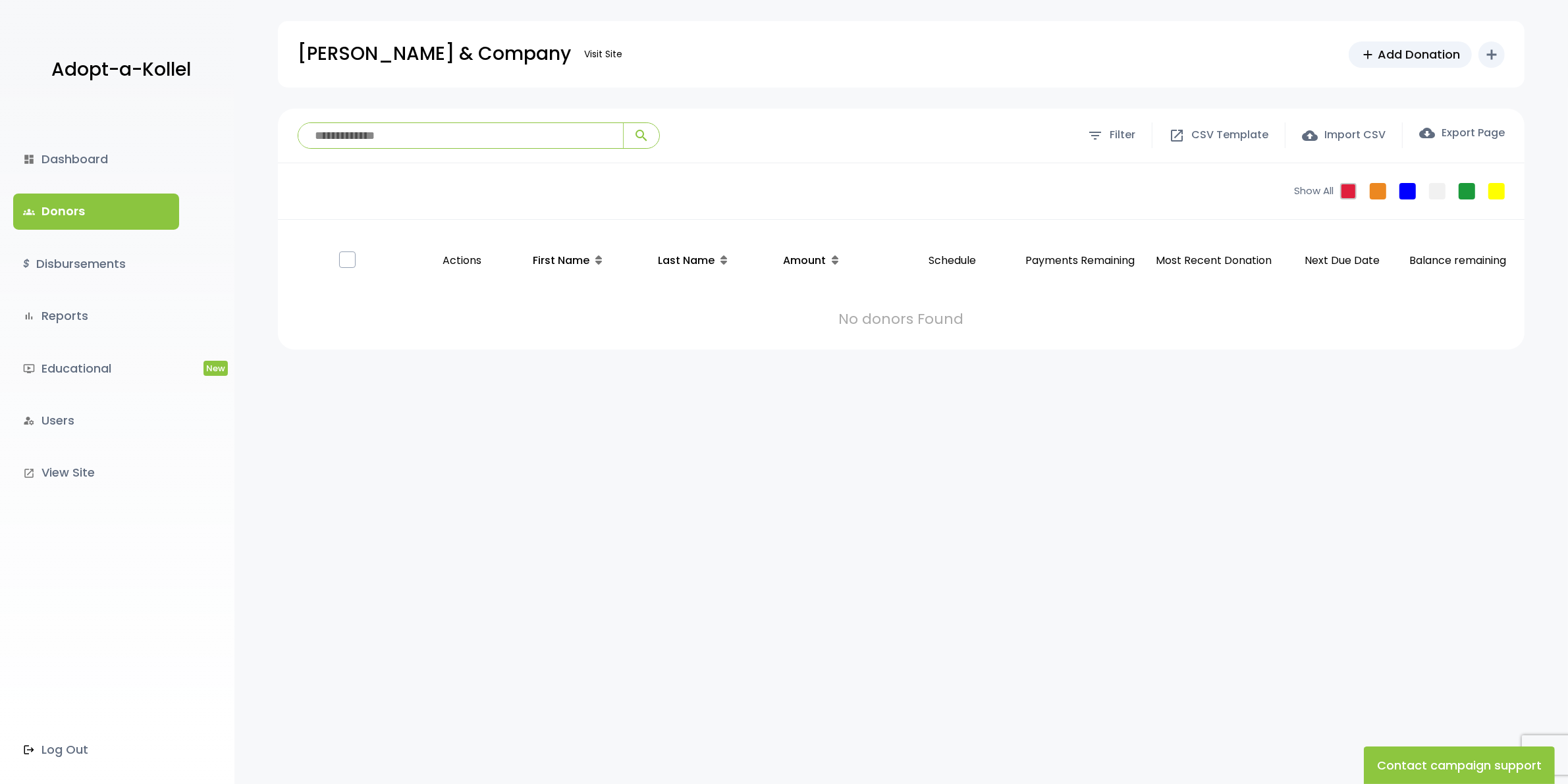
click at [77, 205] on link "groups Donors" at bounding box center [96, 212] width 166 height 36
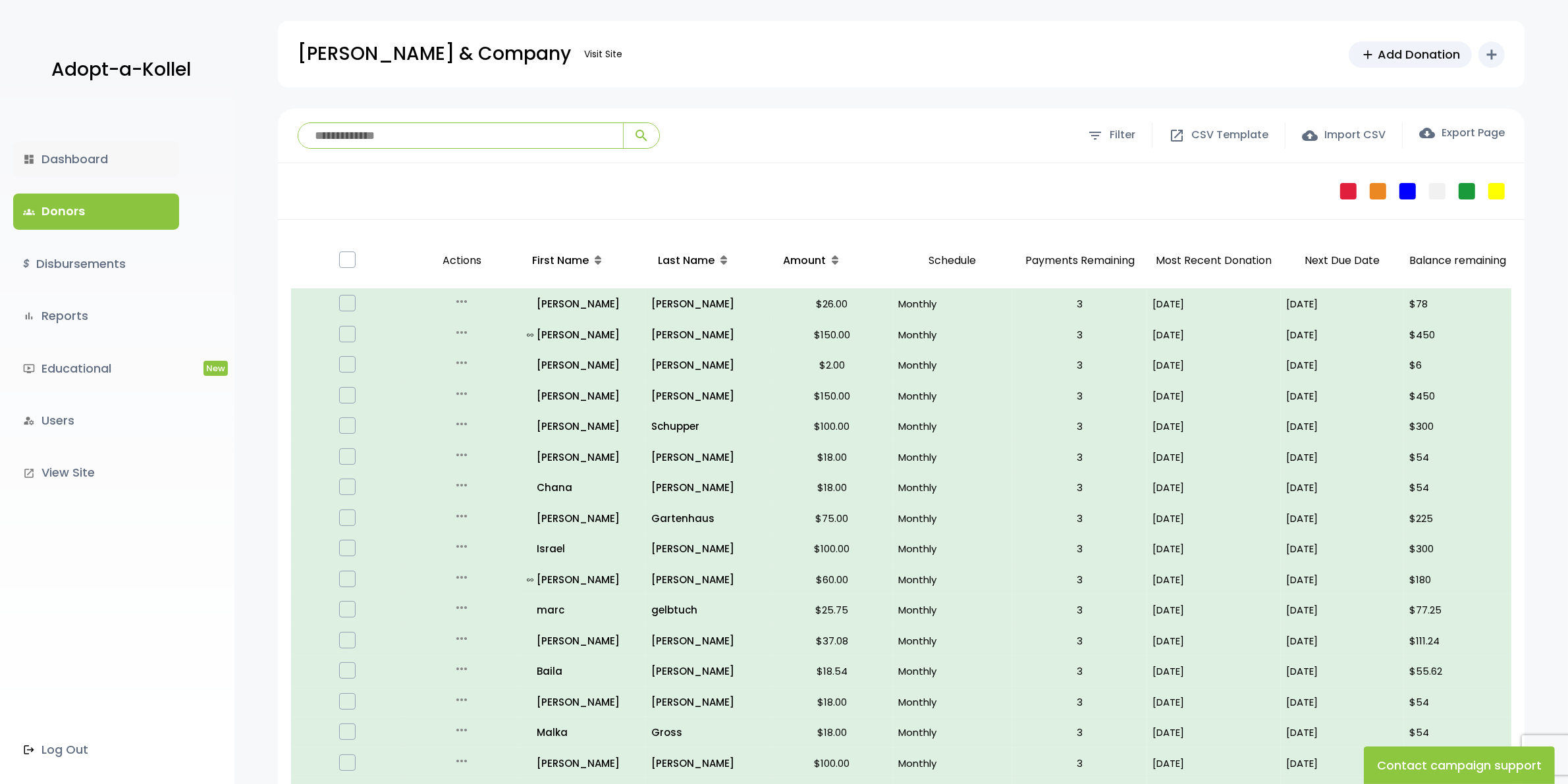
click at [88, 149] on link "dashboard Dashboard" at bounding box center [96, 159] width 166 height 36
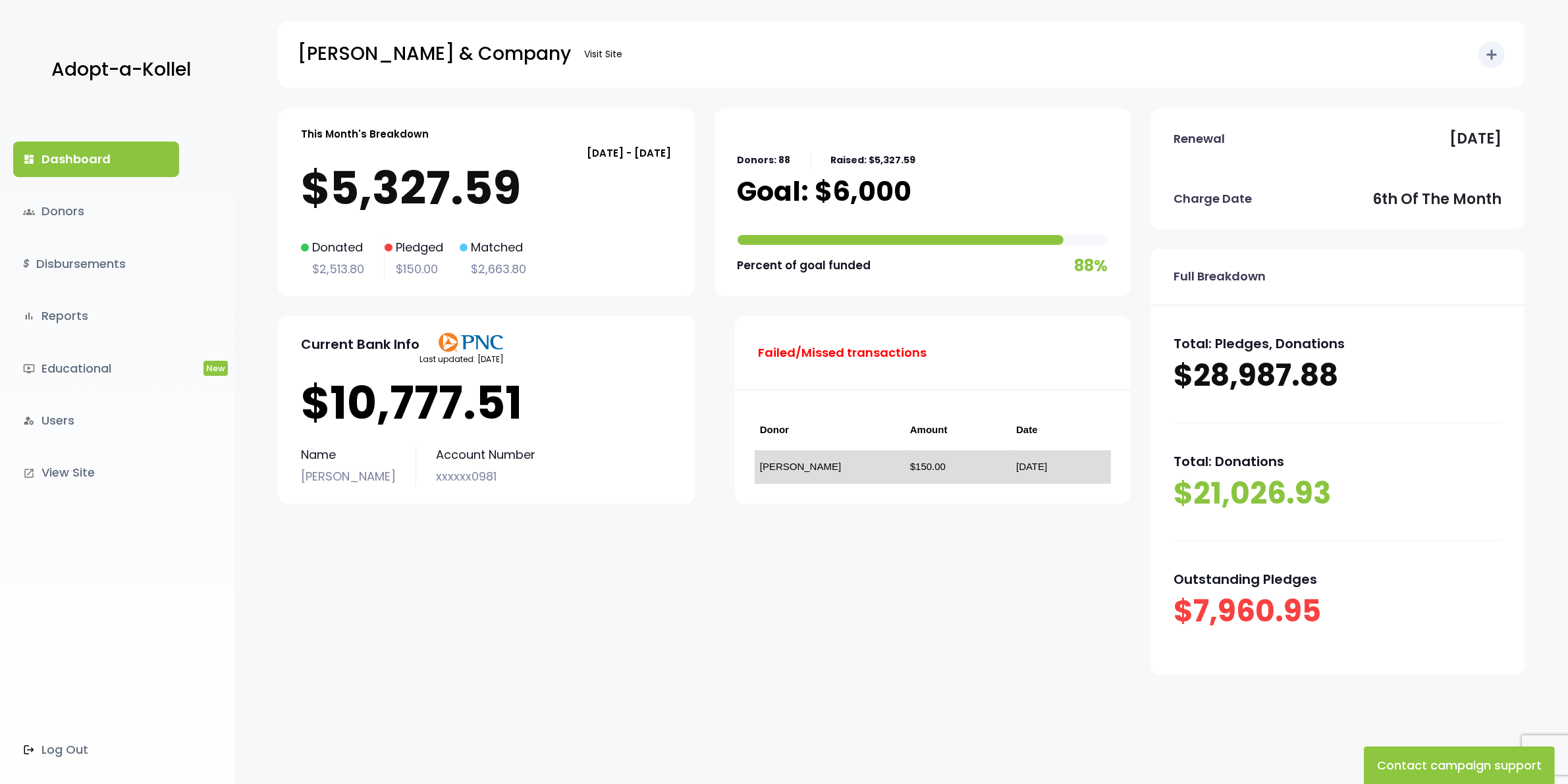
click at [778, 470] on link "[PERSON_NAME]" at bounding box center [800, 467] width 81 height 11
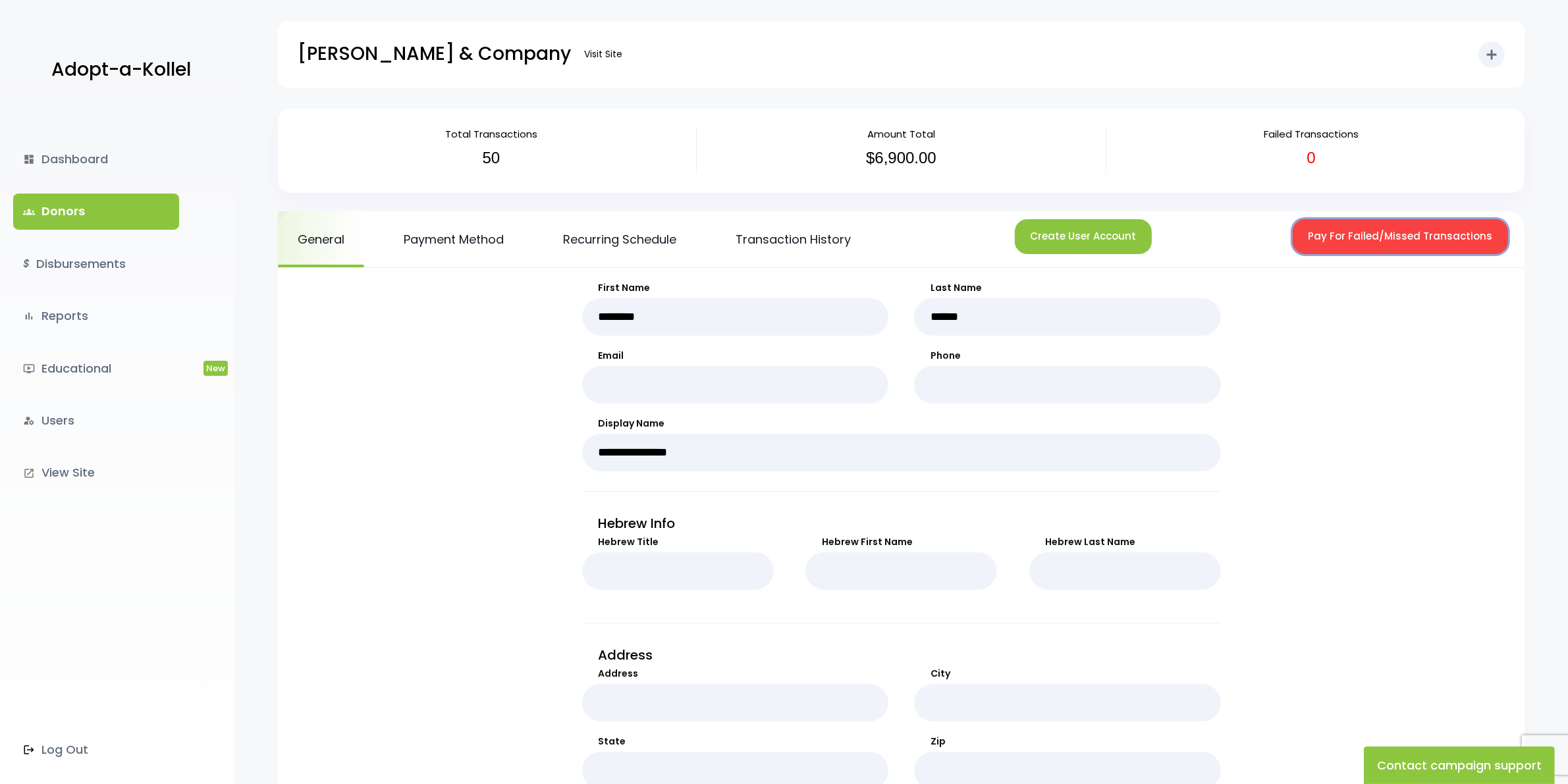
click at [1382, 243] on button "Pay For Failed/Missed Transactions" at bounding box center [1401, 236] width 215 height 35
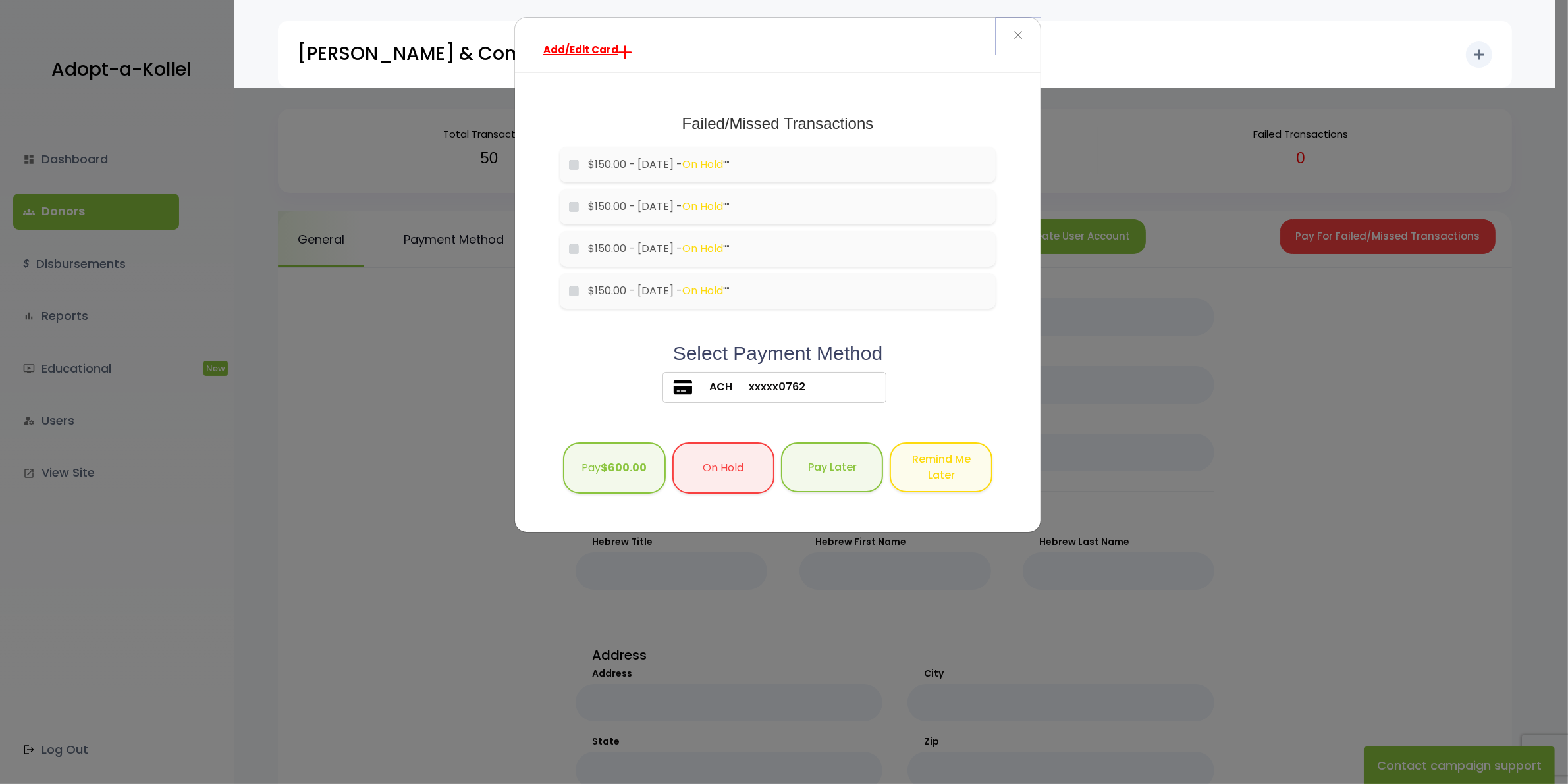
click at [1018, 32] on span "×" at bounding box center [1018, 35] width 9 height 28
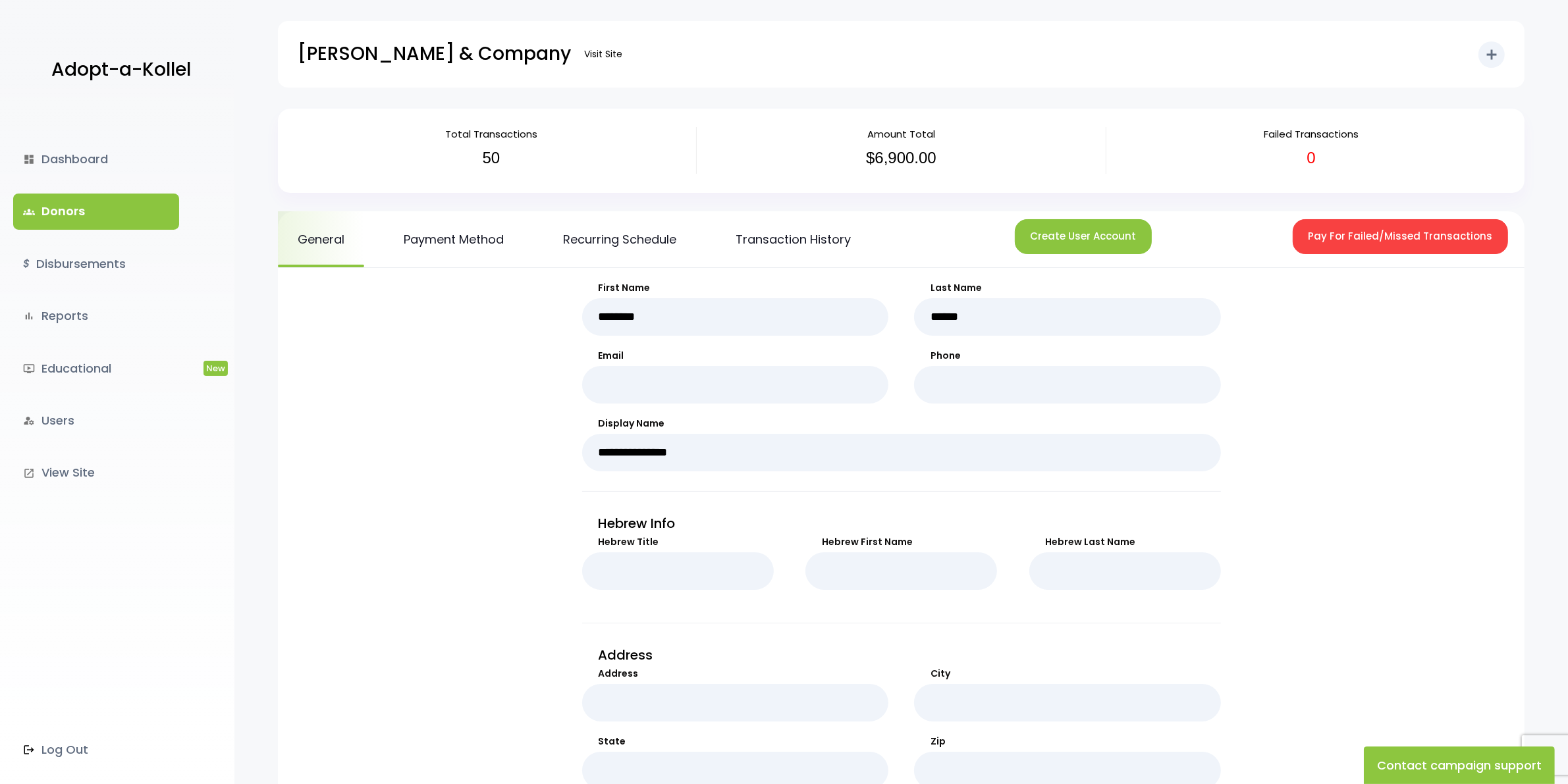
click at [75, 205] on link "groups Donors" at bounding box center [96, 212] width 166 height 36
